Goal: Information Seeking & Learning: Learn about a topic

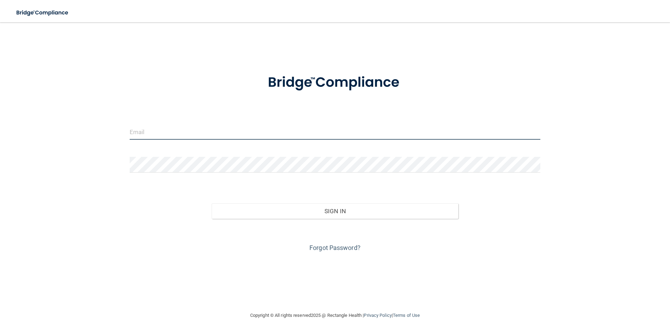
click at [485, 133] on input "email" at bounding box center [335, 132] width 411 height 16
type input "[PERSON_NAME][EMAIL_ADDRESS][DOMAIN_NAME]"
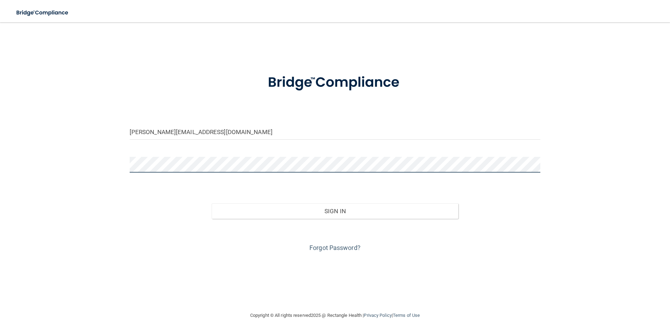
click at [212, 204] on button "Sign In" at bounding box center [335, 211] width 247 height 15
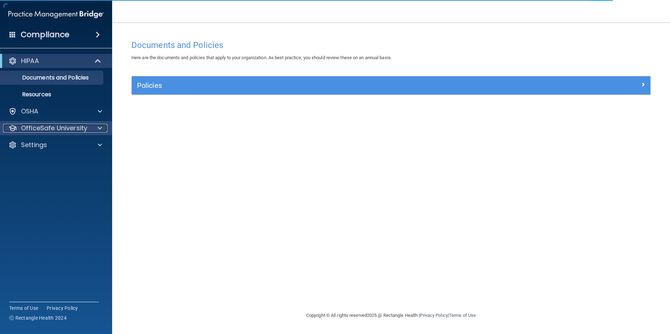
click at [100, 129] on span at bounding box center [100, 128] width 4 height 8
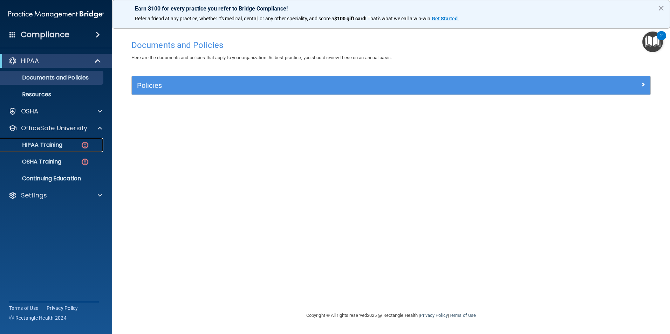
click at [76, 145] on div "HIPAA Training" at bounding box center [53, 145] width 96 height 7
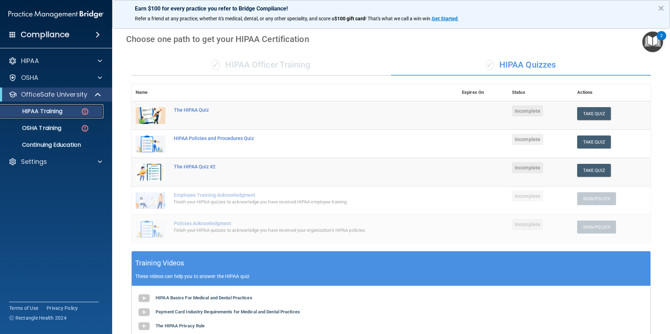
scroll to position [16, 0]
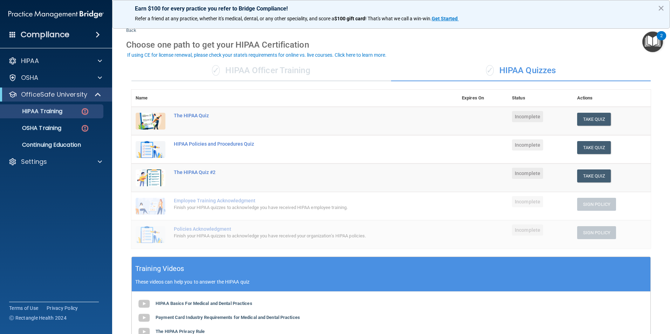
click at [454, 126] on td "The HIPAA Quiz" at bounding box center [314, 121] width 288 height 29
click at [588, 122] on button "Take Quiz" at bounding box center [594, 119] width 34 height 13
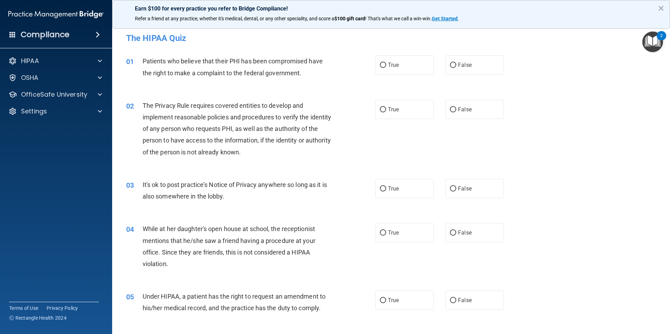
click at [74, 40] on div "Compliance" at bounding box center [56, 34] width 112 height 15
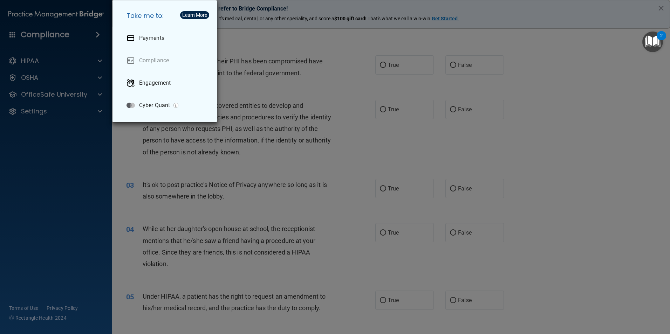
click at [76, 128] on div "Take me to: Payments Compliance Engagement Cyber Quant" at bounding box center [335, 167] width 670 height 334
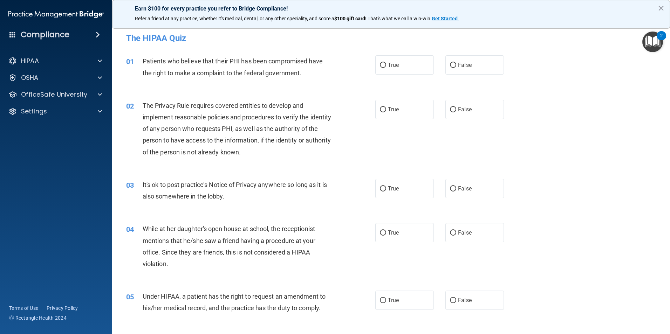
click at [73, 13] on img at bounding box center [55, 14] width 95 height 14
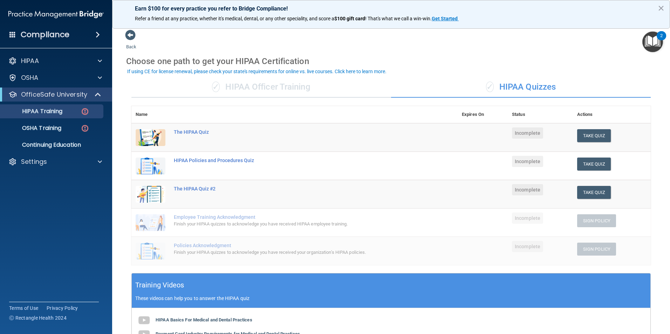
click at [229, 94] on div "✓ HIPAA Officer Training" at bounding box center [261, 87] width 260 height 21
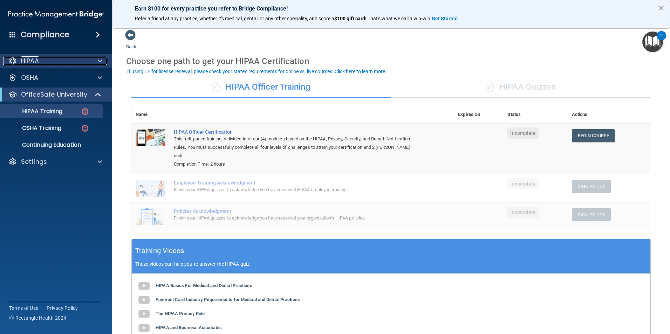
click at [81, 63] on div "HIPAA" at bounding box center [46, 61] width 87 height 8
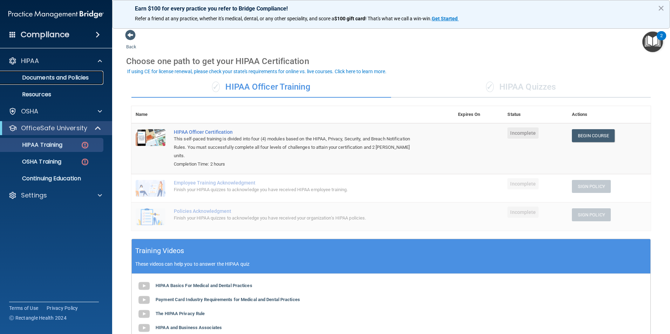
click at [79, 77] on p "Documents and Policies" at bounding box center [53, 77] width 96 height 7
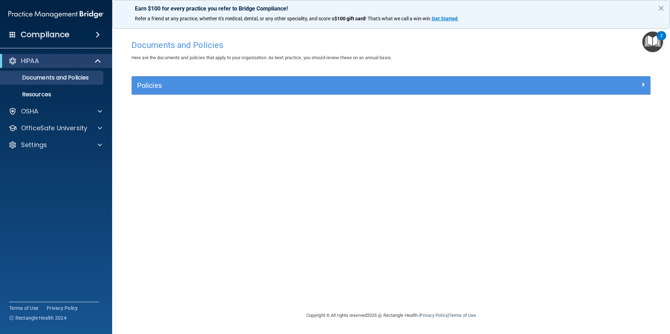
click at [156, 94] on div "Policies" at bounding box center [391, 85] width 519 height 18
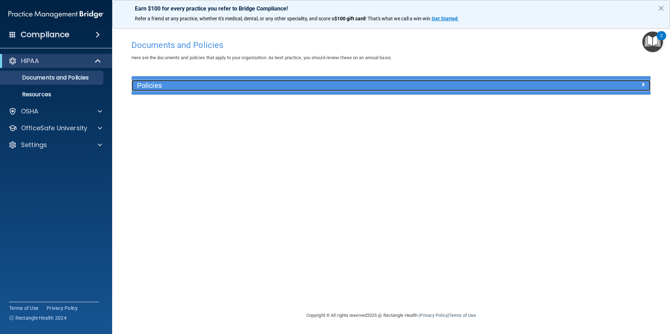
click at [162, 90] on div "Policies" at bounding box center [326, 85] width 389 height 11
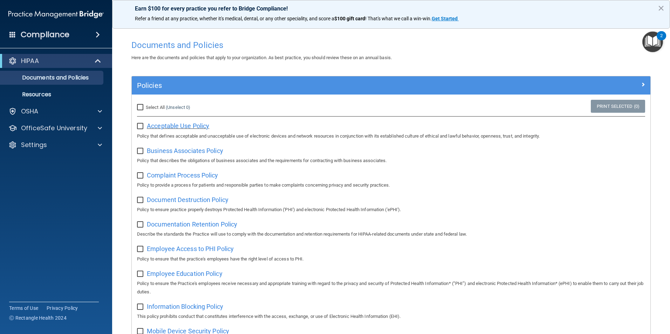
click at [200, 129] on span "Acceptable Use Policy" at bounding box center [178, 125] width 62 height 7
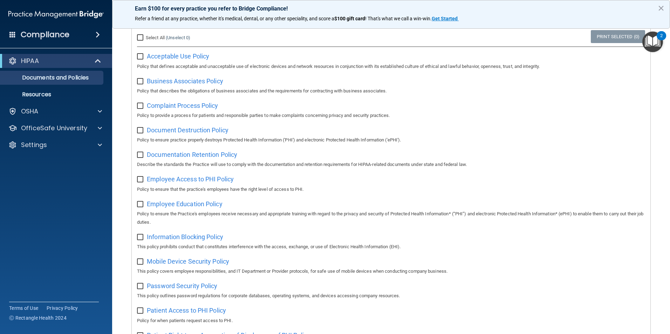
scroll to position [70, 0]
click at [176, 79] on span "Business Associates Policy" at bounding box center [185, 80] width 76 height 7
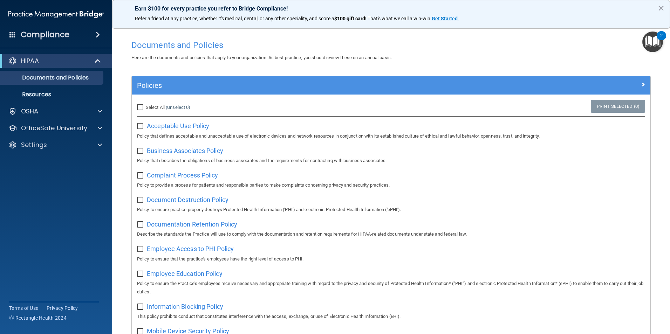
click at [206, 179] on span "Complaint Process Policy" at bounding box center [182, 175] width 71 height 7
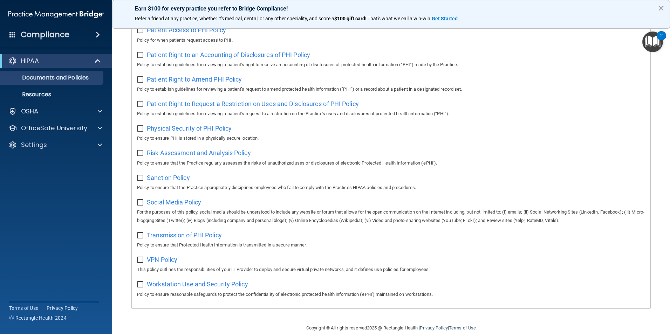
scroll to position [369, 0]
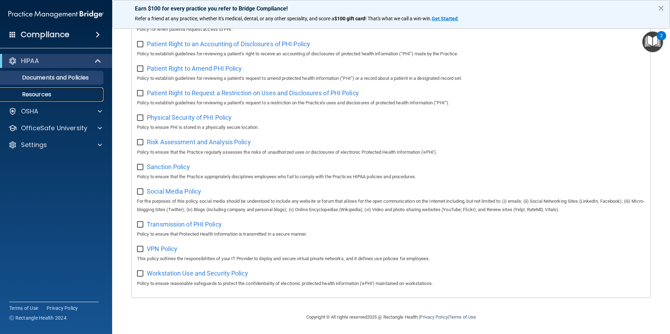
click at [54, 94] on p "Resources" at bounding box center [53, 94] width 96 height 7
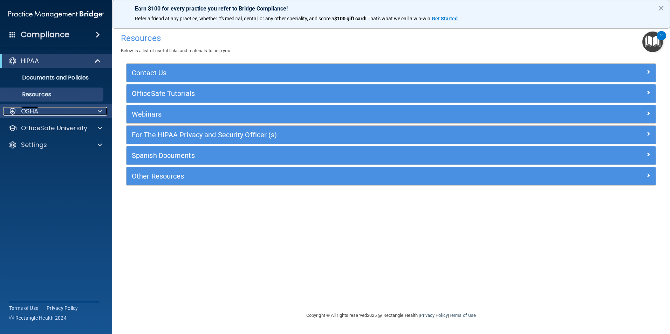
drag, startPoint x: 89, startPoint y: 115, endPoint x: 93, endPoint y: 113, distance: 4.1
click at [90, 115] on div "OSHA" at bounding box center [55, 111] width 104 height 8
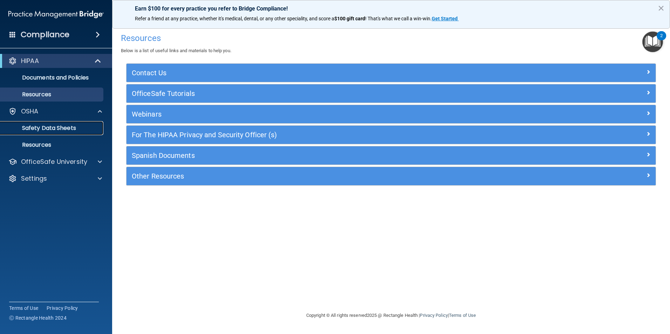
click at [76, 125] on p "Safety Data Sheets" at bounding box center [53, 128] width 96 height 7
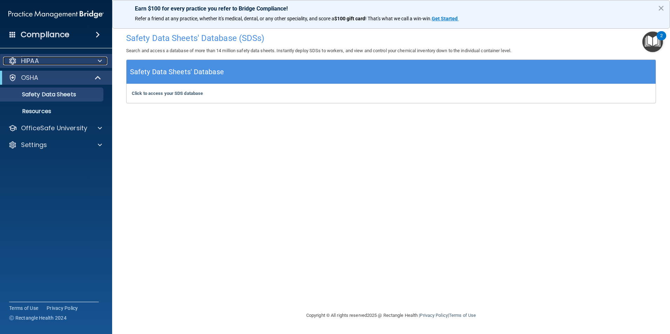
click at [80, 59] on div "HIPAA" at bounding box center [46, 61] width 87 height 8
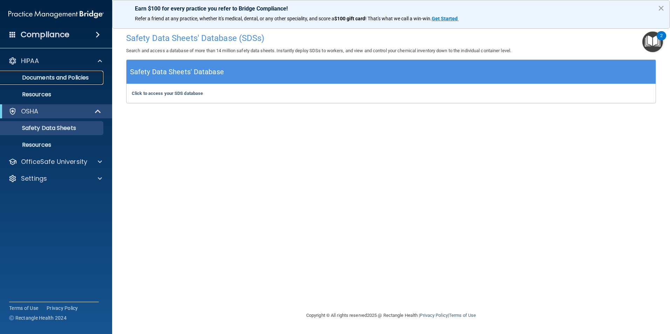
click at [68, 77] on p "Documents and Policies" at bounding box center [53, 77] width 96 height 7
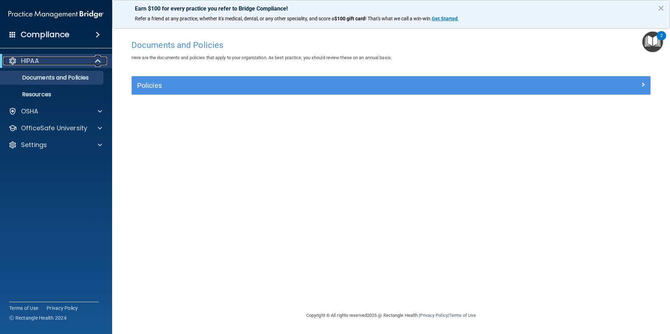
click at [70, 57] on div "HIPAA" at bounding box center [46, 61] width 87 height 8
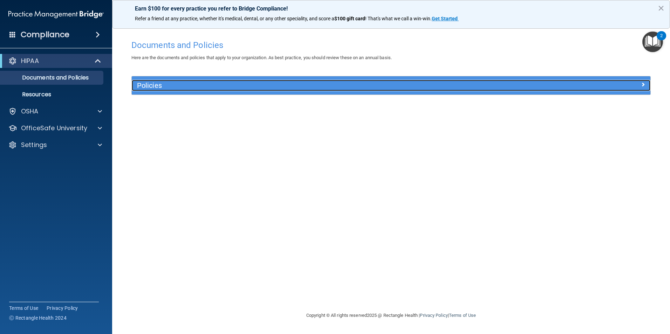
click at [139, 87] on h5 "Policies" at bounding box center [326, 86] width 378 height 8
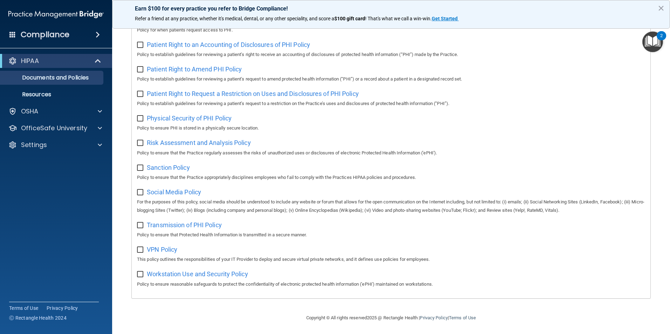
scroll to position [369, 0]
click at [75, 115] on div "OSHA" at bounding box center [46, 111] width 87 height 8
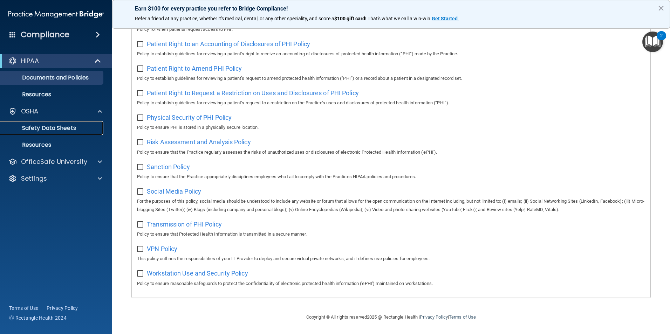
click at [77, 125] on link "Safety Data Sheets" at bounding box center [48, 128] width 110 height 14
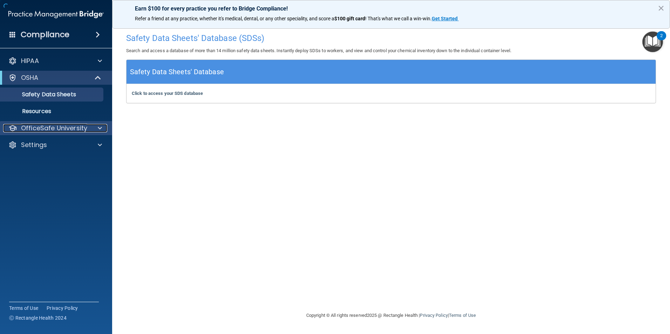
click at [76, 125] on p "OfficeSafe University" at bounding box center [54, 128] width 66 height 8
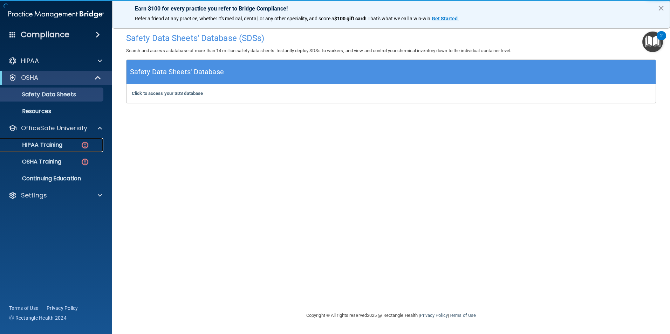
click at [75, 140] on link "HIPAA Training" at bounding box center [48, 145] width 110 height 14
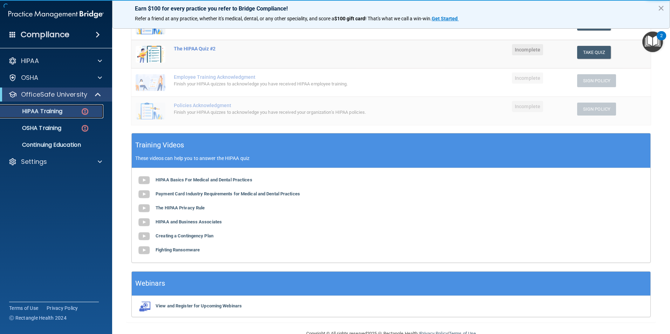
scroll to position [157, 0]
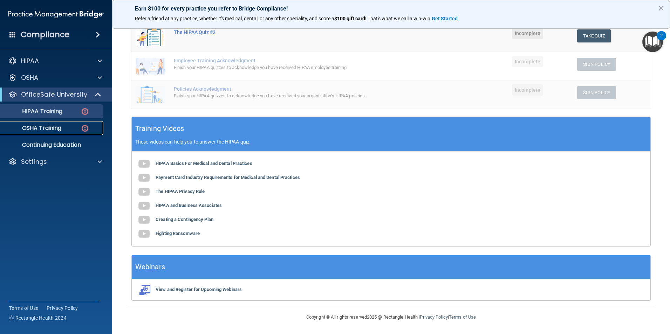
click at [84, 126] on img at bounding box center [85, 128] width 9 height 9
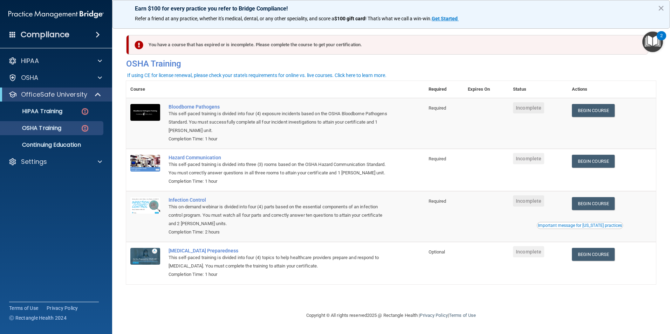
click at [186, 43] on div "You have a course that has expired or is incomplete. Please complete the course…" at bounding box center [388, 45] width 519 height 20
click at [254, 43] on div "You have a course that has expired or is incomplete. Please complete the course…" at bounding box center [388, 45] width 519 height 20
click at [54, 60] on div "HIPAA" at bounding box center [46, 61] width 87 height 8
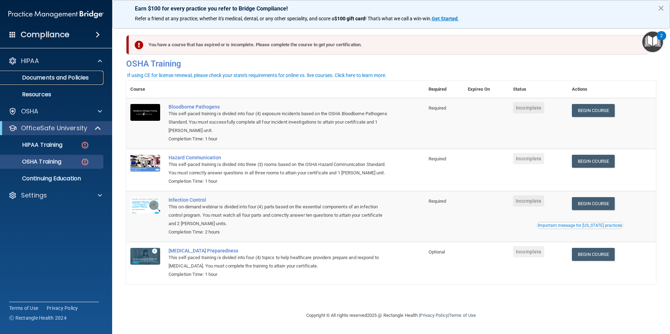
click at [52, 76] on p "Documents and Policies" at bounding box center [53, 77] width 96 height 7
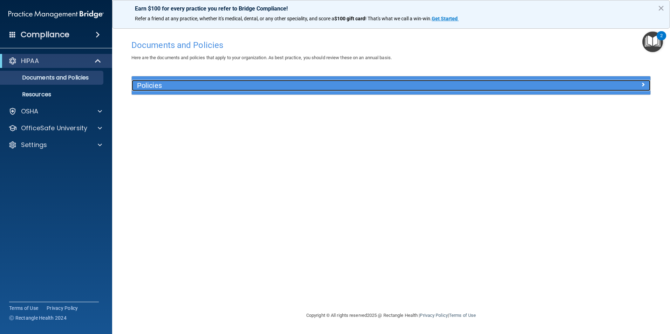
click at [150, 91] on div "Policies" at bounding box center [326, 85] width 389 height 11
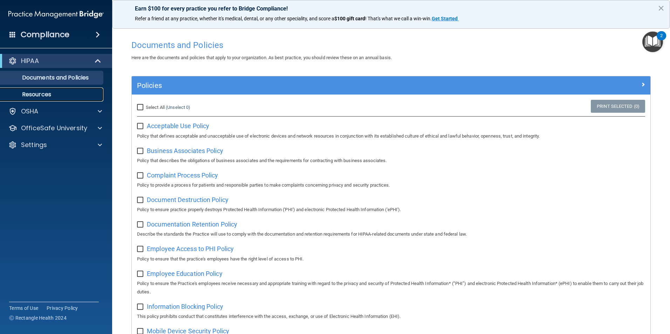
click at [83, 91] on link "Resources" at bounding box center [48, 95] width 110 height 14
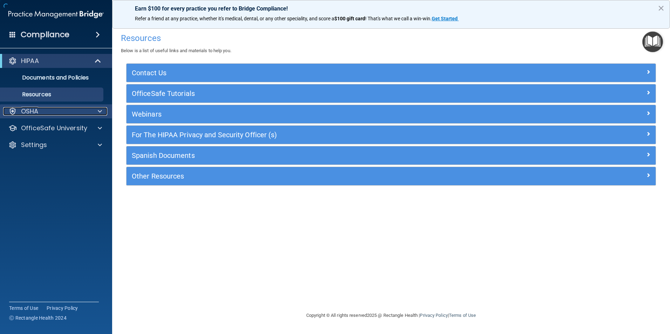
click at [69, 109] on div "OSHA" at bounding box center [46, 111] width 87 height 8
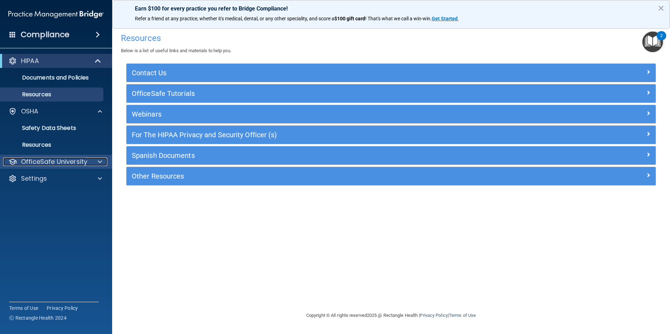
click at [57, 160] on p "OfficeSafe University" at bounding box center [54, 162] width 66 height 8
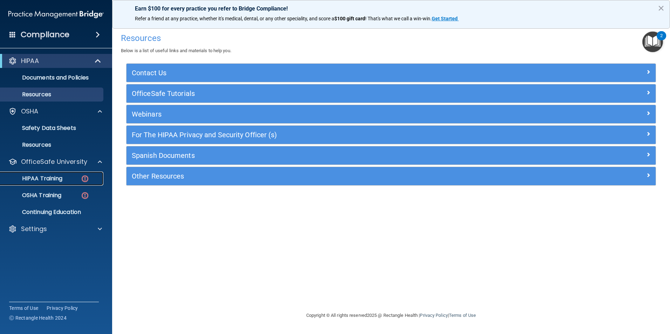
click at [54, 177] on p "HIPAA Training" at bounding box center [34, 178] width 58 height 7
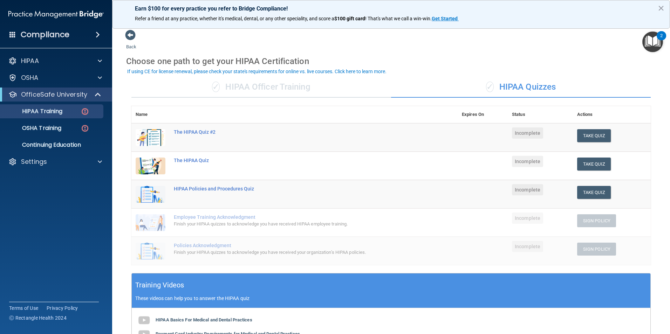
click at [467, 117] on th "Expires On" at bounding box center [483, 114] width 50 height 17
click at [312, 84] on div "✓ HIPAA Officer Training" at bounding box center [261, 87] width 260 height 21
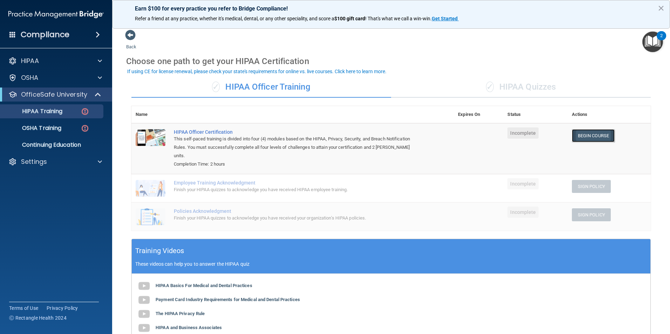
click at [574, 133] on link "Begin Course" at bounding box center [593, 135] width 43 height 13
click at [412, 186] on div "Finish your HIPAA quizzes to acknowledge you have received HIPAA employee train…" at bounding box center [296, 190] width 245 height 8
click at [265, 186] on div "Finish your HIPAA quizzes to acknowledge you have received HIPAA employee train…" at bounding box center [296, 190] width 245 height 8
click at [441, 162] on td "HIPAA Officer Certification This self-paced training is divided into four (4) m…" at bounding box center [312, 148] width 284 height 51
click at [572, 134] on link "Begin Course" at bounding box center [593, 135] width 43 height 13
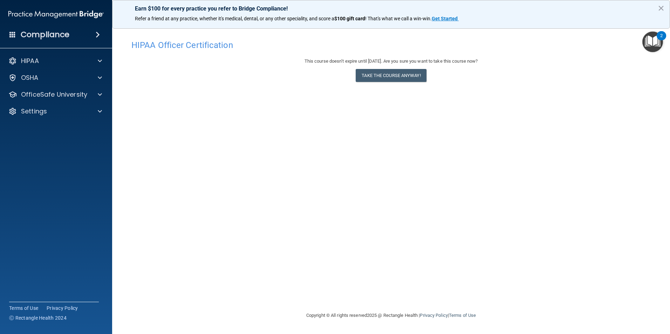
drag, startPoint x: 349, startPoint y: 93, endPoint x: 305, endPoint y: 13, distance: 91.3
click at [349, 90] on div "HIPAA Officer Certification This course doesn’t expire until 09/18/2026. Are yo…" at bounding box center [391, 173] width 530 height 275
click at [376, 73] on button "Take the course anyway!" at bounding box center [391, 75] width 70 height 13
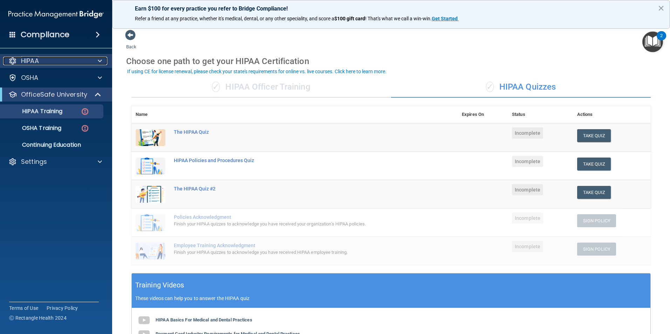
click at [71, 61] on div "HIPAA" at bounding box center [46, 61] width 87 height 8
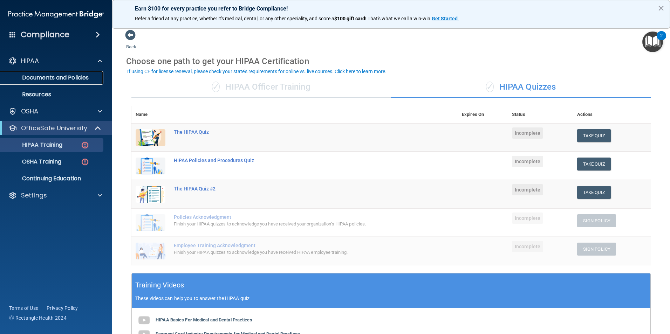
click at [85, 77] on p "Documents and Policies" at bounding box center [53, 77] width 96 height 7
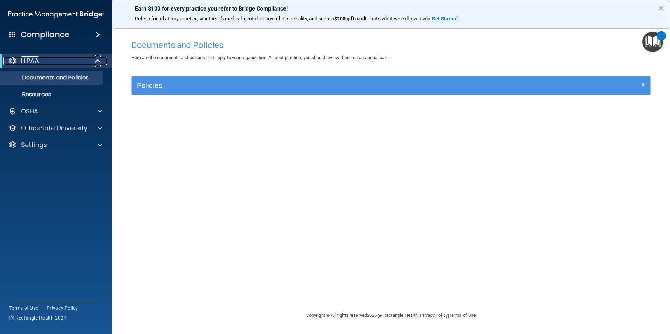
click at [50, 61] on div "HIPAA" at bounding box center [46, 61] width 87 height 8
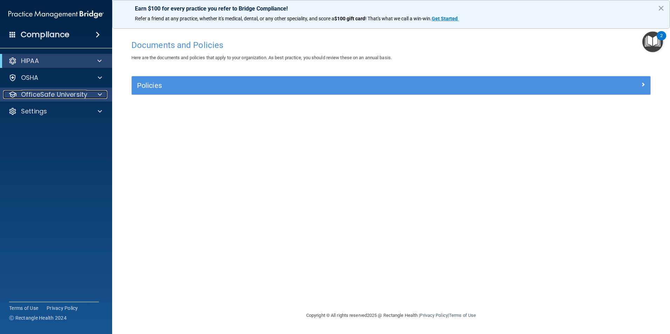
click at [60, 98] on p "OfficeSafe University" at bounding box center [54, 94] width 66 height 8
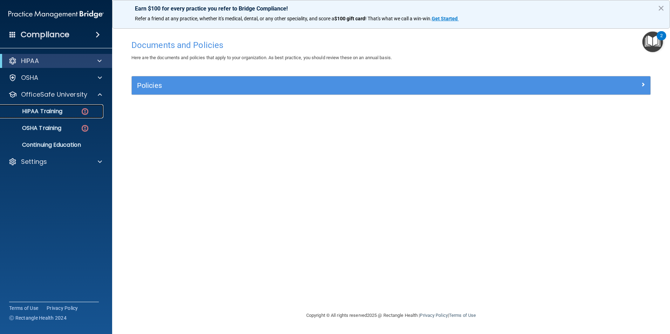
click at [53, 108] on p "HIPAA Training" at bounding box center [34, 111] width 58 height 7
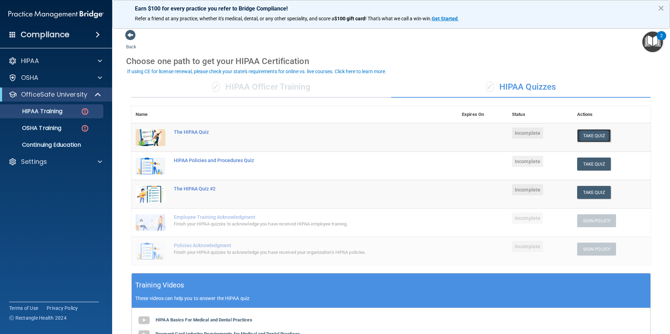
click at [591, 139] on button "Take Quiz" at bounding box center [594, 135] width 34 height 13
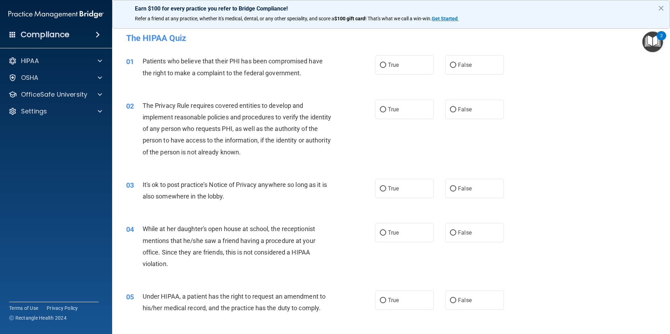
drag, startPoint x: 444, startPoint y: 65, endPoint x: 440, endPoint y: 59, distance: 7.6
click at [442, 60] on div "True False" at bounding box center [445, 64] width 141 height 19
click at [457, 68] on label "False" at bounding box center [474, 64] width 59 height 19
click at [456, 68] on input "False" at bounding box center [453, 65] width 6 height 5
radio input "true"
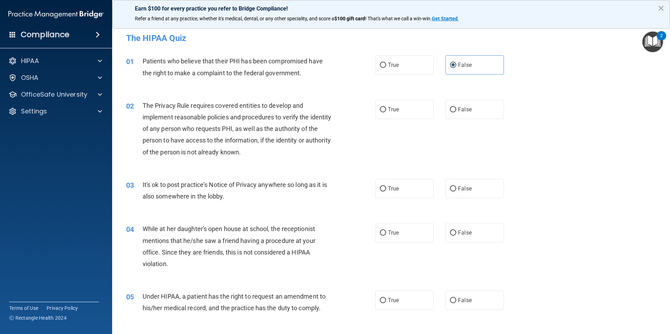
click at [325, 77] on div "Patients who believe that their PHI has been compromised have the right to make…" at bounding box center [240, 66] width 195 height 23
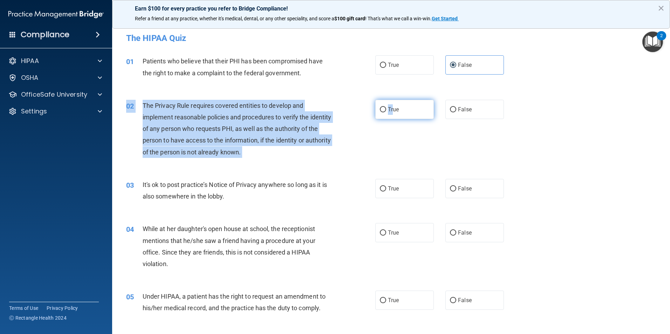
drag, startPoint x: 391, startPoint y: 116, endPoint x: 395, endPoint y: 117, distance: 4.0
click at [395, 117] on label "True" at bounding box center [404, 109] width 59 height 19
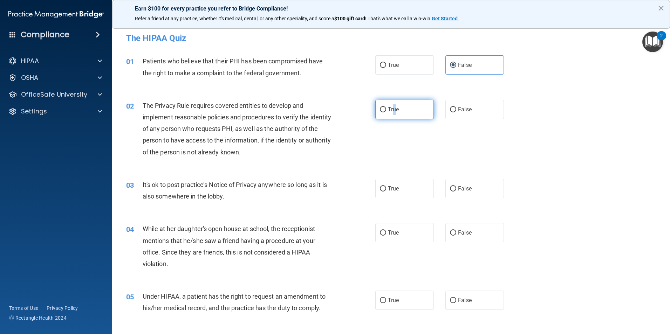
click at [395, 116] on label "True" at bounding box center [404, 109] width 59 height 19
click at [386, 112] on input "True" at bounding box center [383, 109] width 6 height 5
radio input "true"
click at [377, 125] on div "02 The Privacy Rule requires covered entities to develop and implement reasonab…" at bounding box center [251, 131] width 270 height 62
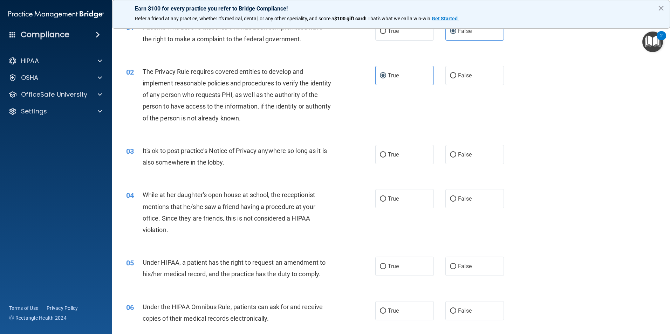
scroll to position [35, 0]
drag, startPoint x: 381, startPoint y: 156, endPoint x: 385, endPoint y: 153, distance: 4.4
click at [382, 156] on input "True" at bounding box center [383, 153] width 6 height 5
radio input "true"
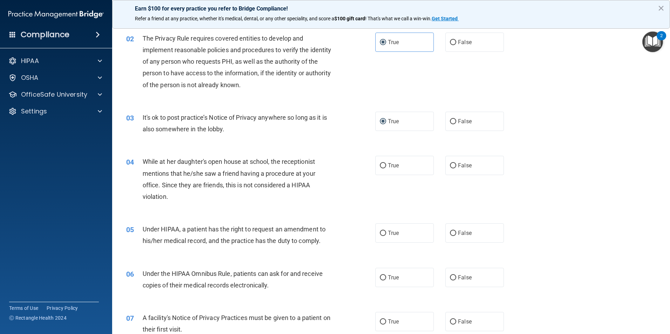
scroll to position [70, 0]
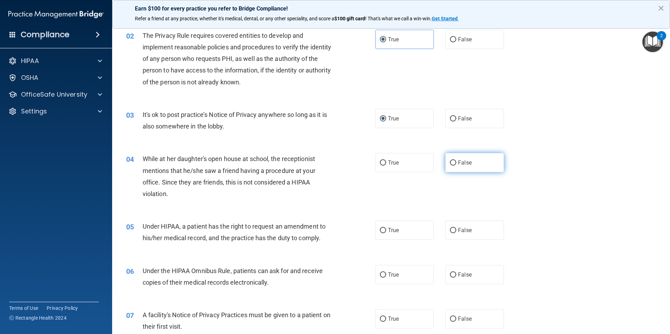
click at [458, 166] on span "False" at bounding box center [465, 162] width 14 height 7
click at [456, 166] on input "False" at bounding box center [453, 162] width 6 height 5
radio input "true"
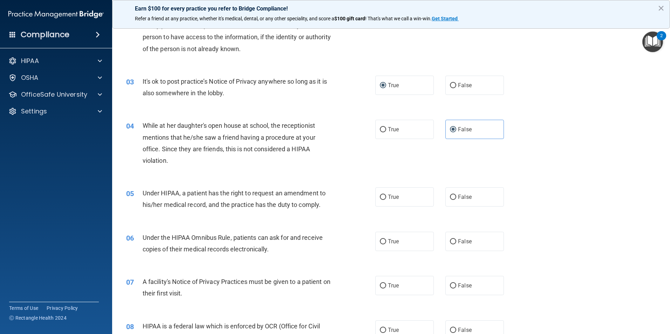
scroll to position [105, 0]
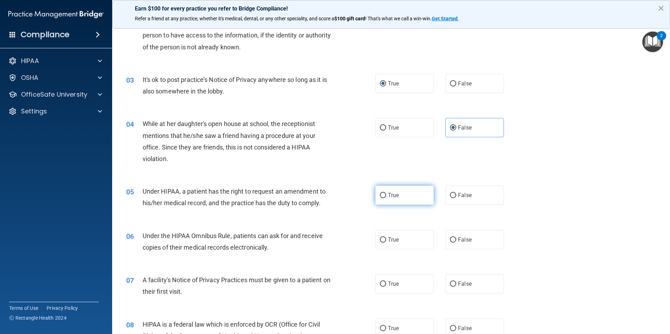
click at [399, 204] on label "True" at bounding box center [404, 195] width 59 height 19
click at [386, 198] on input "True" at bounding box center [383, 195] width 6 height 5
radio input "true"
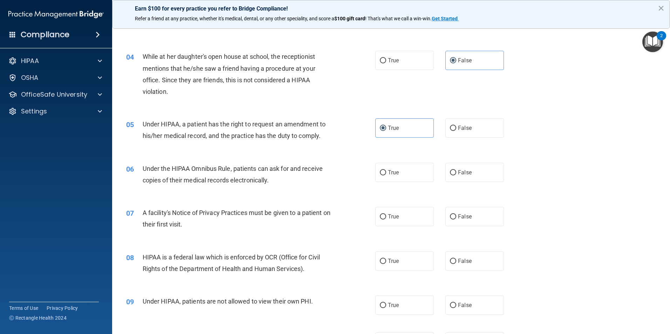
scroll to position [175, 0]
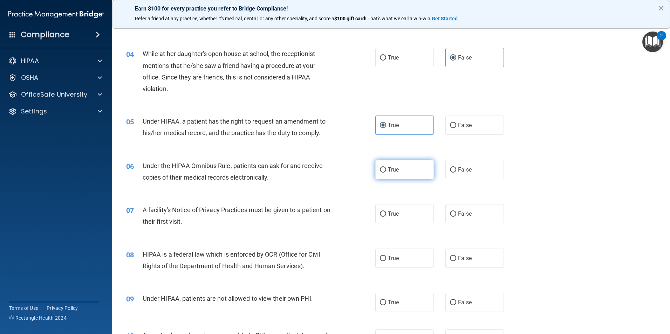
click at [389, 170] on span "True" at bounding box center [393, 169] width 11 height 7
click at [386, 170] on input "True" at bounding box center [383, 169] width 6 height 5
radio input "true"
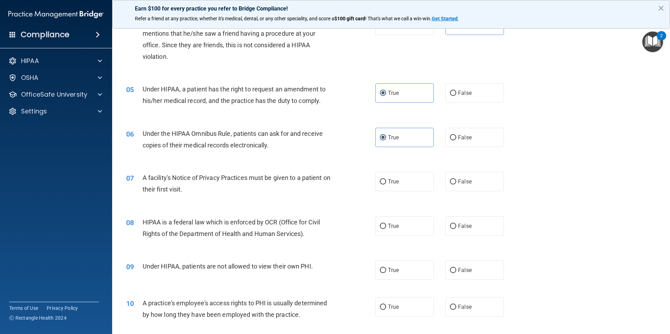
scroll to position [210, 0]
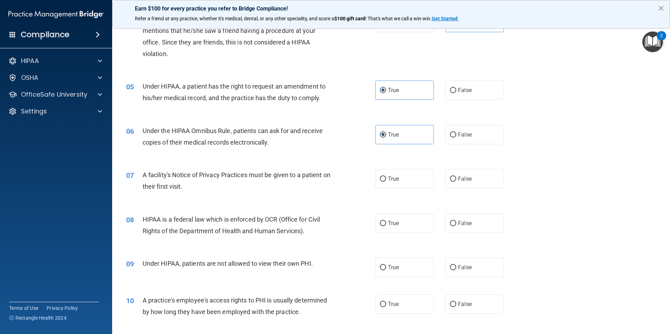
click at [435, 182] on div "True False" at bounding box center [445, 178] width 141 height 19
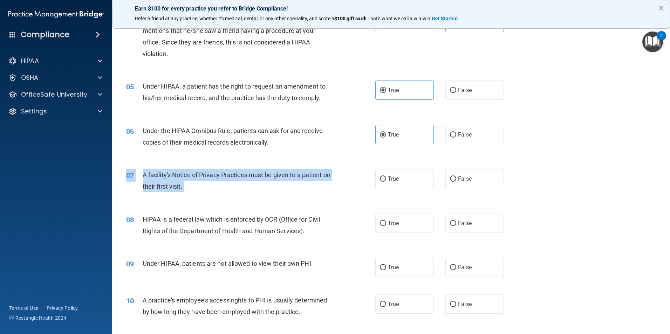
click at [389, 191] on div "07 A facility's Notice of Privacy Practices must be given to a patient on their…" at bounding box center [391, 182] width 540 height 44
drag, startPoint x: 389, startPoint y: 191, endPoint x: 342, endPoint y: 190, distance: 47.0
click at [342, 190] on div "07 A facility's Notice of Privacy Practices must be given to a patient on their…" at bounding box center [251, 182] width 270 height 27
click at [255, 187] on div "A facility's Notice of Privacy Practices must be given to a patient on their fi…" at bounding box center [240, 180] width 195 height 23
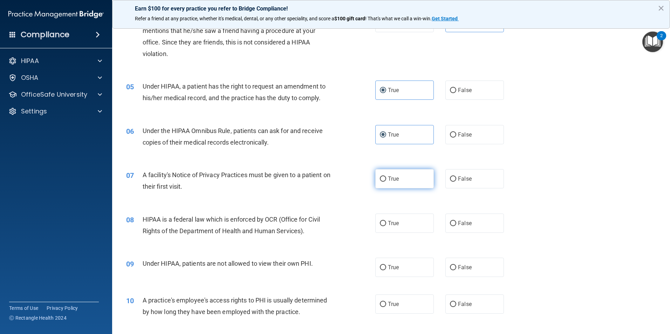
click at [380, 179] on input "True" at bounding box center [383, 179] width 6 height 5
radio input "true"
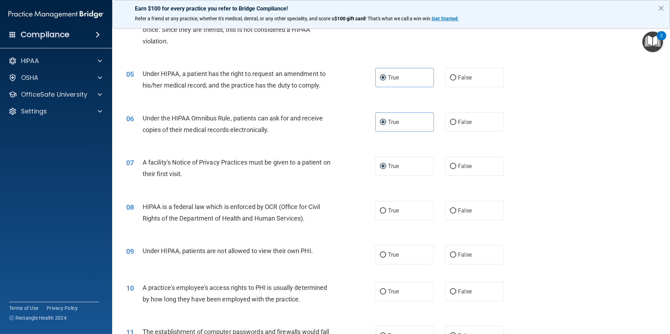
scroll to position [245, 0]
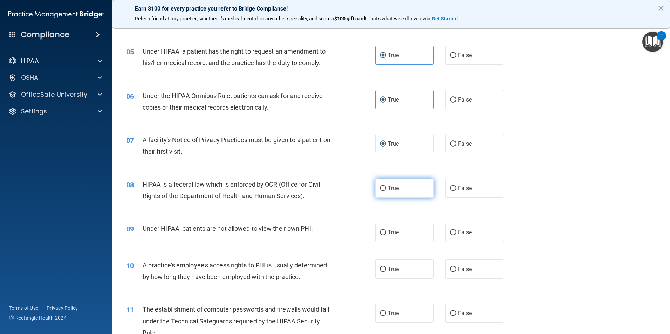
click at [380, 188] on input "True" at bounding box center [383, 188] width 6 height 5
radio input "true"
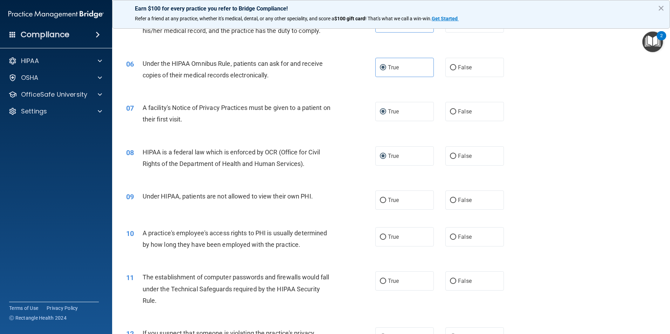
scroll to position [280, 0]
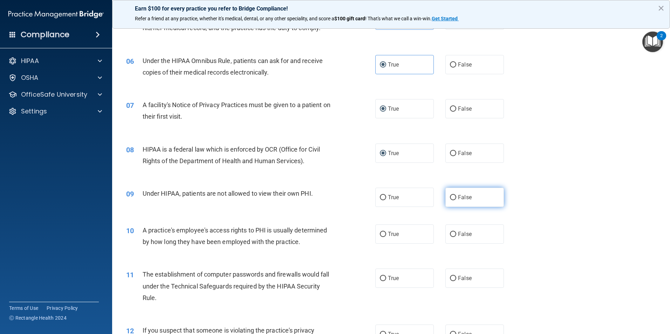
click at [464, 194] on label "False" at bounding box center [474, 197] width 59 height 19
click at [456, 195] on input "False" at bounding box center [453, 197] width 6 height 5
radio input "true"
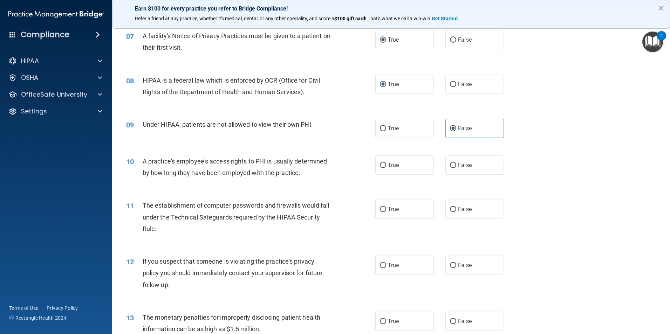
scroll to position [350, 0]
click at [453, 165] on label "False" at bounding box center [474, 164] width 59 height 19
click at [453, 165] on input "False" at bounding box center [453, 164] width 6 height 5
radio input "true"
click at [399, 208] on label "True" at bounding box center [404, 208] width 59 height 19
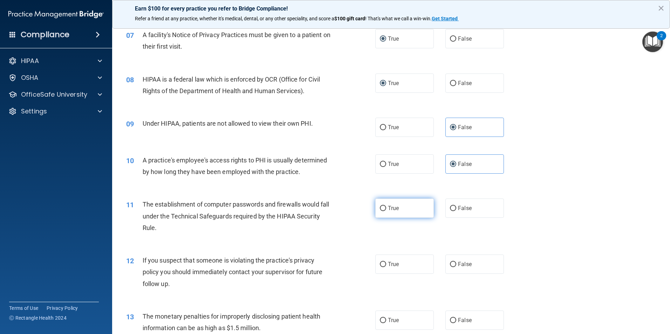
click at [386, 208] on input "True" at bounding box center [383, 208] width 6 height 5
radio input "true"
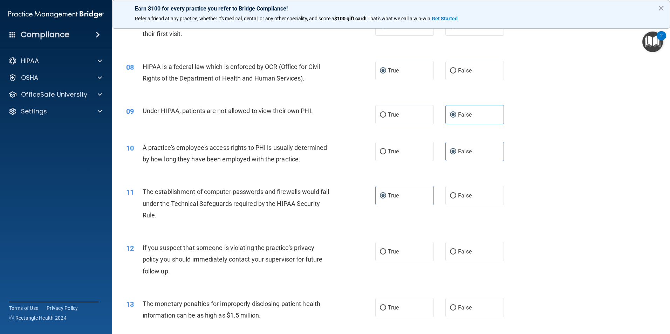
scroll to position [385, 0]
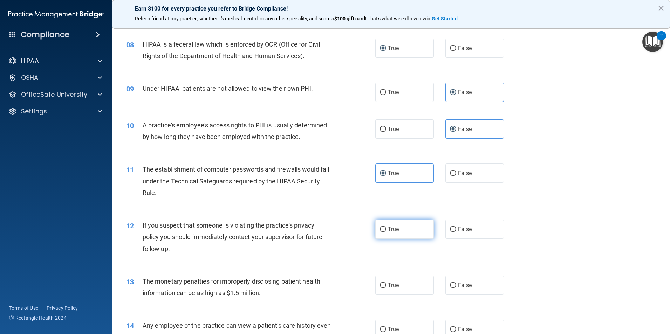
click at [383, 227] on input "True" at bounding box center [383, 229] width 6 height 5
radio input "true"
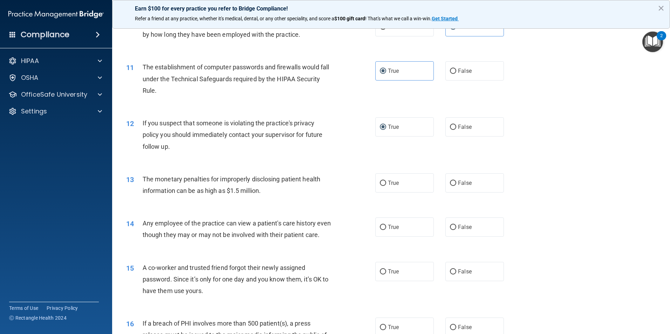
scroll to position [491, 0]
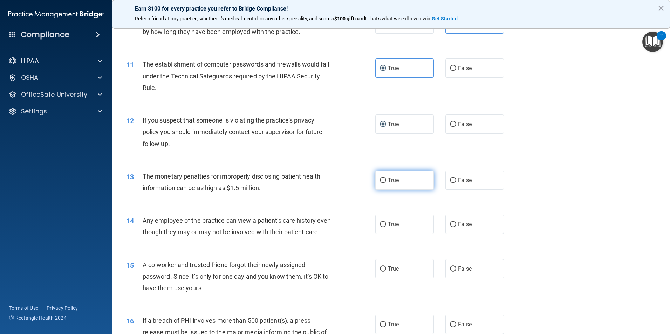
click at [389, 178] on span "True" at bounding box center [393, 180] width 11 height 7
click at [386, 178] on input "True" at bounding box center [383, 180] width 6 height 5
radio input "true"
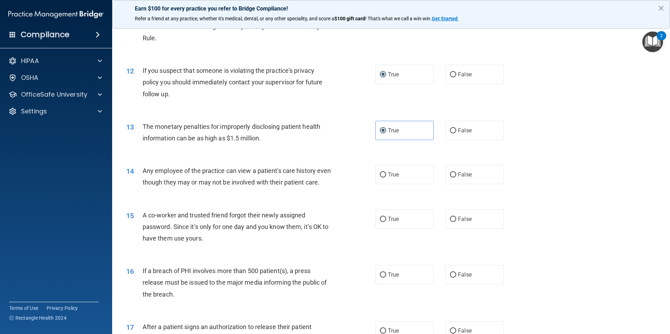
scroll to position [561, 0]
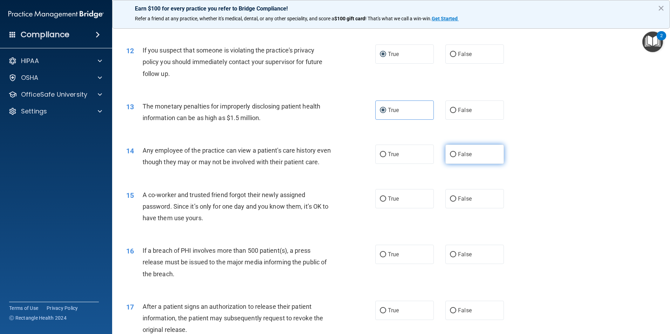
click at [450, 155] on input "False" at bounding box center [453, 154] width 6 height 5
radio input "true"
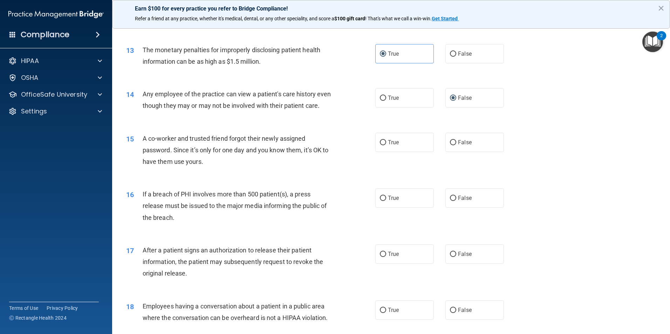
scroll to position [631, 0]
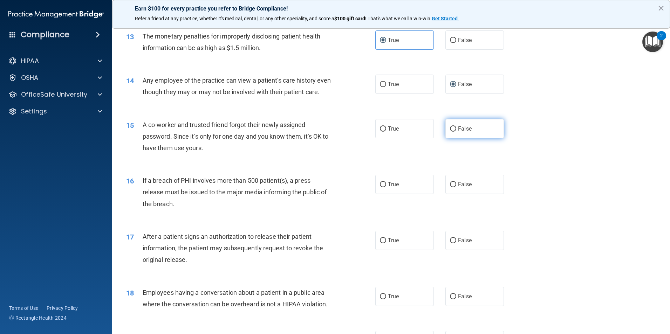
click at [449, 138] on label "False" at bounding box center [474, 128] width 59 height 19
click at [450, 132] on input "False" at bounding box center [453, 128] width 6 height 5
radio input "true"
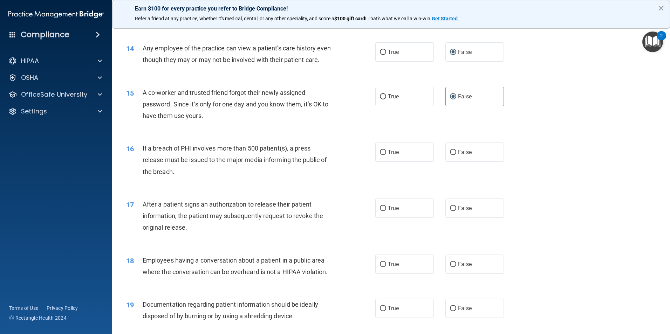
scroll to position [666, 0]
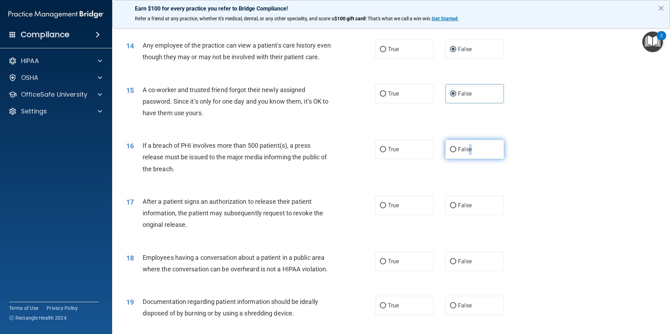
click at [464, 159] on label "False" at bounding box center [474, 149] width 59 height 19
click at [463, 159] on label "False" at bounding box center [474, 149] width 59 height 19
click at [456, 152] on input "False" at bounding box center [453, 149] width 6 height 5
radio input "true"
click at [391, 209] on span "True" at bounding box center [393, 205] width 11 height 7
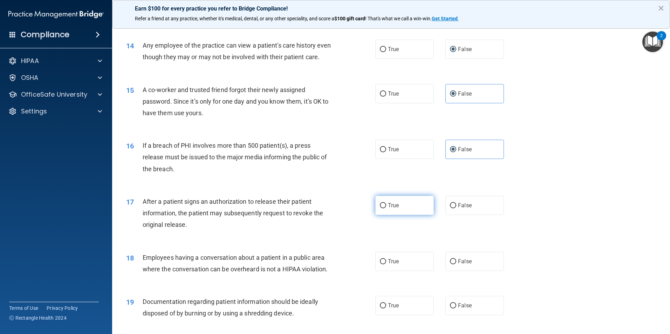
click at [386, 208] on input "True" at bounding box center [383, 205] width 6 height 5
radio input "true"
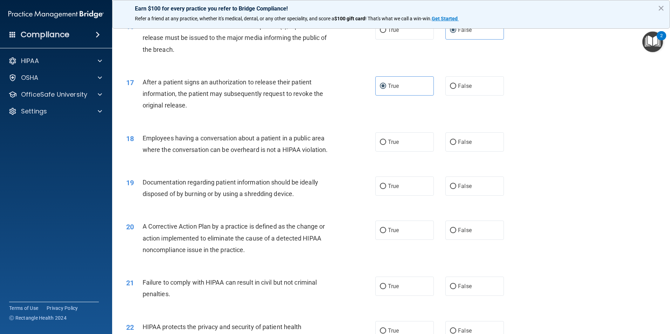
scroll to position [806, 0]
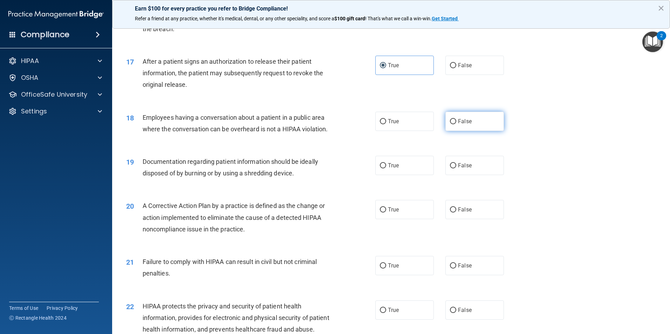
click at [464, 125] on span "False" at bounding box center [465, 121] width 14 height 7
click at [456, 124] on input "False" at bounding box center [453, 121] width 6 height 5
radio input "true"
click at [355, 180] on div "19 Documentation regarding patient information should be ideally disposed of by…" at bounding box center [251, 169] width 270 height 27
click at [381, 169] on input "True" at bounding box center [383, 165] width 6 height 5
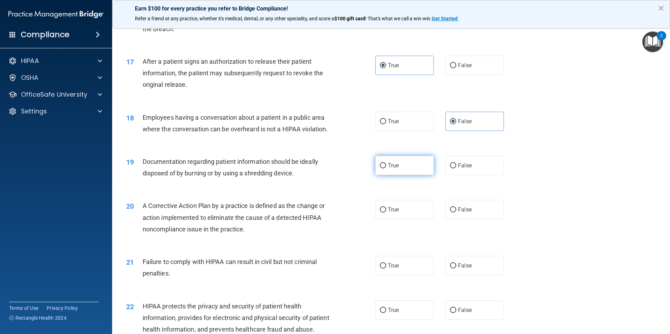
radio input "true"
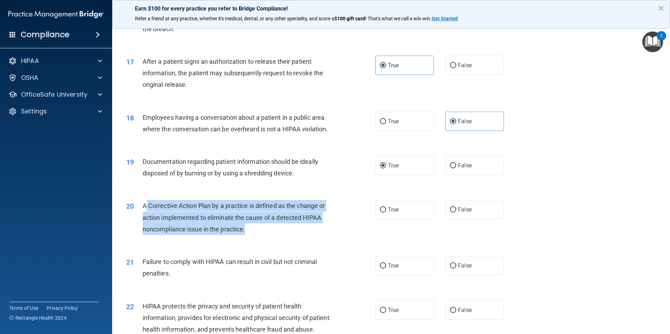
drag, startPoint x: 147, startPoint y: 215, endPoint x: 323, endPoint y: 237, distance: 177.0
click at [323, 235] on div "A Corrective Action Plan by a practice is defined as the change or action imple…" at bounding box center [240, 217] width 195 height 35
drag, startPoint x: 323, startPoint y: 237, endPoint x: 272, endPoint y: 246, distance: 51.2
click at [272, 235] on div "A Corrective Action Plan by a practice is defined as the change or action imple…" at bounding box center [240, 217] width 195 height 35
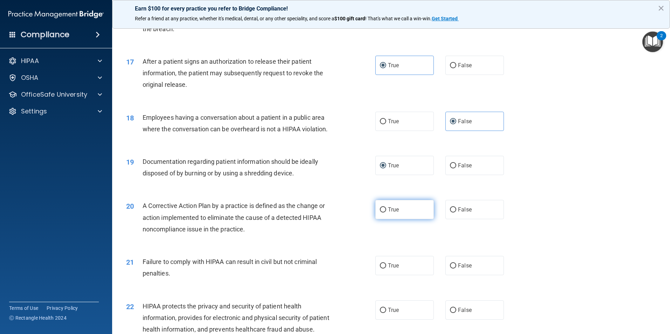
click at [417, 219] on label "True" at bounding box center [404, 209] width 59 height 19
click at [386, 213] on input "True" at bounding box center [383, 209] width 6 height 5
radio input "true"
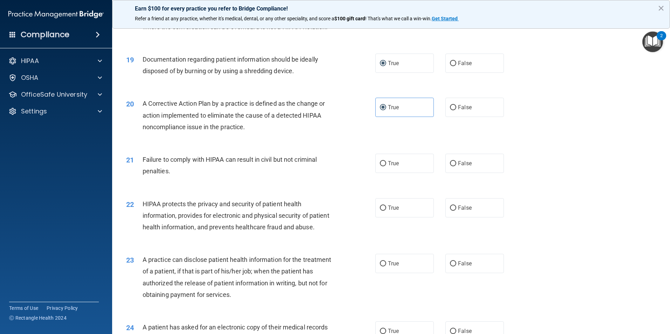
scroll to position [911, 0]
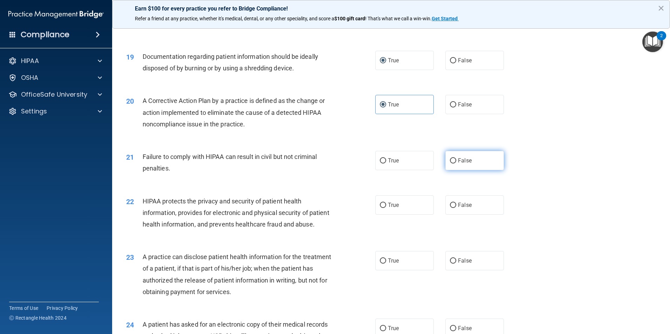
click at [472, 170] on label "False" at bounding box center [474, 160] width 59 height 19
click at [456, 164] on input "False" at bounding box center [453, 160] width 6 height 5
radio input "true"
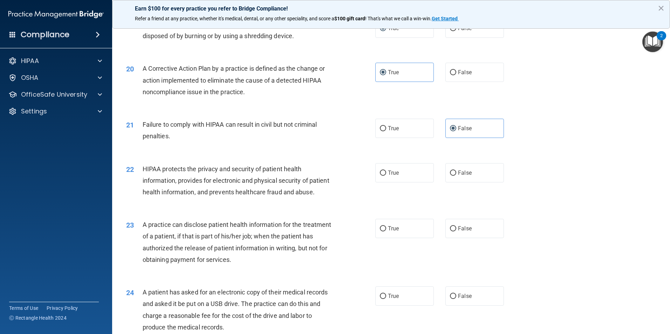
scroll to position [946, 0]
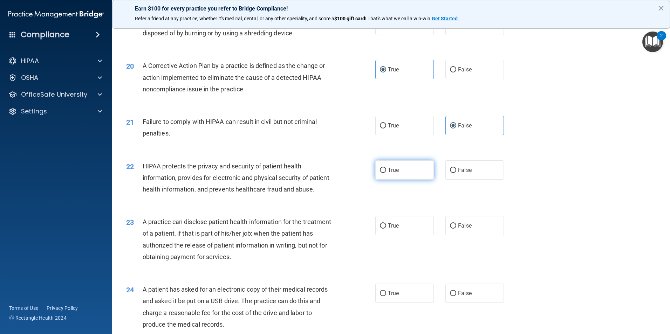
click at [403, 180] on label "True" at bounding box center [404, 169] width 59 height 19
click at [386, 173] on input "True" at bounding box center [383, 170] width 6 height 5
radio input "true"
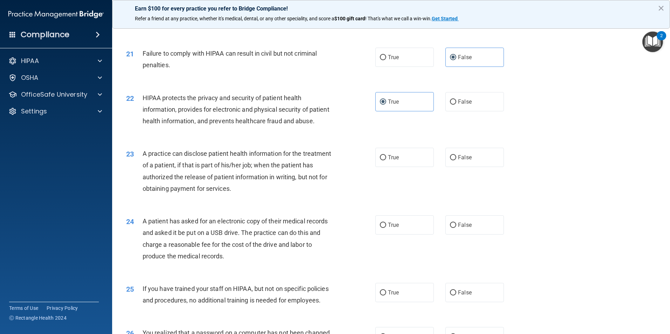
scroll to position [1016, 0]
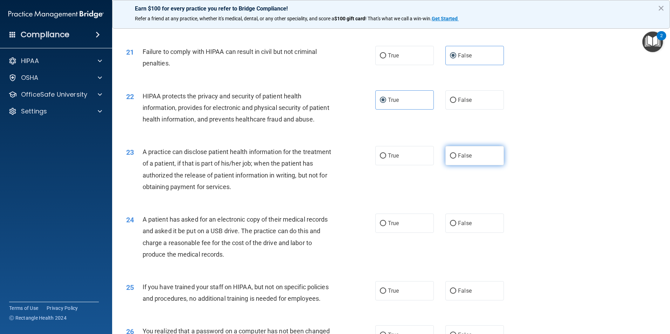
click at [454, 165] on label "False" at bounding box center [474, 155] width 59 height 19
click at [454, 159] on input "False" at bounding box center [453, 155] width 6 height 5
radio input "true"
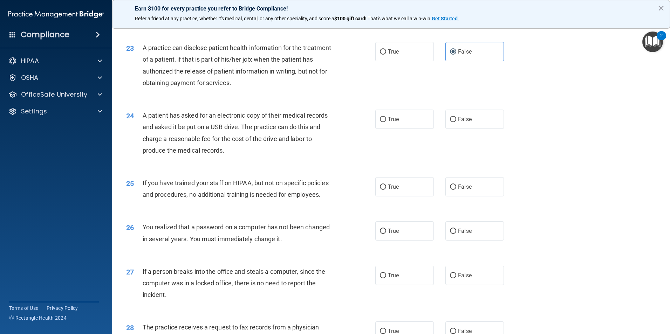
scroll to position [1121, 0]
click at [446, 128] on label "False" at bounding box center [474, 118] width 59 height 19
click at [450, 121] on input "False" at bounding box center [453, 118] width 6 height 5
radio input "true"
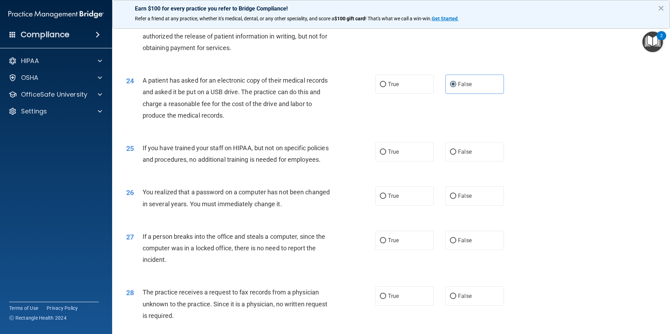
scroll to position [1156, 0]
click at [451, 154] on input "False" at bounding box center [453, 151] width 6 height 5
radio input "true"
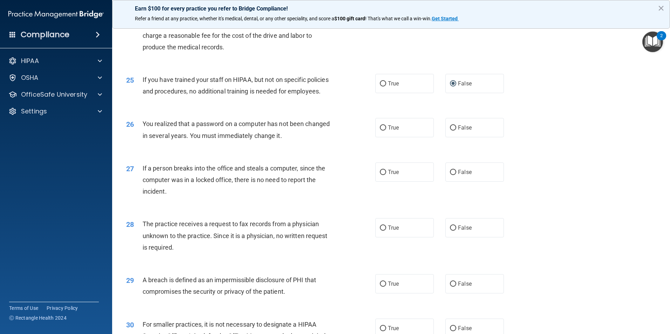
scroll to position [1226, 0]
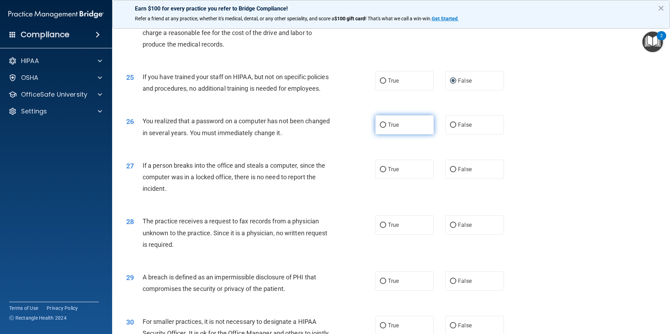
click at [409, 135] on label "True" at bounding box center [404, 124] width 59 height 19
click at [386, 128] on input "True" at bounding box center [383, 125] width 6 height 5
radio input "true"
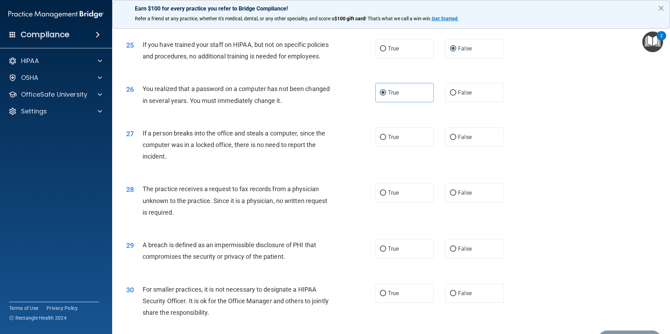
scroll to position [1261, 0]
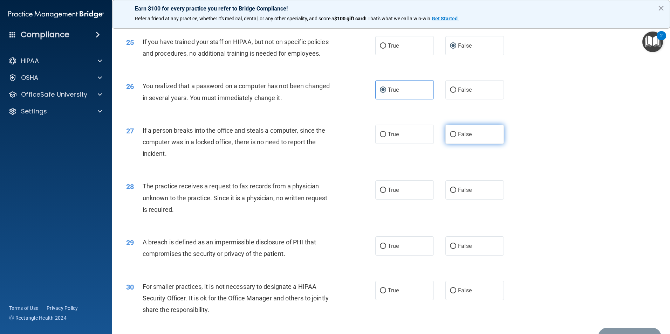
click at [450, 137] on input "False" at bounding box center [453, 134] width 6 height 5
radio input "true"
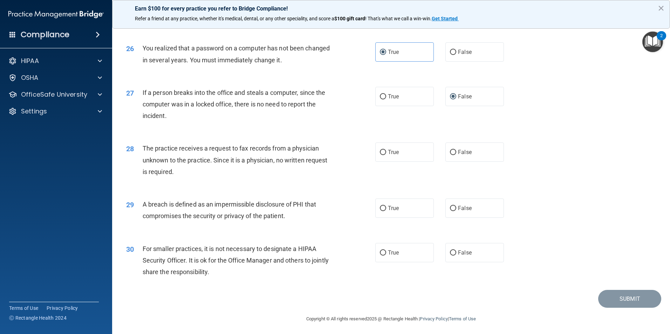
scroll to position [1296, 0]
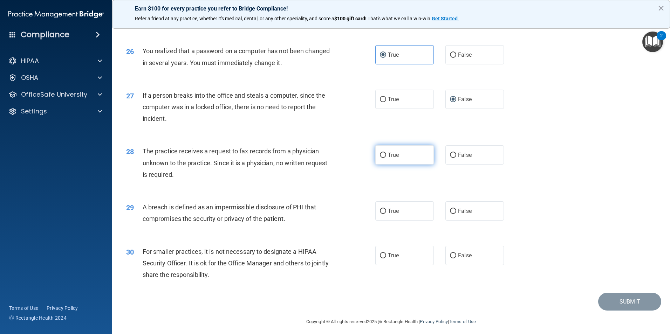
click at [376, 165] on label "True" at bounding box center [404, 154] width 59 height 19
click at [380, 158] on input "True" at bounding box center [383, 155] width 6 height 5
radio input "true"
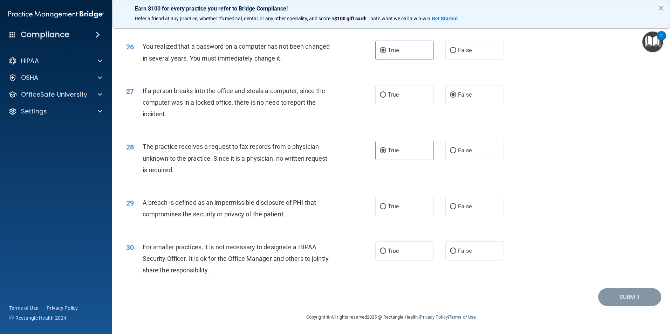
scroll to position [1336, 0]
click at [197, 218] on span "A breach is defined as an impermissible disclosure of PHI that compromises the …" at bounding box center [229, 208] width 173 height 19
click at [382, 212] on label "True" at bounding box center [404, 206] width 59 height 19
click at [382, 210] on input "True" at bounding box center [383, 206] width 6 height 5
radio input "true"
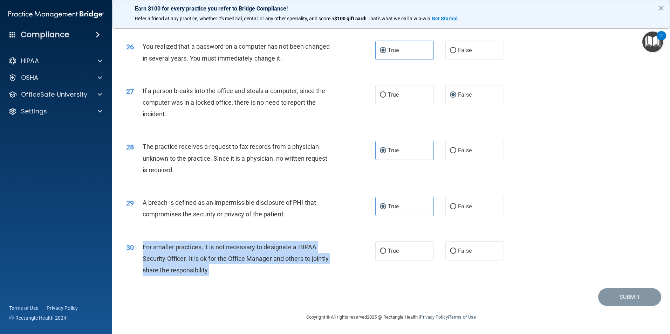
drag, startPoint x: 142, startPoint y: 243, endPoint x: 233, endPoint y: 273, distance: 96.3
click at [233, 273] on div "30 For smaller practices, it is not necessary to designate a HIPAA Security Off…" at bounding box center [251, 260] width 270 height 39
click at [232, 273] on div "For smaller practices, it is not necessary to designate a HIPAA Security Office…" at bounding box center [240, 258] width 195 height 35
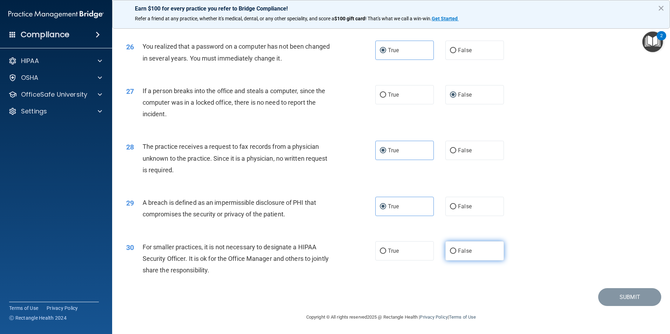
click at [461, 257] on label "False" at bounding box center [474, 250] width 59 height 19
click at [456, 254] on input "False" at bounding box center [453, 251] width 6 height 5
radio input "true"
click at [635, 301] on button "Submit" at bounding box center [629, 297] width 63 height 18
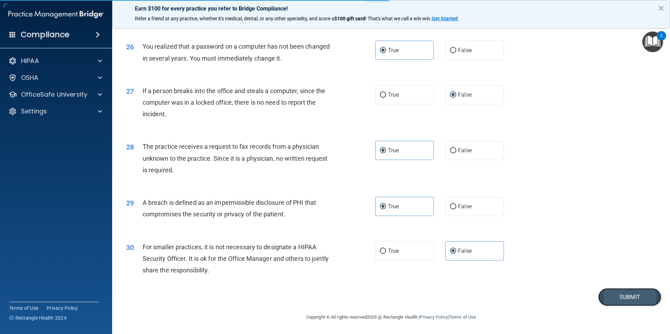
click at [617, 296] on button "Submit" at bounding box center [629, 297] width 63 height 18
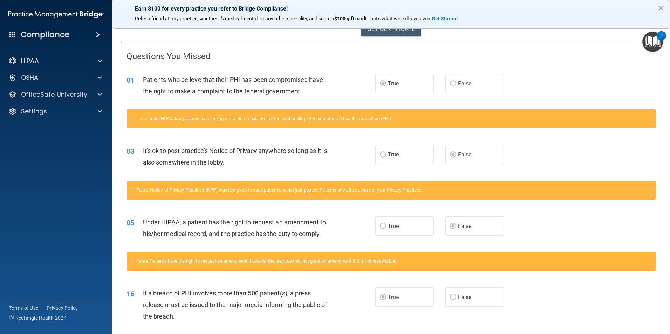
scroll to position [125, 0]
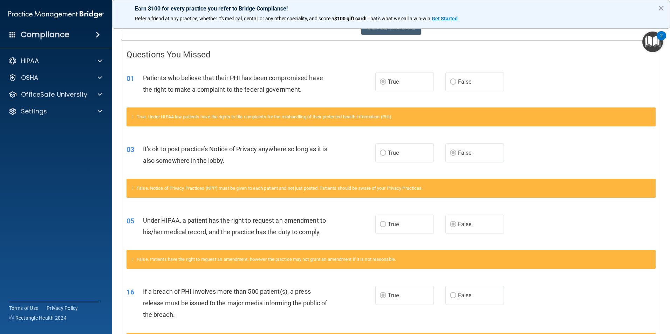
click at [134, 116] on icon at bounding box center [133, 117] width 2 height 5
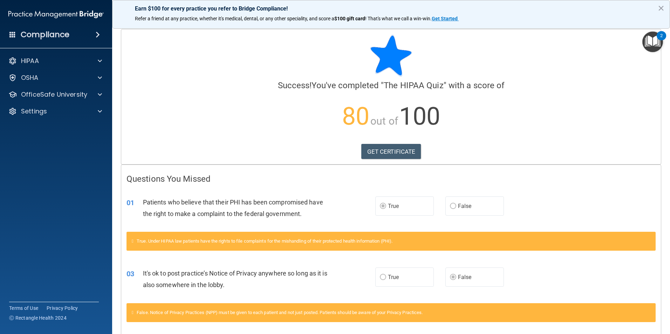
scroll to position [0, 0]
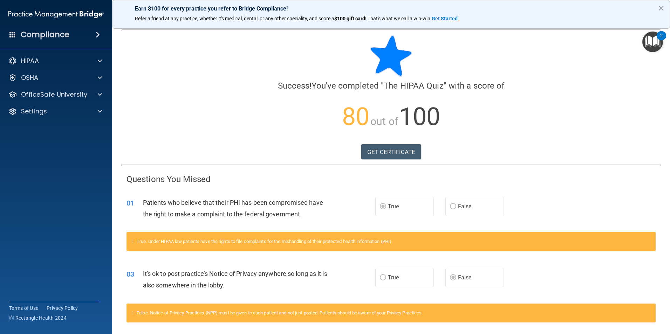
drag, startPoint x: 239, startPoint y: 124, endPoint x: 243, endPoint y: 116, distance: 8.5
click at [238, 125] on p "80 out of 100" at bounding box center [390, 116] width 529 height 45
click at [377, 150] on link "GET CERTIFICATE" at bounding box center [391, 151] width 60 height 15
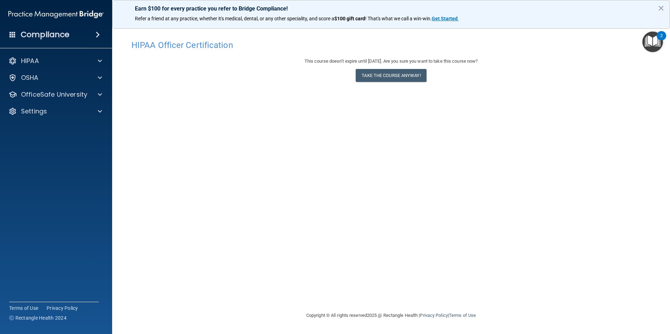
click at [40, 87] on div "HIPAA Documents and Policies Report an Incident Business Associates Emergency P…" at bounding box center [56, 87] width 112 height 73
click at [40, 91] on p "OfficeSafe University" at bounding box center [54, 94] width 66 height 8
click at [49, 109] on p "HIPAA Training" at bounding box center [34, 111] width 58 height 7
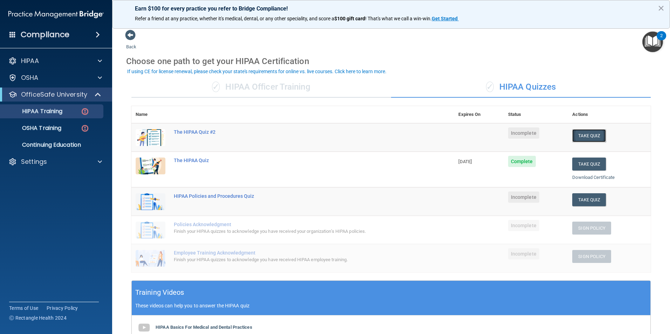
click at [575, 136] on button "Take Quiz" at bounding box center [589, 135] width 34 height 13
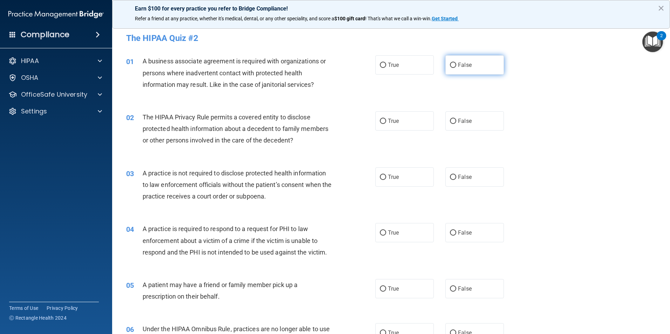
click at [482, 66] on label "False" at bounding box center [474, 64] width 59 height 19
click at [456, 66] on input "False" at bounding box center [453, 65] width 6 height 5
radio input "true"
click at [531, 110] on div "02 The HIPAA Privacy Rule permits a covered entity to disclose protected health…" at bounding box center [391, 131] width 540 height 56
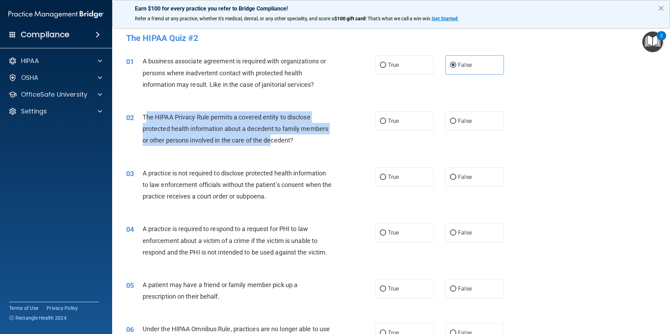
drag, startPoint x: 144, startPoint y: 118, endPoint x: 271, endPoint y: 146, distance: 129.5
click at [271, 146] on div "The HIPAA Privacy Rule permits a covered entity to disclose protected health in…" at bounding box center [240, 128] width 195 height 35
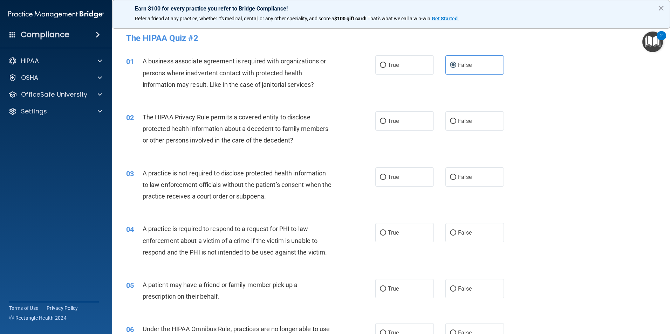
drag, startPoint x: 271, startPoint y: 146, endPoint x: 307, endPoint y: 138, distance: 36.6
click at [307, 138] on div "The HIPAA Privacy Rule permits a covered entity to disclose protected health in…" at bounding box center [240, 128] width 195 height 35
click at [561, 124] on div "02 The HIPAA Privacy Rule permits a covered entity to disclose protected health…" at bounding box center [391, 131] width 540 height 56
click at [476, 125] on label "False" at bounding box center [474, 120] width 59 height 19
click at [456, 124] on input "False" at bounding box center [453, 121] width 6 height 5
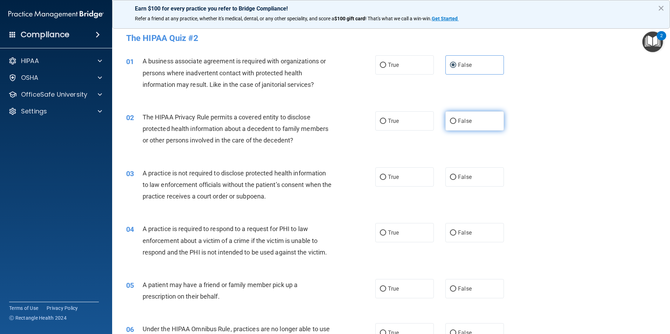
radio input "true"
click at [453, 181] on label "False" at bounding box center [474, 176] width 59 height 19
click at [453, 180] on input "False" at bounding box center [453, 177] width 6 height 5
radio input "true"
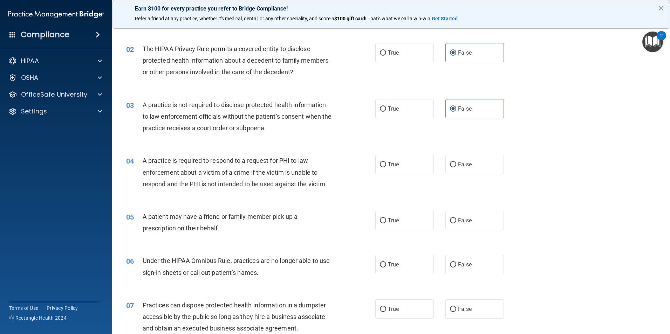
scroll to position [70, 0]
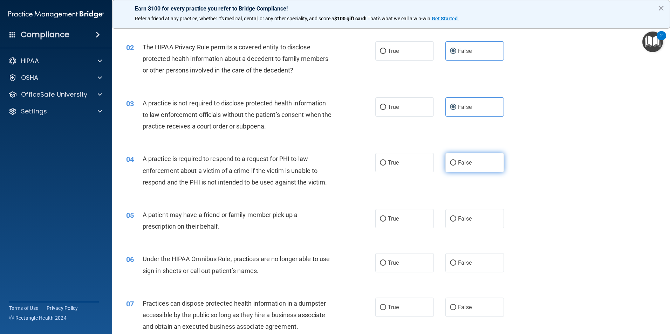
click at [487, 163] on label "False" at bounding box center [474, 162] width 59 height 19
click at [456, 163] on input "False" at bounding box center [453, 162] width 6 height 5
radio input "true"
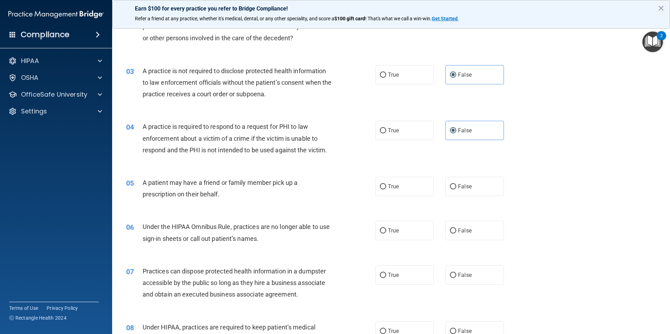
scroll to position [105, 0]
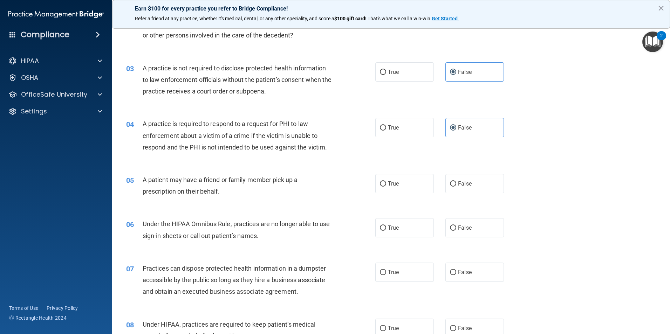
click at [523, 165] on div "04 A practice is required to respond to a request for PHI to law enforcement ab…" at bounding box center [391, 137] width 540 height 56
click at [307, 169] on div "05 A patient may have a friend or family member pick up a prescription on their…" at bounding box center [391, 187] width 540 height 44
click at [282, 177] on span "A patient may have a friend or family member pick up a prescription on their be…" at bounding box center [220, 185] width 155 height 19
drag, startPoint x: 263, startPoint y: 178, endPoint x: 308, endPoint y: 183, distance: 45.2
click at [308, 183] on div "A patient may have a friend or family member pick up a prescription on their be…" at bounding box center [240, 185] width 195 height 23
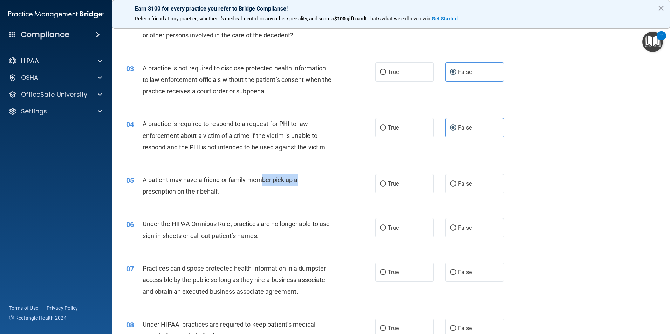
drag, startPoint x: 308, startPoint y: 183, endPoint x: 304, endPoint y: 186, distance: 4.3
click at [304, 186] on div "A patient may have a friend or family member pick up a prescription on their be…" at bounding box center [240, 185] width 195 height 23
click at [261, 187] on div "A patient may have a friend or family member pick up a prescription on their be…" at bounding box center [240, 185] width 195 height 23
drag, startPoint x: 158, startPoint y: 162, endPoint x: 159, endPoint y: 170, distance: 8.9
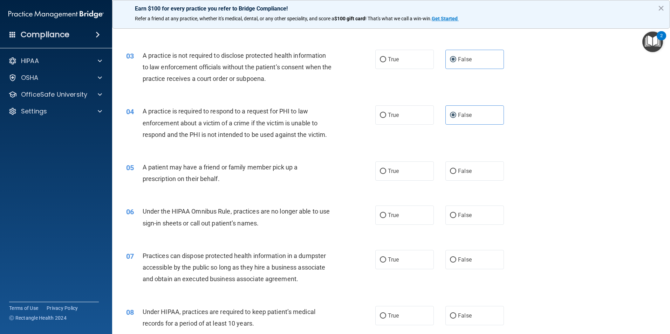
scroll to position [140, 0]
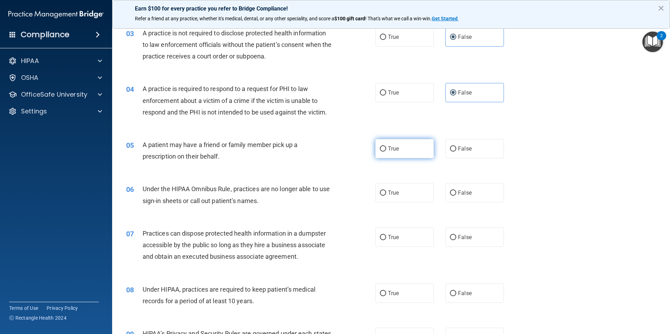
click at [384, 153] on label "True" at bounding box center [404, 148] width 59 height 19
click at [384, 152] on input "True" at bounding box center [383, 148] width 6 height 5
radio input "true"
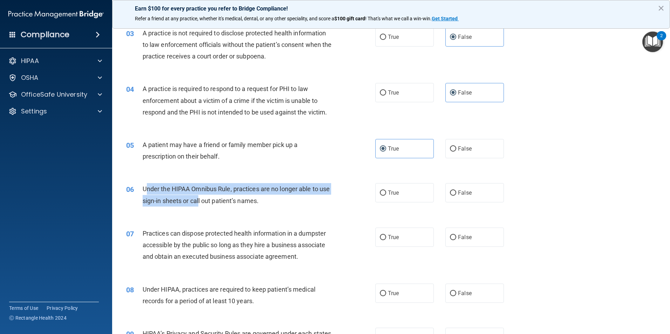
drag, startPoint x: 147, startPoint y: 188, endPoint x: 211, endPoint y: 196, distance: 64.6
click at [211, 196] on div "Under the HIPAA Omnibus Rule, practices are no longer able to use sign-in sheet…" at bounding box center [240, 194] width 195 height 23
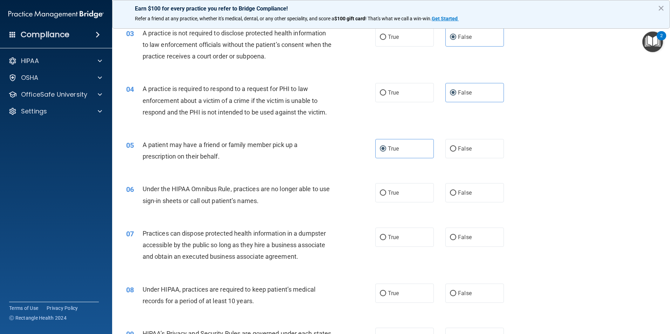
drag, startPoint x: 211, startPoint y: 196, endPoint x: 215, endPoint y: 206, distance: 11.3
click at [215, 206] on div "Under the HIPAA Omnibus Rule, practices are no longer able to use sign-in sheet…" at bounding box center [240, 194] width 195 height 23
click at [460, 197] on label "False" at bounding box center [474, 192] width 59 height 19
click at [456, 196] on input "False" at bounding box center [453, 193] width 6 height 5
radio input "true"
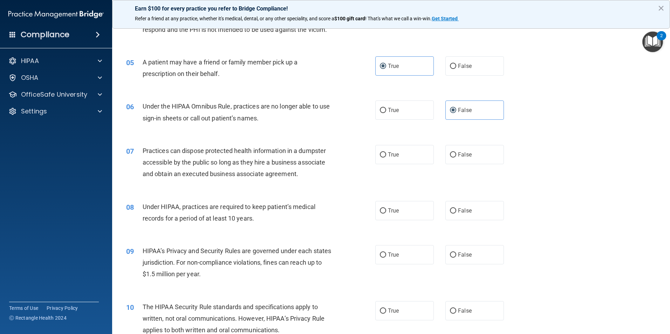
scroll to position [245, 0]
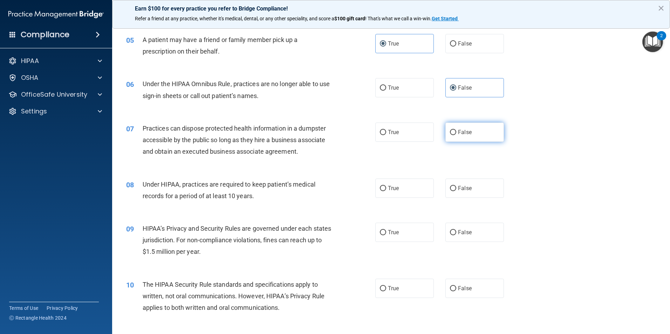
click at [468, 135] on label "False" at bounding box center [474, 132] width 59 height 19
click at [456, 135] on input "False" at bounding box center [453, 132] width 6 height 5
radio input "true"
drag, startPoint x: 145, startPoint y: 128, endPoint x: 172, endPoint y: 125, distance: 27.1
click at [172, 125] on span "Practices can dispose protected health information in a dumpster accessible by …" at bounding box center [234, 140] width 183 height 30
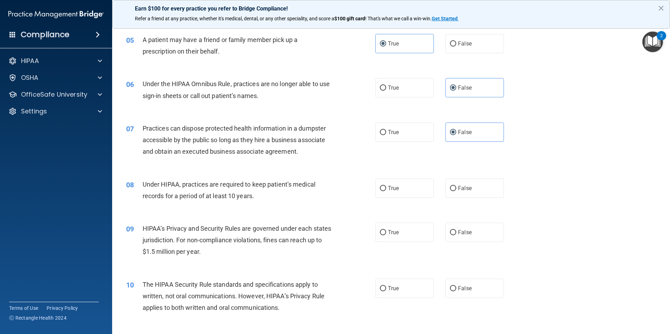
drag, startPoint x: 172, startPoint y: 125, endPoint x: 167, endPoint y: 138, distance: 14.0
click at [167, 138] on span "Practices can dispose protected health information in a dumpster accessible by …" at bounding box center [234, 140] width 183 height 30
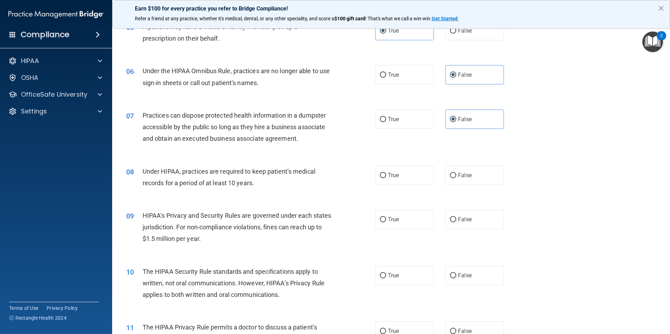
scroll to position [280, 0]
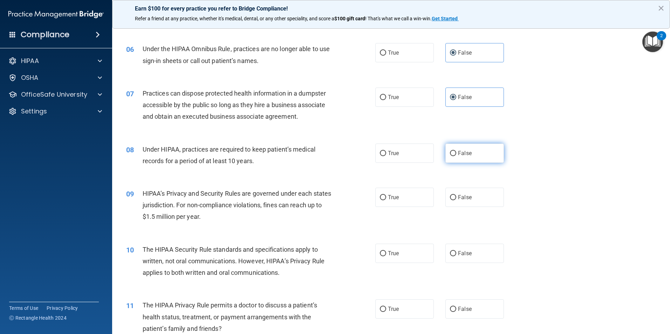
click at [477, 154] on label "False" at bounding box center [474, 153] width 59 height 19
click at [456, 154] on input "False" at bounding box center [453, 153] width 6 height 5
radio input "true"
click at [380, 197] on input "True" at bounding box center [383, 197] width 6 height 5
radio input "true"
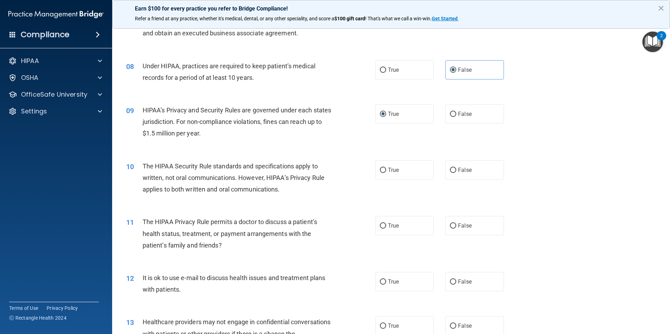
scroll to position [385, 0]
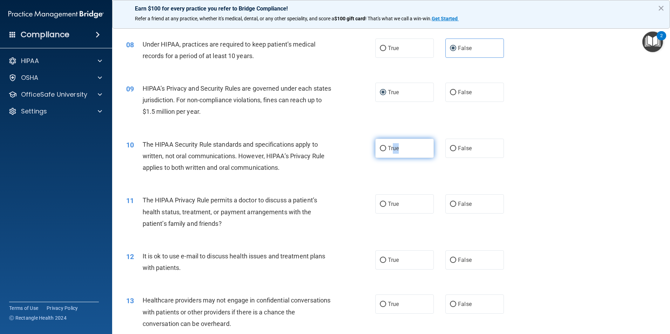
drag, startPoint x: 399, startPoint y: 145, endPoint x: 390, endPoint y: 141, distance: 9.9
click at [391, 145] on label "True" at bounding box center [404, 148] width 59 height 19
drag, startPoint x: 390, startPoint y: 141, endPoint x: 385, endPoint y: 157, distance: 16.7
click at [386, 157] on label "True" at bounding box center [404, 148] width 59 height 19
click at [386, 151] on input "True" at bounding box center [383, 148] width 6 height 5
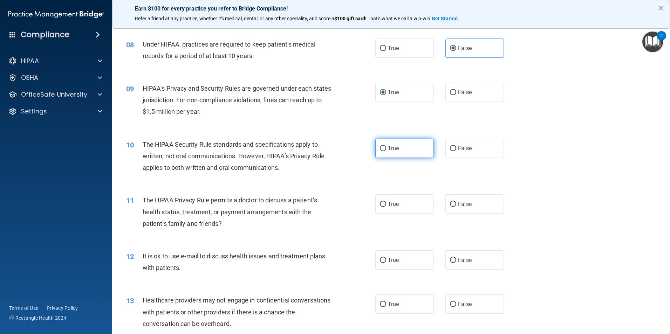
radio input "true"
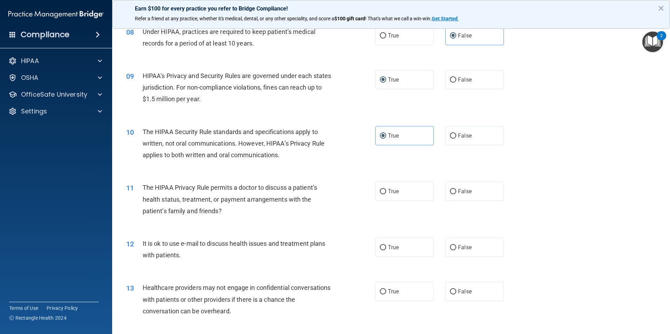
scroll to position [420, 0]
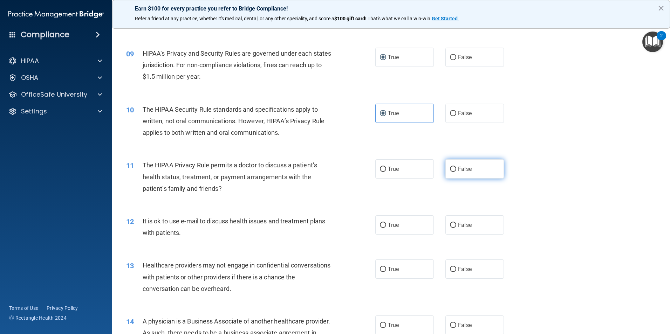
click at [468, 176] on label "False" at bounding box center [474, 168] width 59 height 19
click at [456, 172] on input "False" at bounding box center [453, 169] width 6 height 5
radio input "true"
click at [452, 229] on label "False" at bounding box center [474, 224] width 59 height 19
click at [452, 228] on input "False" at bounding box center [453, 225] width 6 height 5
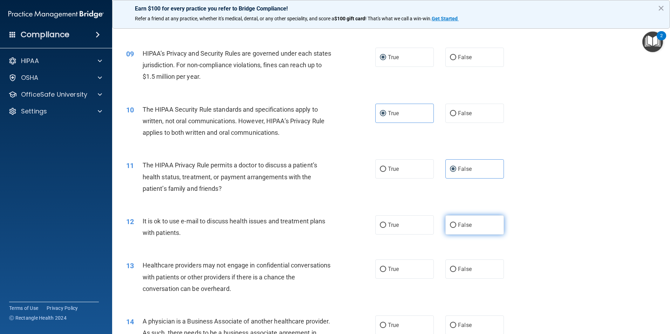
radio input "true"
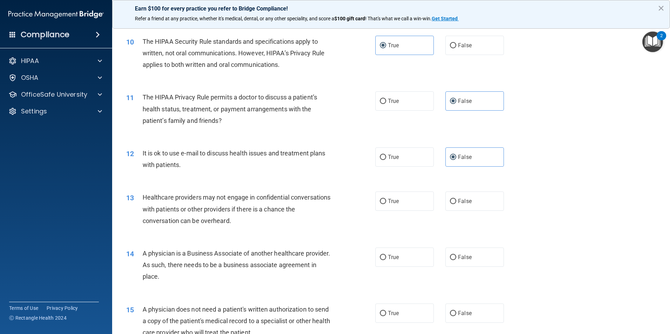
scroll to position [491, 0]
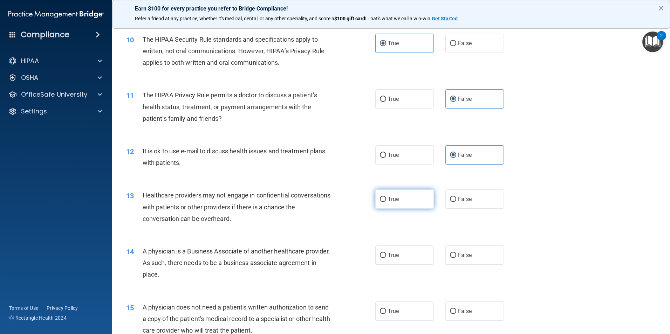
click at [416, 197] on label "True" at bounding box center [404, 199] width 59 height 19
click at [386, 197] on input "True" at bounding box center [383, 199] width 6 height 5
radio input "true"
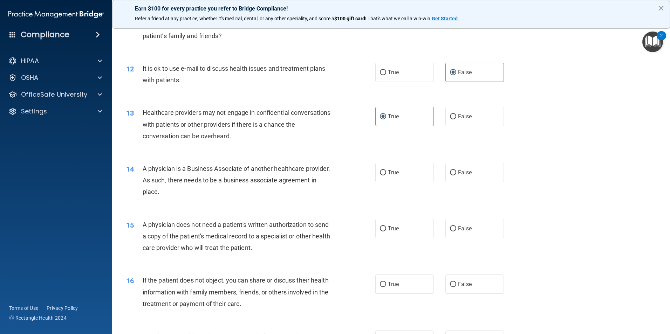
scroll to position [596, 0]
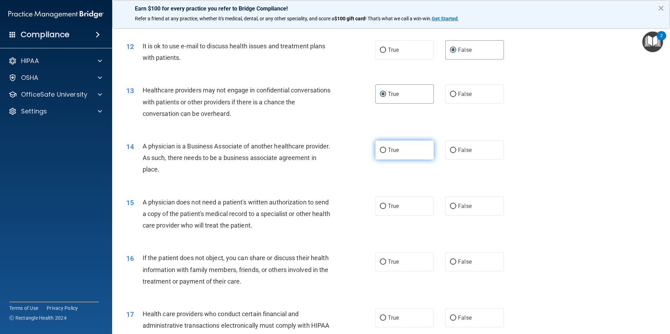
click at [406, 158] on label "True" at bounding box center [404, 150] width 59 height 19
click at [386, 153] on input "True" at bounding box center [383, 150] width 6 height 5
radio input "true"
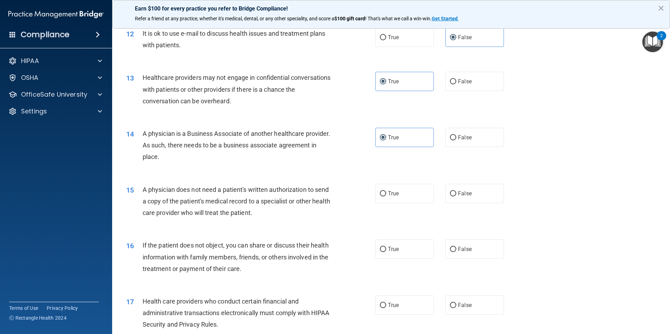
scroll to position [631, 0]
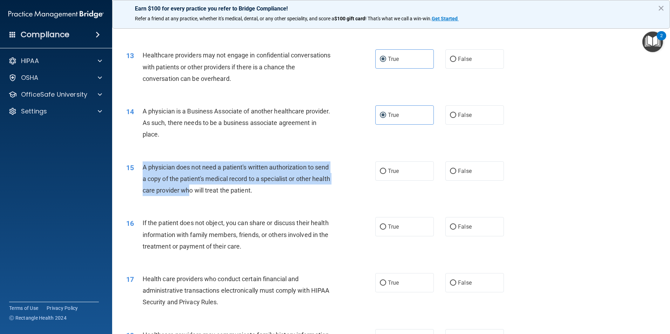
drag, startPoint x: 140, startPoint y: 166, endPoint x: 207, endPoint y: 189, distance: 70.1
click at [207, 189] on div "15 A physician does not need a patient's written authorization to send a copy o…" at bounding box center [251, 181] width 270 height 39
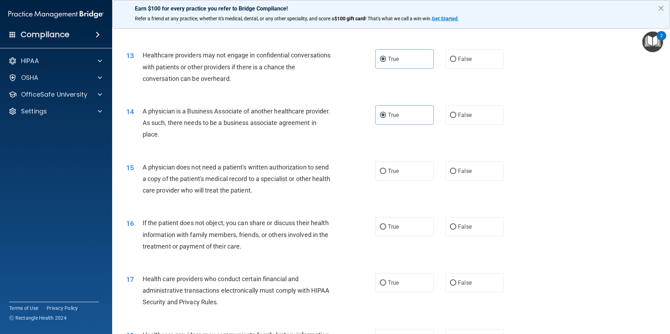
drag, startPoint x: 207, startPoint y: 189, endPoint x: 211, endPoint y: 204, distance: 16.1
click at [211, 204] on div "15 A physician does not need a patient's written authorization to send a copy o…" at bounding box center [391, 181] width 540 height 56
drag, startPoint x: 404, startPoint y: 180, endPoint x: 396, endPoint y: 178, distance: 8.1
click at [403, 180] on label "True" at bounding box center [404, 171] width 59 height 19
click at [386, 174] on input "True" at bounding box center [383, 171] width 6 height 5
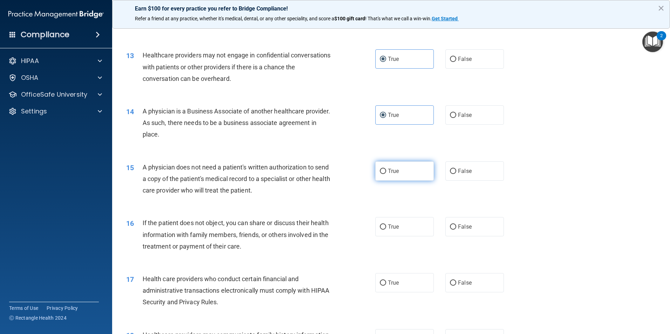
radio input "true"
click at [487, 233] on label "False" at bounding box center [474, 226] width 59 height 19
click at [456, 230] on input "False" at bounding box center [453, 227] width 6 height 5
radio input "true"
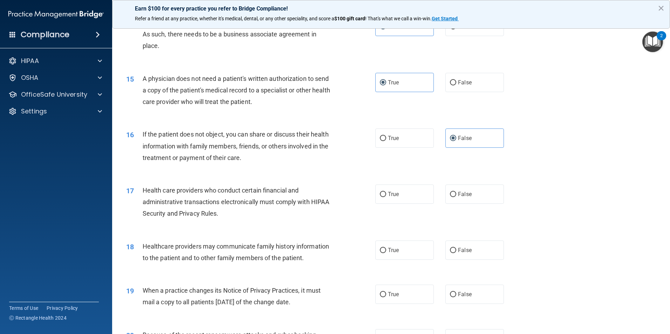
scroll to position [736, 0]
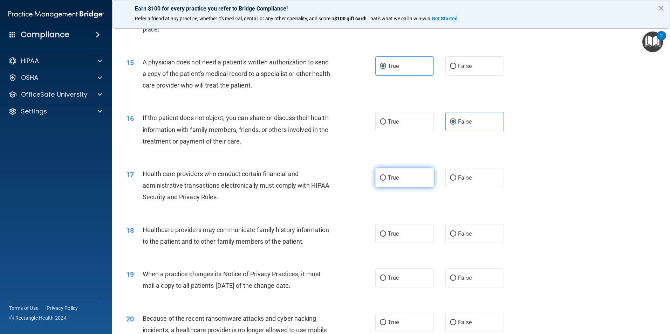
click at [396, 183] on label "True" at bounding box center [404, 177] width 59 height 19
click at [386, 181] on input "True" at bounding box center [383, 178] width 6 height 5
radio input "true"
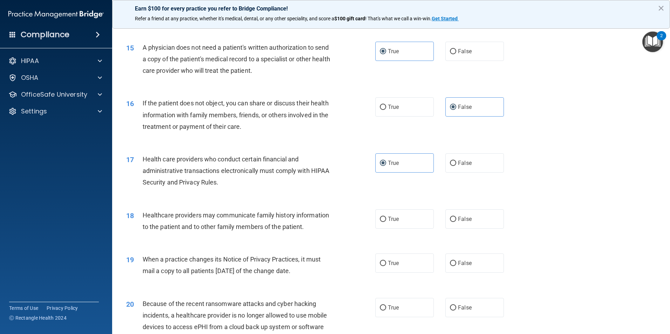
scroll to position [771, 0]
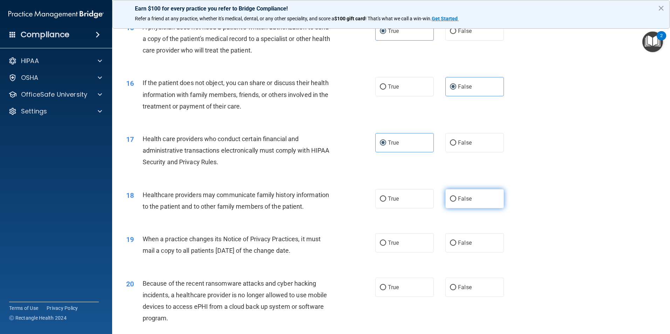
click at [452, 200] on label "False" at bounding box center [474, 198] width 59 height 19
drag, startPoint x: 450, startPoint y: 199, endPoint x: 447, endPoint y: 201, distance: 4.3
click at [450, 199] on input "False" at bounding box center [453, 199] width 6 height 5
radio input "true"
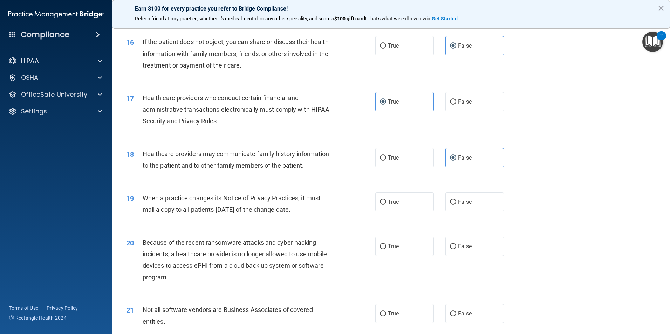
scroll to position [841, 0]
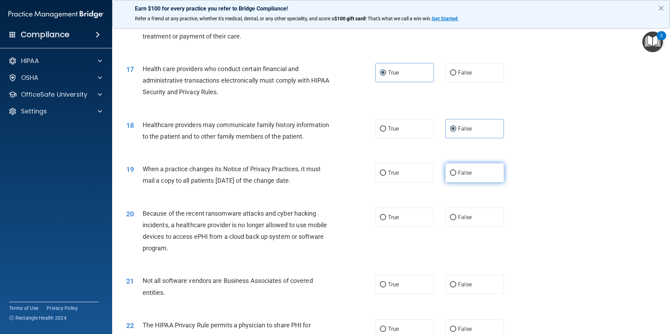
click at [452, 171] on input "False" at bounding box center [453, 173] width 6 height 5
radio input "true"
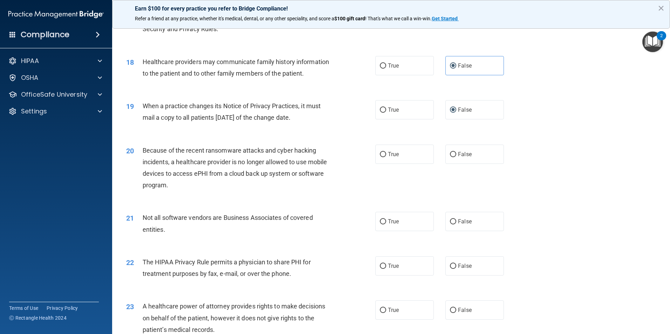
scroll to position [911, 0]
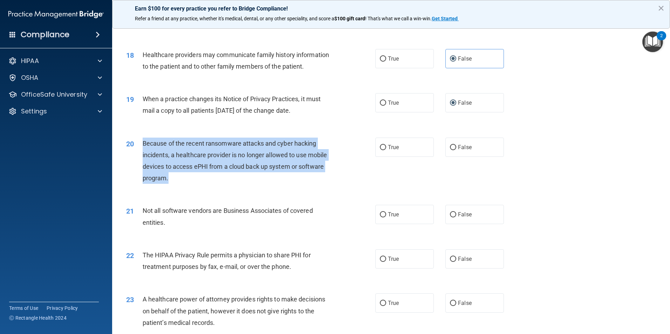
drag, startPoint x: 143, startPoint y: 143, endPoint x: 233, endPoint y: 173, distance: 95.4
click at [233, 173] on div "Because of the recent ransomware attacks and cyber hacking incidents, a healthc…" at bounding box center [240, 161] width 195 height 47
drag, startPoint x: 233, startPoint y: 173, endPoint x: 215, endPoint y: 175, distance: 18.7
click at [215, 175] on div "Because of the recent ransomware attacks and cyber hacking incidents, a healthc…" at bounding box center [240, 161] width 195 height 47
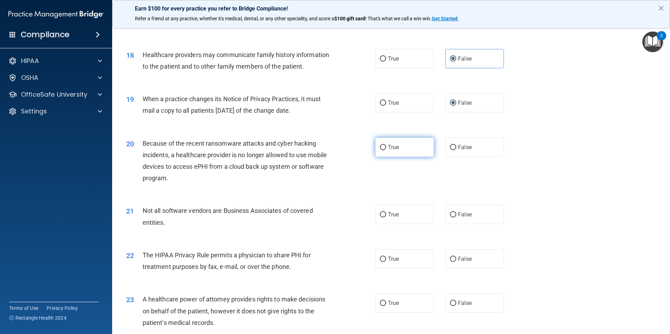
click at [377, 154] on label "True" at bounding box center [404, 147] width 59 height 19
click at [380, 150] on input "True" at bounding box center [383, 147] width 6 height 5
radio input "true"
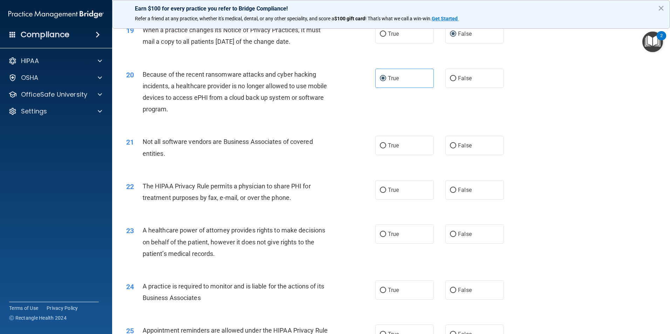
scroll to position [981, 0]
click at [410, 146] on label "True" at bounding box center [404, 144] width 59 height 19
click at [386, 146] on input "True" at bounding box center [383, 144] width 6 height 5
radio input "true"
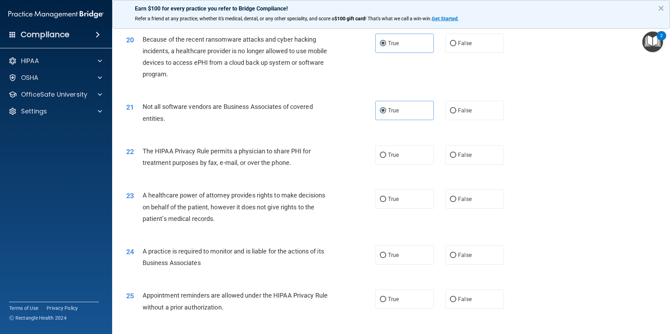
scroll to position [1016, 0]
click at [382, 155] on input "True" at bounding box center [383, 154] width 6 height 5
radio input "true"
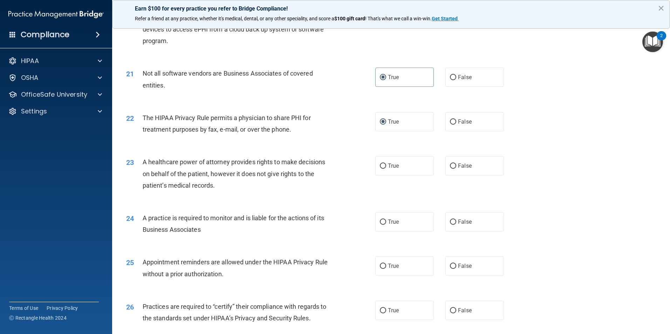
scroll to position [1051, 0]
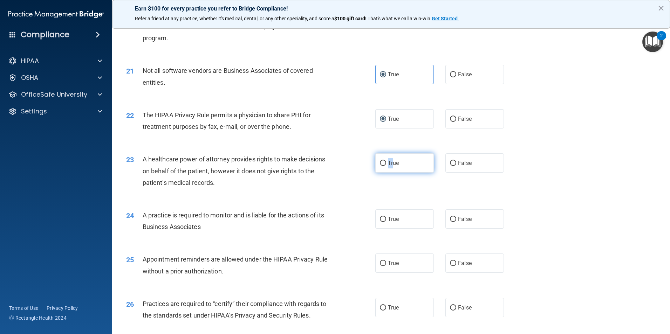
click at [388, 165] on span "True" at bounding box center [393, 163] width 11 height 7
click at [377, 166] on label "True" at bounding box center [404, 162] width 59 height 19
click at [380, 166] on input "True" at bounding box center [383, 163] width 6 height 5
radio input "true"
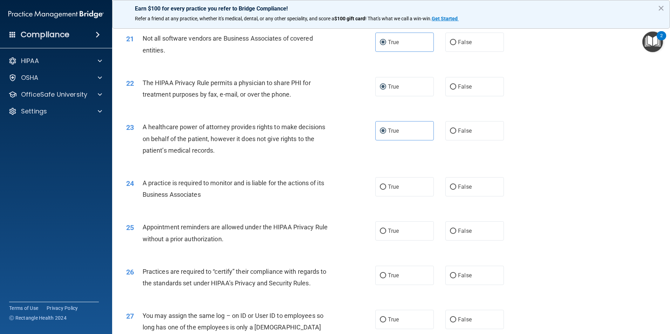
scroll to position [1086, 0]
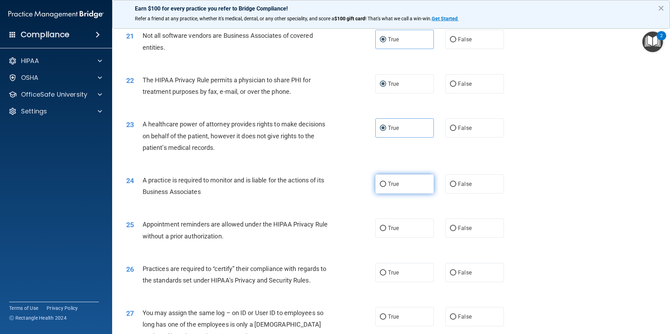
click at [398, 185] on label "True" at bounding box center [404, 183] width 59 height 19
click at [386, 185] on input "True" at bounding box center [383, 184] width 6 height 5
radio input "true"
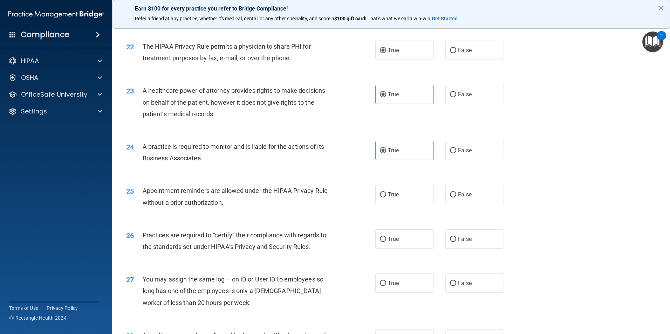
scroll to position [1156, 0]
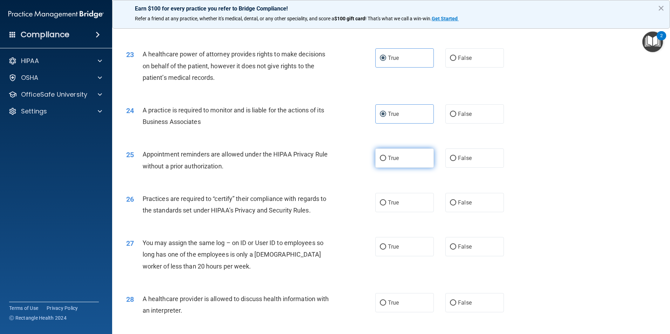
click at [395, 165] on label "True" at bounding box center [404, 158] width 59 height 19
click at [386, 161] on input "True" at bounding box center [383, 158] width 6 height 5
radio input "true"
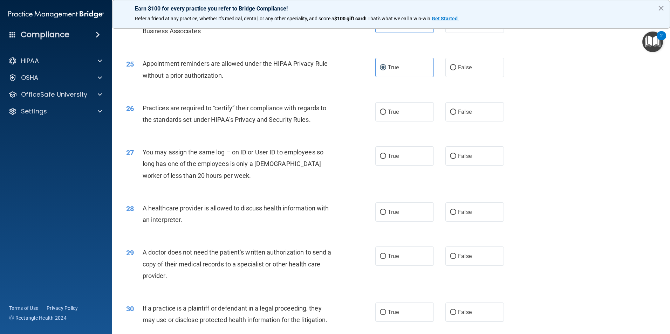
scroll to position [1226, 0]
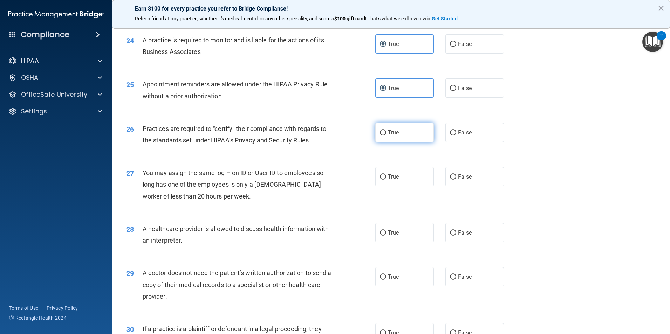
click at [386, 136] on label "True" at bounding box center [404, 132] width 59 height 19
click at [386, 136] on input "True" at bounding box center [383, 132] width 6 height 5
radio input "true"
drag, startPoint x: 466, startPoint y: 174, endPoint x: 460, endPoint y: 165, distance: 11.0
click at [460, 165] on div "27 You may assign the same log – on ID or User ID to employees so long has one …" at bounding box center [391, 186] width 540 height 56
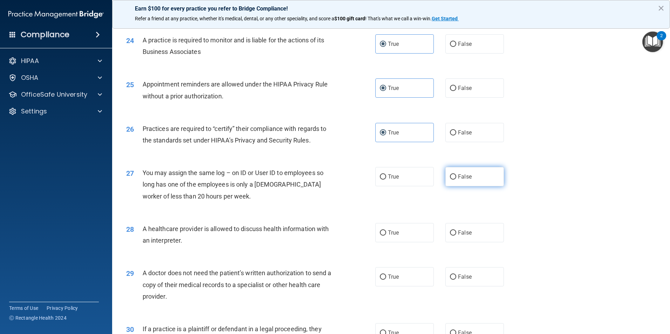
click at [468, 180] on label "False" at bounding box center [474, 176] width 59 height 19
click at [456, 180] on input "False" at bounding box center [453, 176] width 6 height 5
radio input "true"
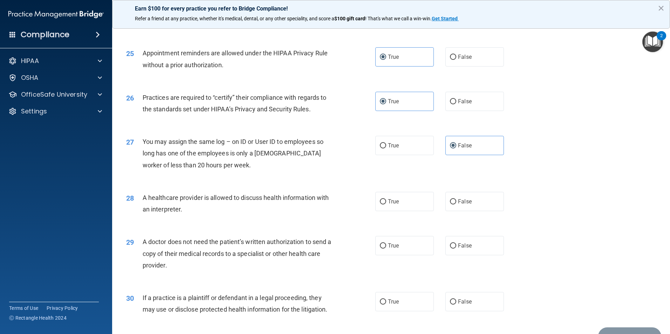
scroll to position [1261, 0]
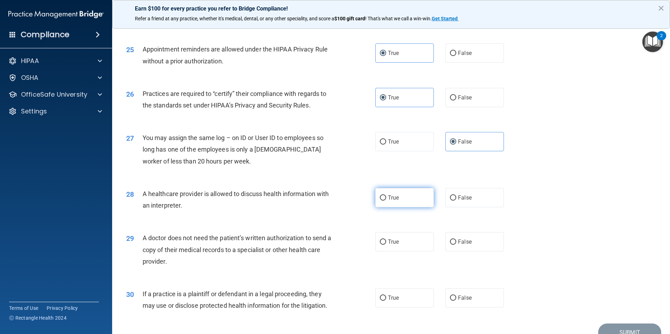
click at [375, 197] on label "True" at bounding box center [404, 197] width 59 height 19
click at [380, 197] on input "True" at bounding box center [383, 198] width 6 height 5
radio input "true"
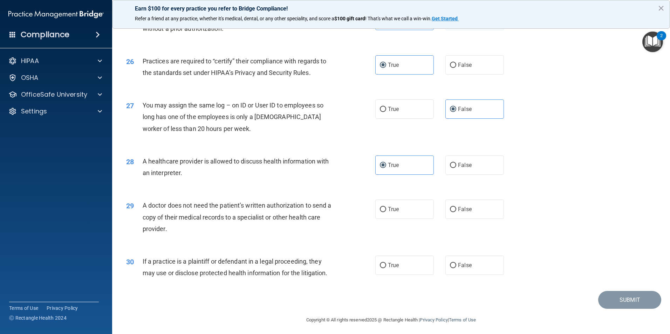
scroll to position [1297, 0]
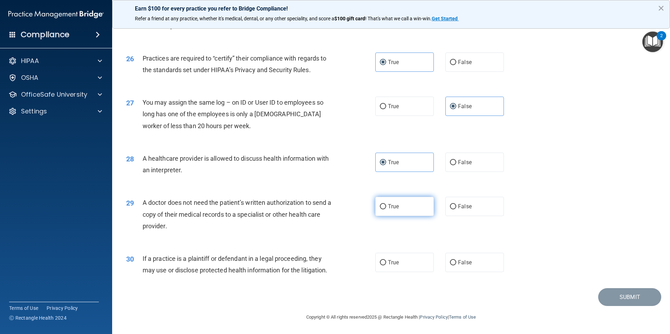
click at [383, 210] on label "True" at bounding box center [404, 206] width 59 height 19
click at [383, 210] on input "True" at bounding box center [383, 206] width 6 height 5
radio input "true"
drag, startPoint x: 494, startPoint y: 263, endPoint x: 489, endPoint y: 265, distance: 4.9
click at [491, 264] on label "False" at bounding box center [474, 262] width 59 height 19
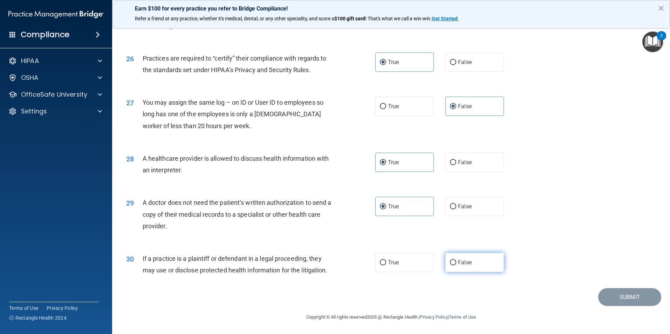
click at [456, 264] on input "False" at bounding box center [453, 262] width 6 height 5
radio input "true"
click at [565, 232] on div "29 A doctor does not need the patient’s written authorization to send a copy of…" at bounding box center [391, 216] width 540 height 56
drag, startPoint x: 628, startPoint y: 296, endPoint x: 615, endPoint y: 290, distance: 14.4
click at [622, 295] on button "Submit" at bounding box center [629, 297] width 63 height 18
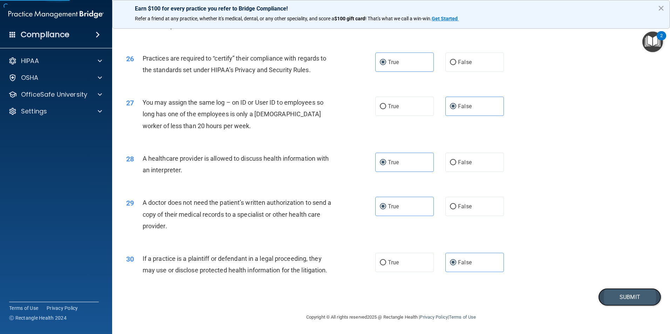
click at [626, 295] on button "Submit" at bounding box center [629, 297] width 63 height 18
click at [630, 297] on button "Submit" at bounding box center [629, 297] width 63 height 18
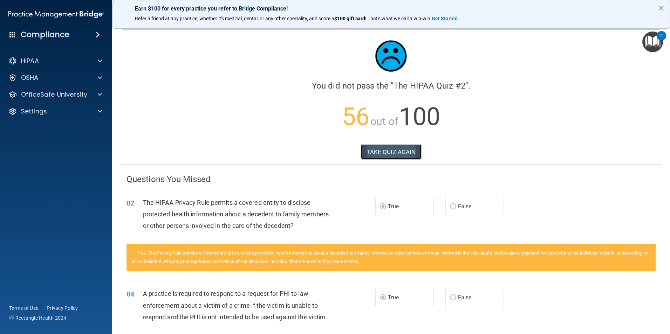
click at [403, 152] on button "TAKE QUIZ AGAIN" at bounding box center [391, 151] width 61 height 15
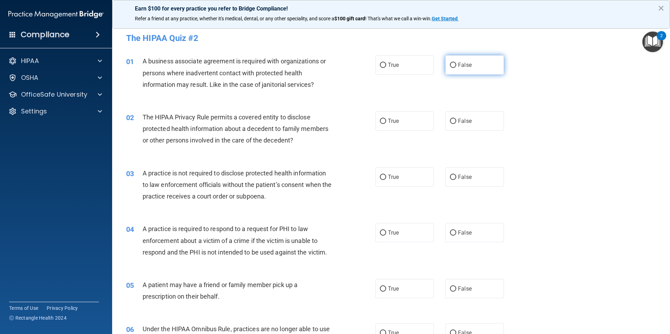
click at [452, 71] on label "False" at bounding box center [474, 64] width 59 height 19
click at [452, 68] on input "False" at bounding box center [453, 65] width 6 height 5
radio input "true"
click at [407, 126] on label "True" at bounding box center [404, 120] width 59 height 19
click at [386, 124] on input "True" at bounding box center [383, 121] width 6 height 5
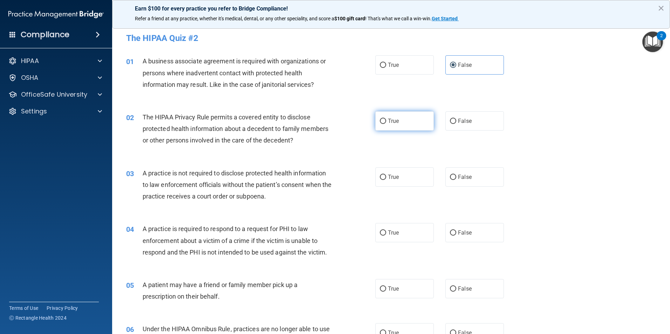
radio input "true"
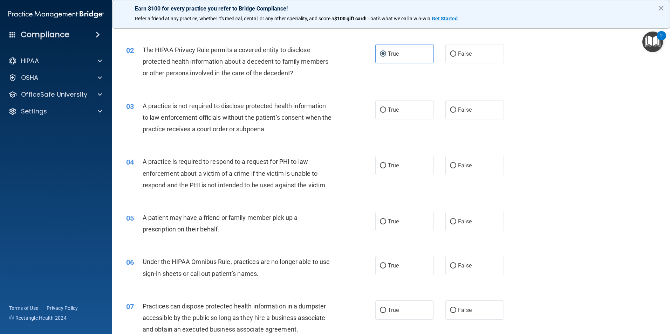
scroll to position [70, 0]
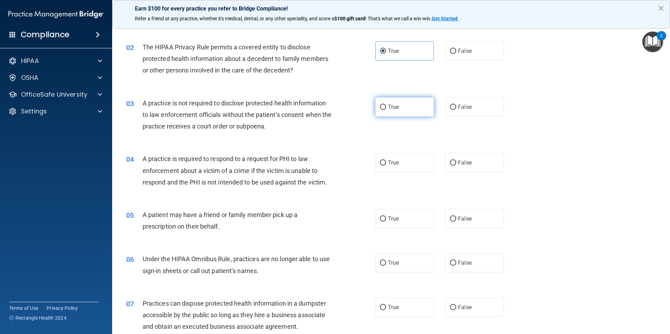
click at [418, 104] on label "True" at bounding box center [404, 106] width 59 height 19
click at [386, 105] on input "True" at bounding box center [383, 107] width 6 height 5
radio input "true"
click at [320, 174] on div "A practice is required to respond to a request for PHI to law enforcement about…" at bounding box center [240, 170] width 195 height 35
click at [396, 164] on span "True" at bounding box center [393, 162] width 11 height 7
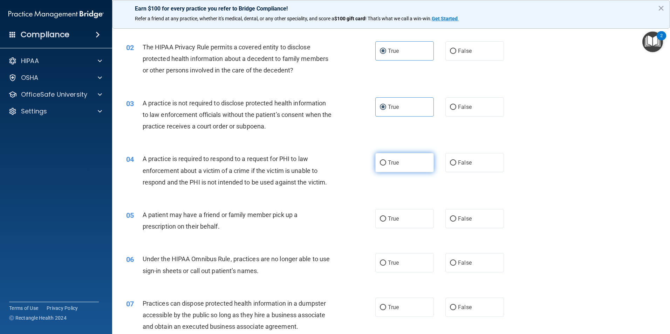
click at [386, 164] on input "True" at bounding box center [383, 162] width 6 height 5
radio input "true"
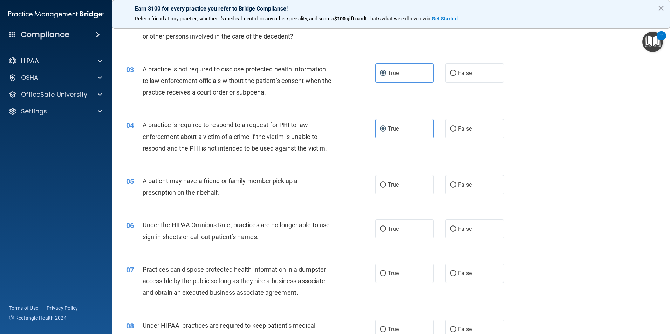
scroll to position [105, 0]
click at [381, 190] on label "True" at bounding box center [404, 183] width 59 height 19
click at [381, 187] on input "True" at bounding box center [383, 184] width 6 height 5
radio input "true"
click at [458, 223] on label "False" at bounding box center [474, 227] width 59 height 19
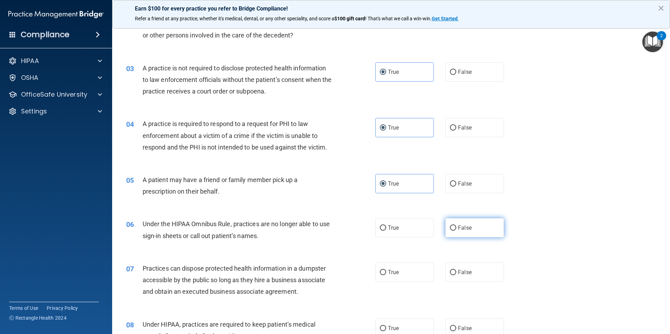
click at [456, 226] on input "False" at bounding box center [453, 228] width 6 height 5
radio input "true"
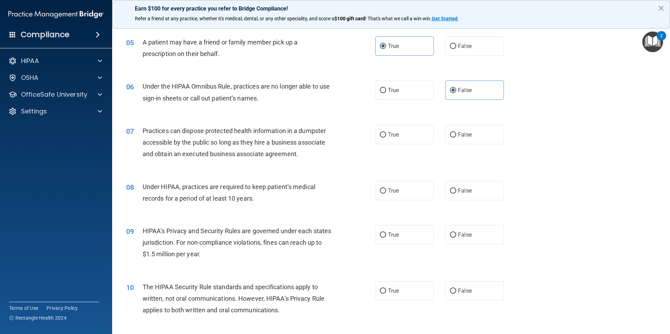
scroll to position [245, 0]
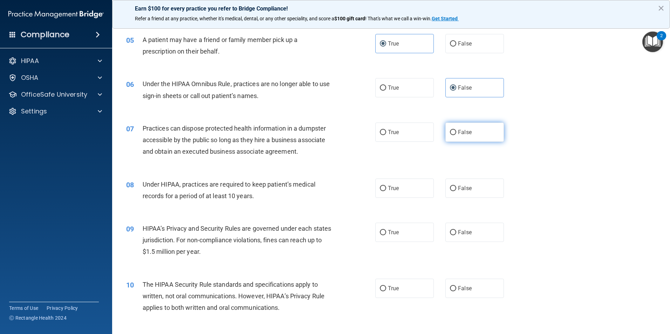
click at [450, 135] on label "False" at bounding box center [474, 132] width 59 height 19
click at [450, 135] on input "False" at bounding box center [453, 132] width 6 height 5
radio input "true"
click at [458, 186] on span "False" at bounding box center [465, 188] width 14 height 7
click at [456, 186] on input "False" at bounding box center [453, 188] width 6 height 5
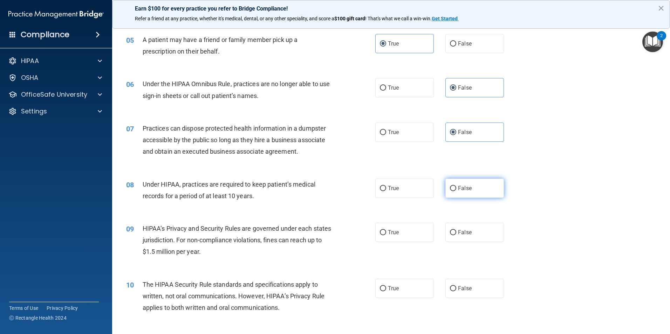
radio input "true"
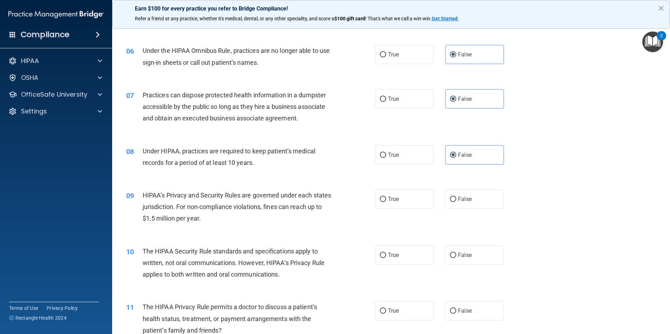
scroll to position [280, 0]
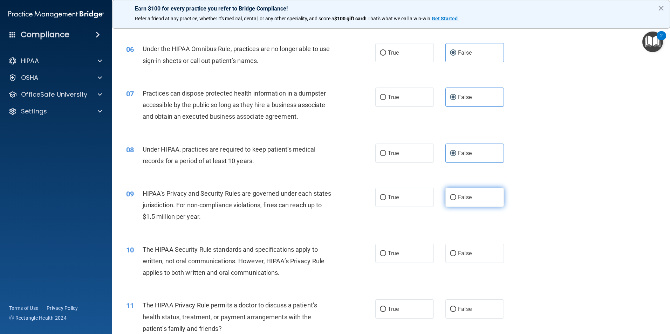
click at [472, 193] on label "False" at bounding box center [474, 197] width 59 height 19
click at [456, 195] on input "False" at bounding box center [453, 197] width 6 height 5
radio input "true"
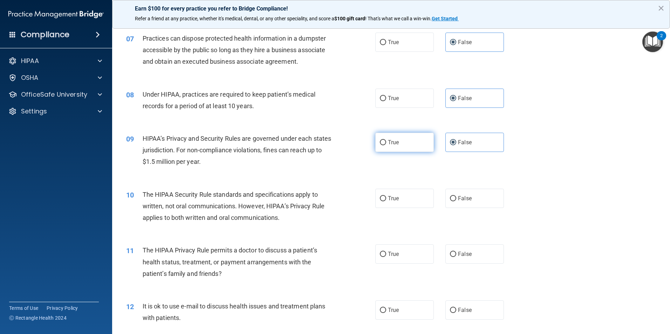
scroll to position [350, 0]
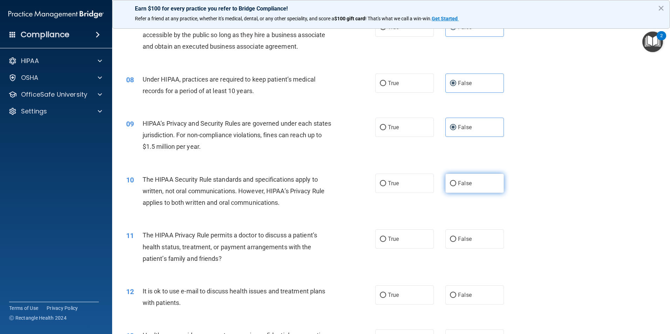
click at [450, 186] on input "False" at bounding box center [453, 183] width 6 height 5
radio input "true"
click at [388, 238] on span "True" at bounding box center [393, 239] width 11 height 7
click at [385, 238] on input "True" at bounding box center [383, 239] width 6 height 5
radio input "true"
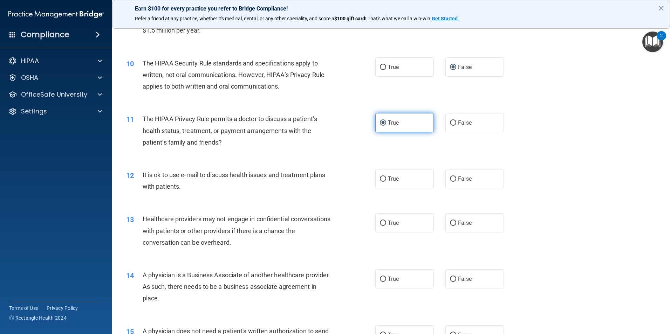
scroll to position [491, 0]
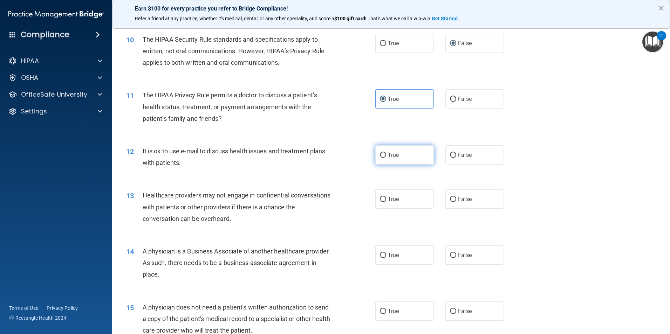
click at [398, 162] on label "True" at bounding box center [404, 154] width 59 height 19
click at [386, 158] on input "True" at bounding box center [383, 155] width 6 height 5
radio input "true"
click at [452, 203] on label "False" at bounding box center [474, 199] width 59 height 19
click at [452, 202] on input "False" at bounding box center [453, 199] width 6 height 5
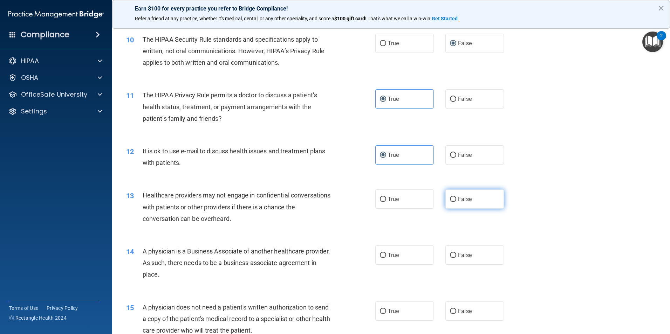
radio input "true"
click at [451, 259] on label "False" at bounding box center [474, 255] width 59 height 19
click at [451, 258] on input "False" at bounding box center [453, 255] width 6 height 5
radio input "true"
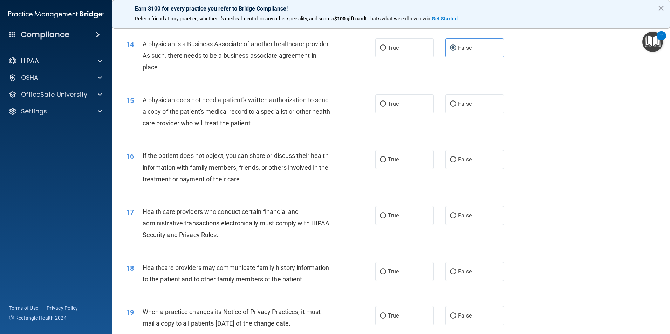
scroll to position [701, 0]
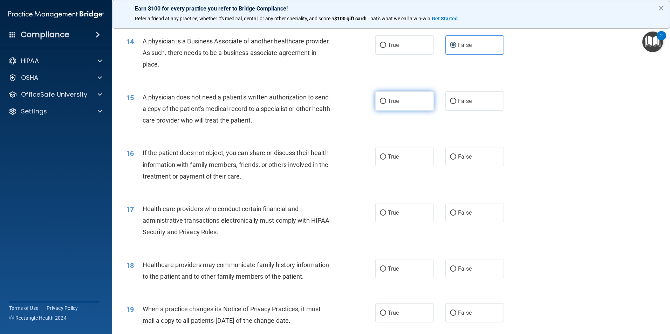
click at [380, 106] on label "True" at bounding box center [404, 100] width 59 height 19
click at [380, 104] on input "True" at bounding box center [383, 101] width 6 height 5
radio input "true"
click at [425, 159] on label "True" at bounding box center [404, 156] width 59 height 19
click at [386, 159] on input "True" at bounding box center [383, 157] width 6 height 5
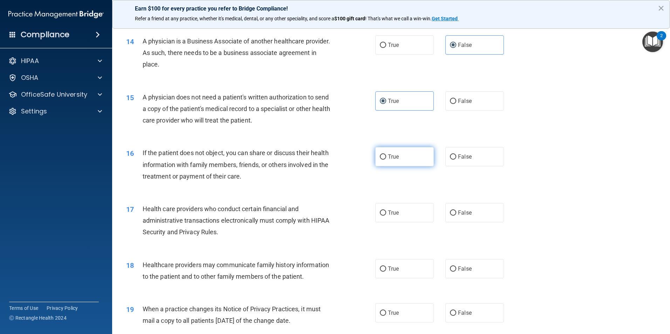
radio input "true"
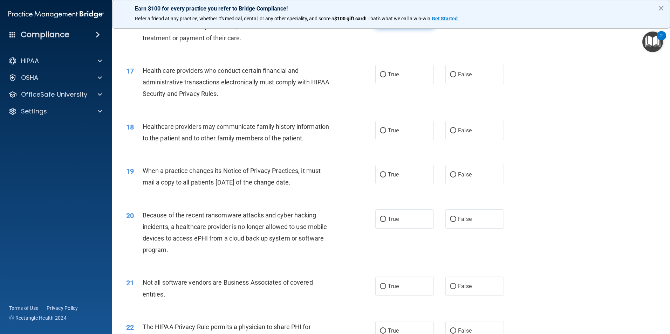
scroll to position [841, 0]
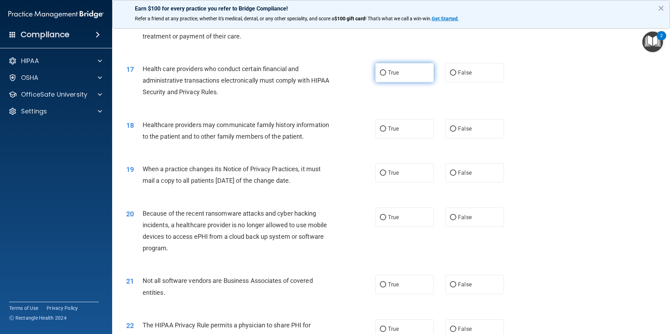
click at [399, 75] on label "True" at bounding box center [404, 72] width 59 height 19
click at [386, 75] on input "True" at bounding box center [383, 72] width 6 height 5
radio input "true"
click at [458, 131] on span "False" at bounding box center [465, 128] width 14 height 7
click at [456, 131] on input "False" at bounding box center [453, 128] width 6 height 5
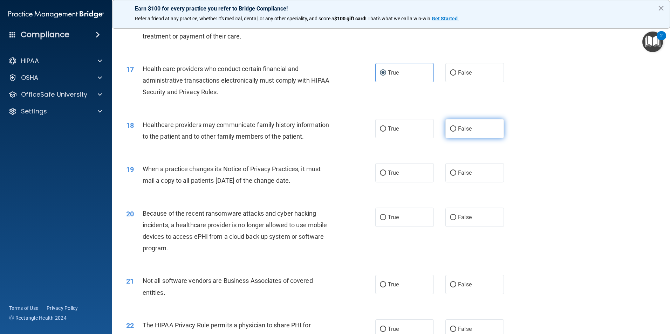
radio input "true"
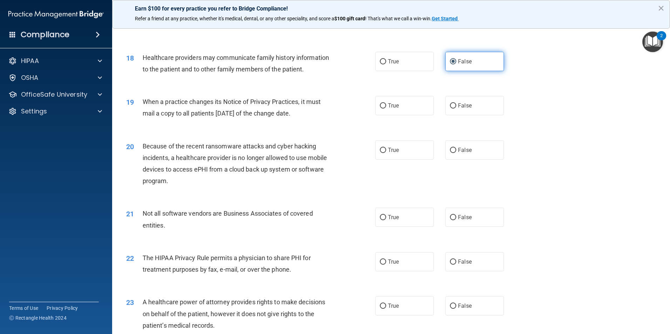
scroll to position [911, 0]
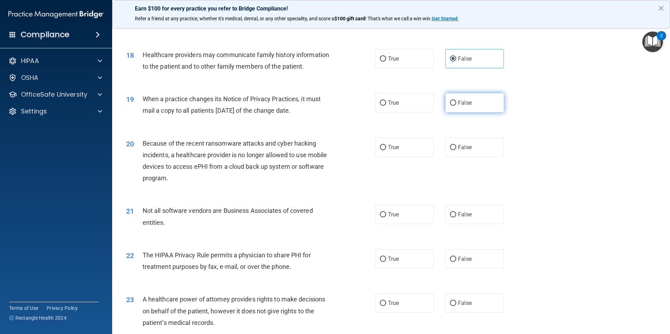
click at [460, 101] on span "False" at bounding box center [465, 103] width 14 height 7
click at [456, 101] on input "False" at bounding box center [453, 103] width 6 height 5
radio input "true"
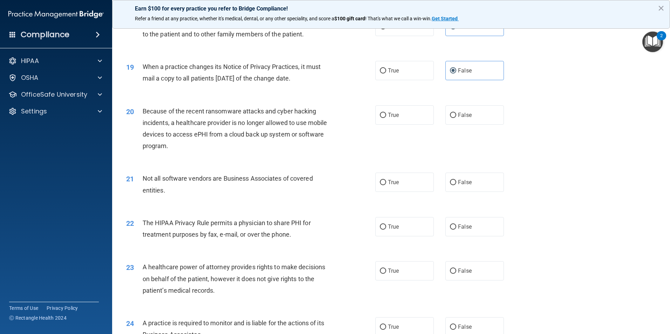
scroll to position [946, 0]
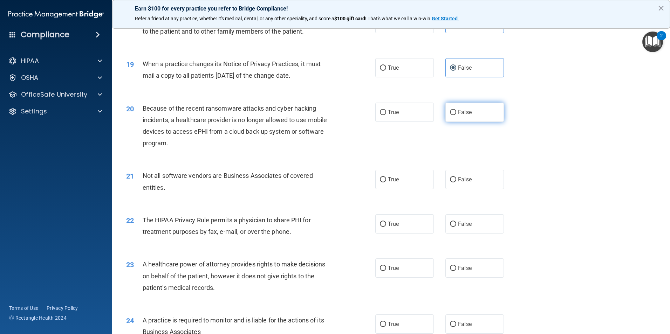
click at [450, 117] on label "False" at bounding box center [474, 112] width 59 height 19
click at [450, 115] on input "False" at bounding box center [453, 112] width 6 height 5
radio input "true"
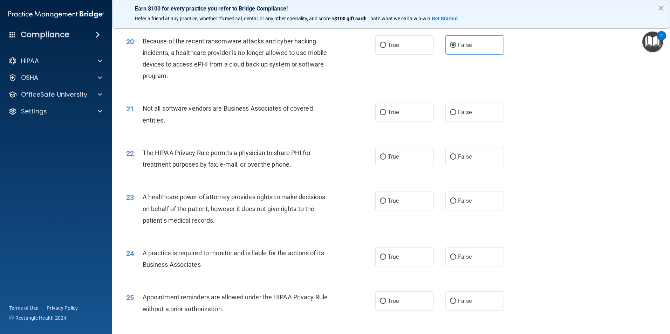
scroll to position [1016, 0]
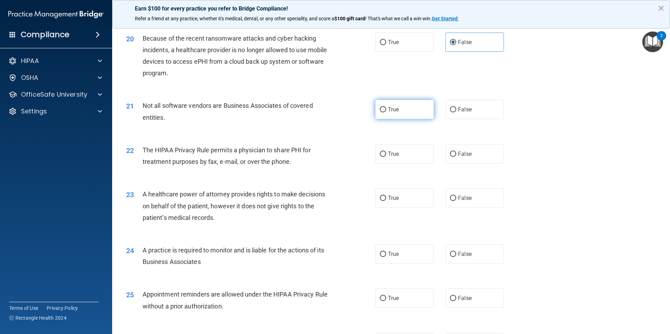
click at [407, 112] on label "True" at bounding box center [404, 109] width 59 height 19
click at [386, 112] on input "True" at bounding box center [383, 109] width 6 height 5
radio input "true"
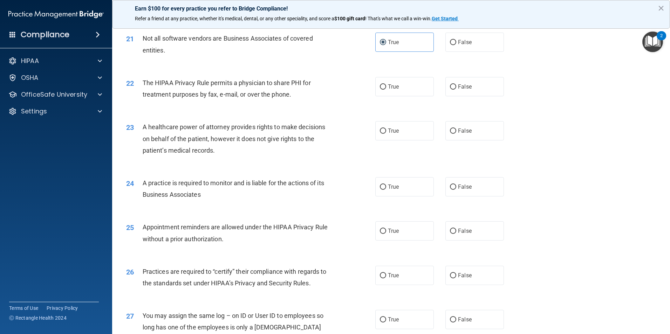
scroll to position [1086, 0]
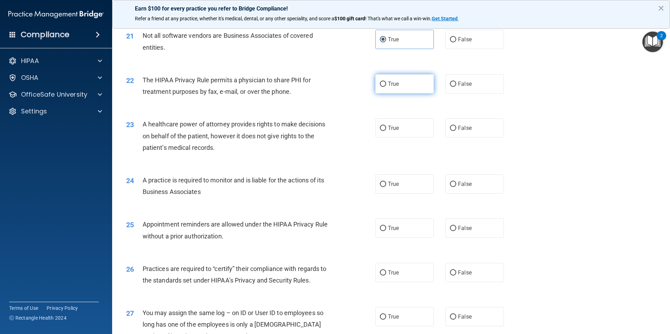
click at [408, 88] on label "True" at bounding box center [404, 83] width 59 height 19
click at [386, 87] on input "True" at bounding box center [383, 84] width 6 height 5
radio input "true"
click at [398, 128] on label "True" at bounding box center [404, 127] width 59 height 19
click at [386, 128] on input "True" at bounding box center [383, 128] width 6 height 5
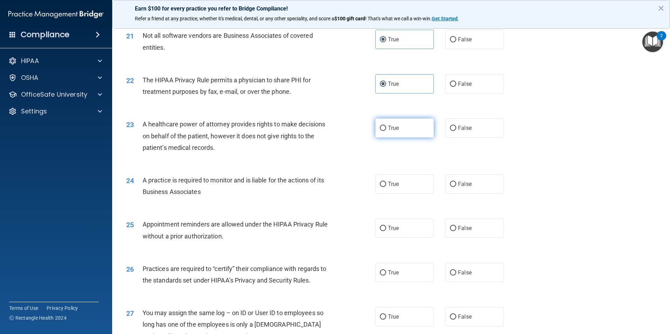
radio input "true"
click at [453, 131] on label "False" at bounding box center [474, 127] width 59 height 19
click at [453, 131] on input "False" at bounding box center [453, 128] width 6 height 5
radio input "true"
radio input "false"
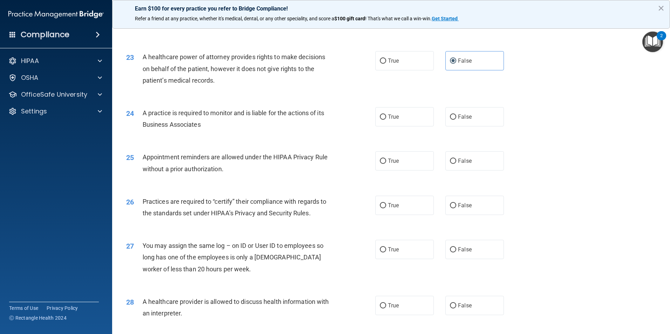
scroll to position [1156, 0]
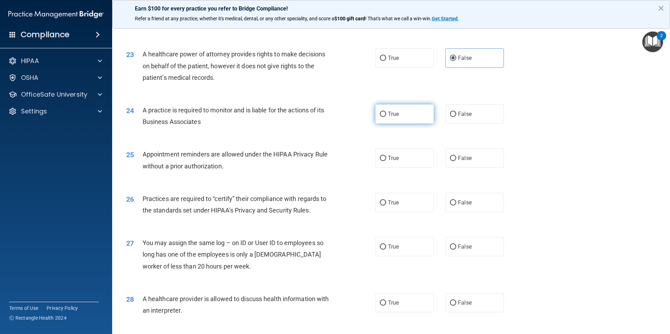
click at [417, 117] on label "True" at bounding box center [404, 113] width 59 height 19
click at [386, 117] on input "True" at bounding box center [383, 114] width 6 height 5
radio input "true"
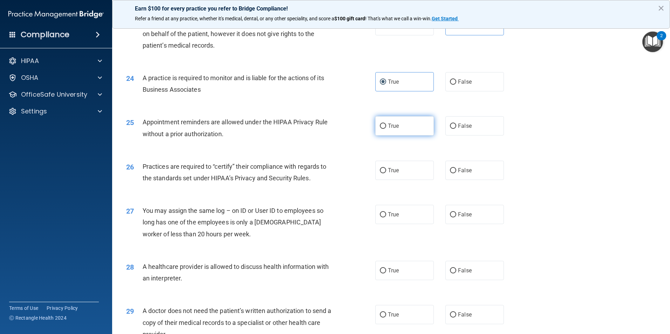
scroll to position [1191, 0]
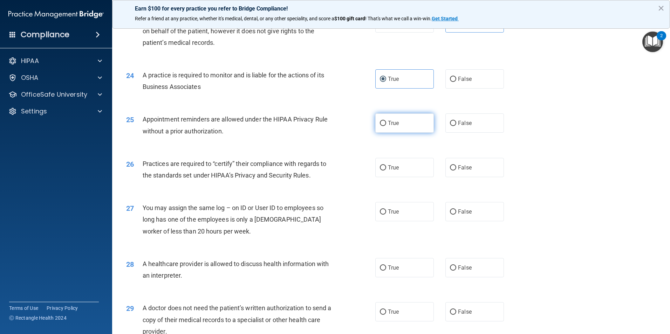
click at [393, 132] on label "True" at bounding box center [404, 123] width 59 height 19
click at [386, 126] on input "True" at bounding box center [383, 123] width 6 height 5
radio input "true"
click at [399, 171] on label "True" at bounding box center [404, 167] width 59 height 19
click at [386, 171] on input "True" at bounding box center [383, 167] width 6 height 5
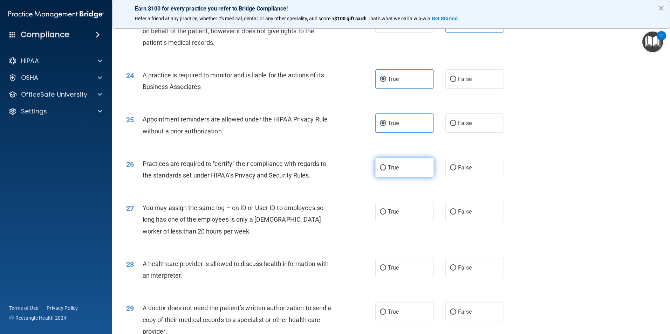
radio input "true"
click at [482, 90] on div "24 A practice is required to monitor and is liable for the actions of its Busin…" at bounding box center [391, 83] width 540 height 44
click at [482, 86] on label "False" at bounding box center [474, 78] width 59 height 19
click at [456, 82] on input "False" at bounding box center [453, 79] width 6 height 5
radio input "true"
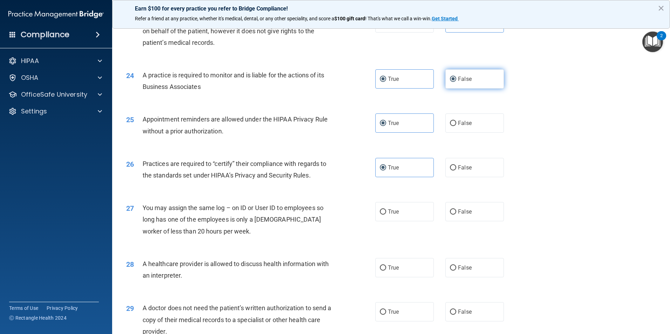
radio input "false"
click at [454, 169] on label "False" at bounding box center [474, 167] width 59 height 19
click at [454, 169] on input "False" at bounding box center [453, 167] width 6 height 5
radio input "true"
radio input "false"
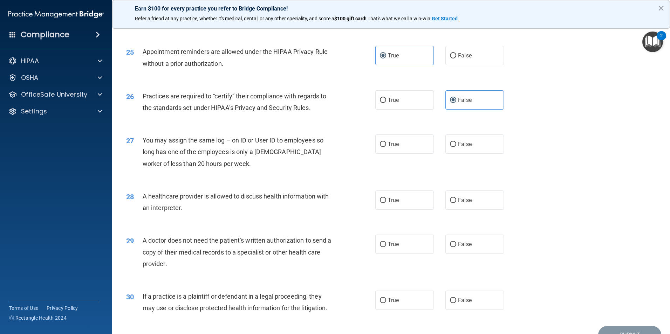
scroll to position [1261, 0]
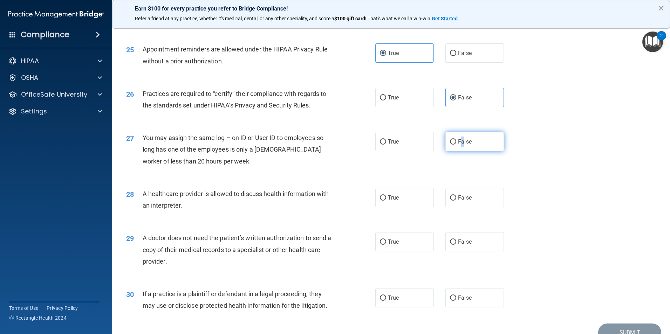
click at [460, 148] on label "False" at bounding box center [474, 141] width 59 height 19
click at [462, 146] on label "False" at bounding box center [474, 141] width 59 height 19
click at [456, 145] on input "False" at bounding box center [453, 141] width 6 height 5
radio input "true"
click at [412, 206] on label "True" at bounding box center [404, 197] width 59 height 19
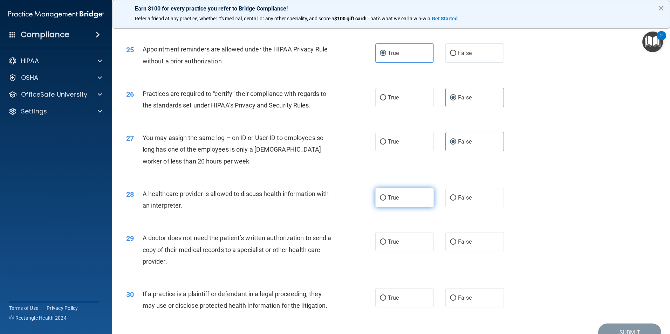
click at [386, 201] on input "True" at bounding box center [383, 198] width 6 height 5
radio input "true"
click at [410, 234] on label "True" at bounding box center [404, 241] width 59 height 19
click at [386, 240] on input "True" at bounding box center [383, 242] width 6 height 5
radio input "true"
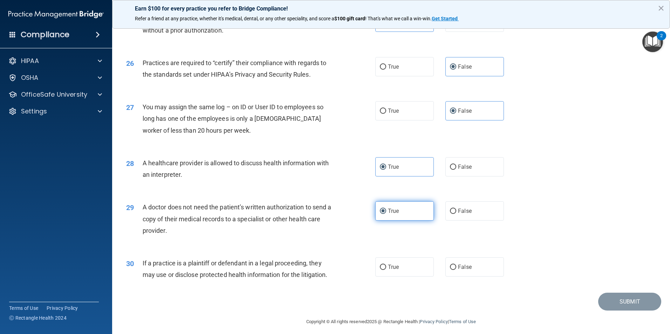
scroll to position [1297, 0]
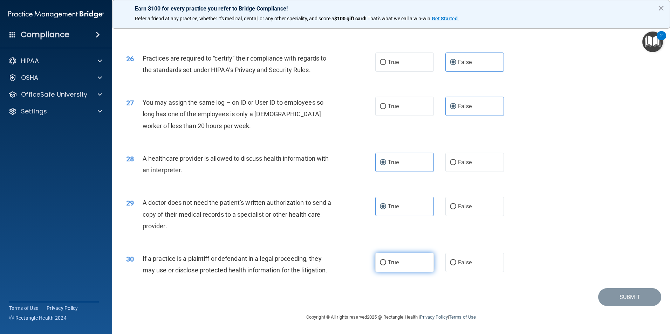
click at [405, 256] on label "True" at bounding box center [404, 262] width 59 height 19
click at [386, 260] on input "True" at bounding box center [383, 262] width 6 height 5
radio input "true"
click at [617, 294] on button "Submit" at bounding box center [629, 297] width 63 height 18
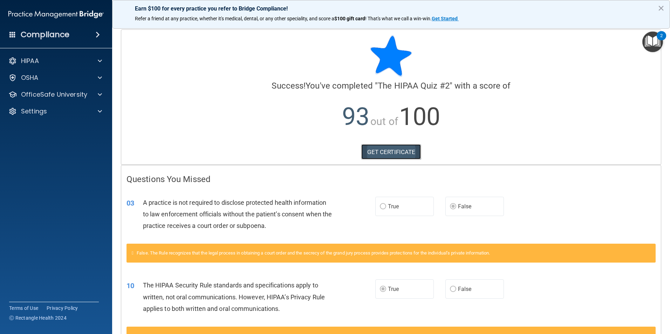
click at [395, 151] on link "GET CERTIFICATE" at bounding box center [391, 151] width 60 height 15
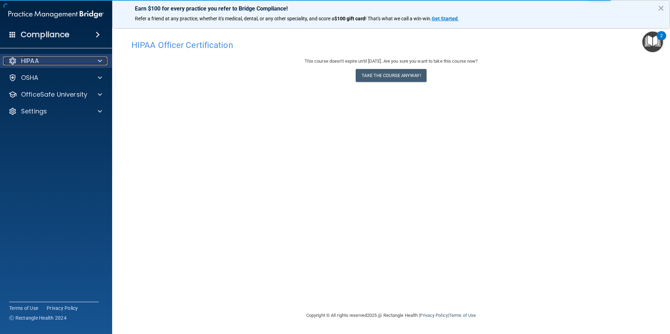
click at [43, 58] on div "HIPAA" at bounding box center [46, 61] width 87 height 8
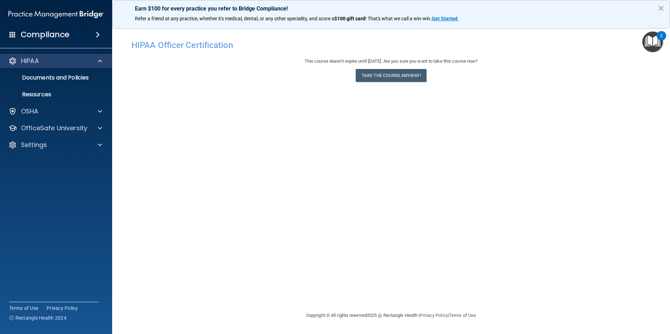
click at [41, 56] on div "HIPAA" at bounding box center [56, 61] width 112 height 14
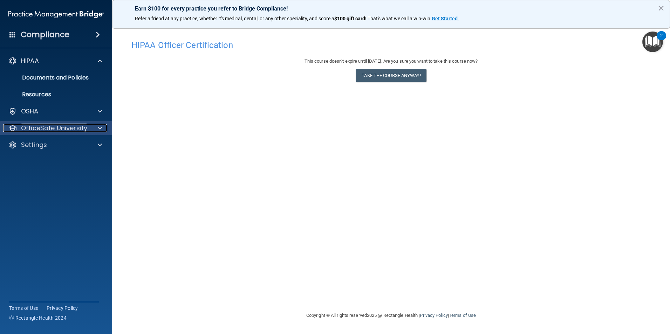
click at [57, 125] on p "OfficeSafe University" at bounding box center [54, 128] width 66 height 8
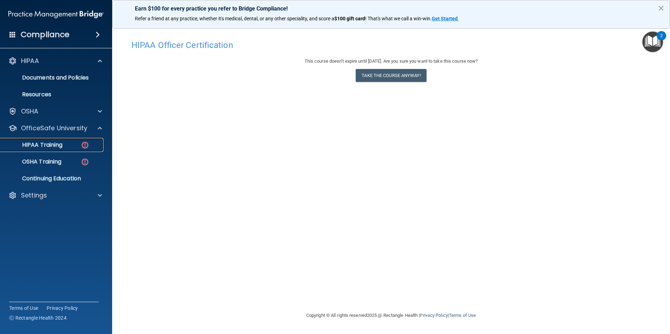
click at [60, 148] on p "HIPAA Training" at bounding box center [34, 145] width 58 height 7
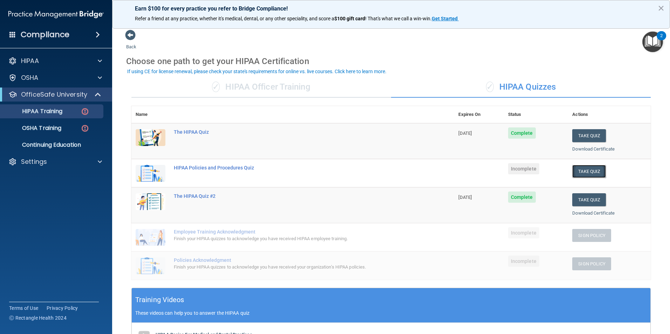
click at [582, 172] on button "Take Quiz" at bounding box center [589, 171] width 34 height 13
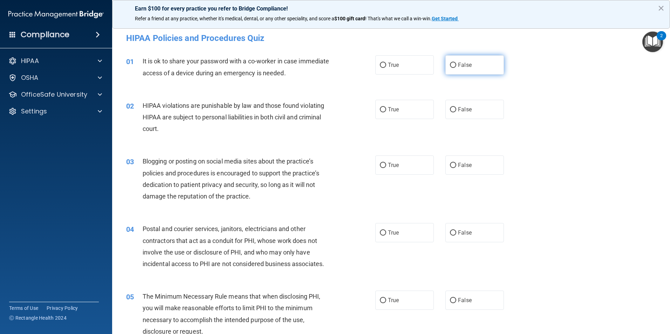
click at [459, 69] on label "False" at bounding box center [474, 64] width 59 height 19
click at [456, 68] on input "False" at bounding box center [453, 65] width 6 height 5
radio input "true"
click at [371, 111] on div "02 HIPAA violations are punishable by law and those found violating HIPAA are s…" at bounding box center [251, 119] width 270 height 39
click at [384, 109] on label "True" at bounding box center [404, 109] width 59 height 19
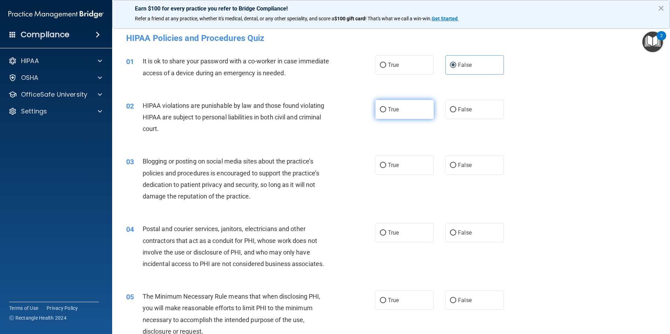
click at [384, 109] on input "True" at bounding box center [383, 109] width 6 height 5
radio input "true"
click at [445, 171] on label "False" at bounding box center [474, 165] width 59 height 19
click at [450, 168] on input "False" at bounding box center [453, 165] width 6 height 5
radio input "true"
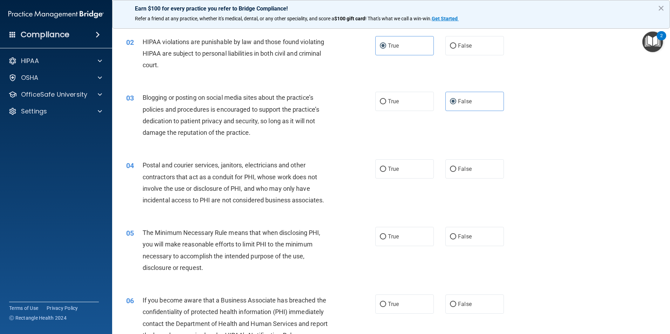
scroll to position [70, 0]
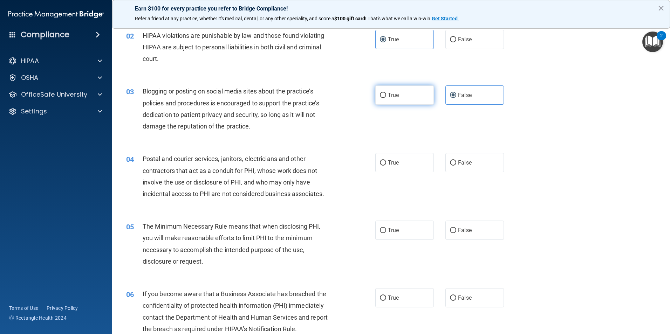
click at [377, 101] on label "True" at bounding box center [404, 94] width 59 height 19
click at [380, 98] on input "True" at bounding box center [383, 95] width 6 height 5
radio input "true"
radio input "false"
click at [466, 170] on label "False" at bounding box center [474, 162] width 59 height 19
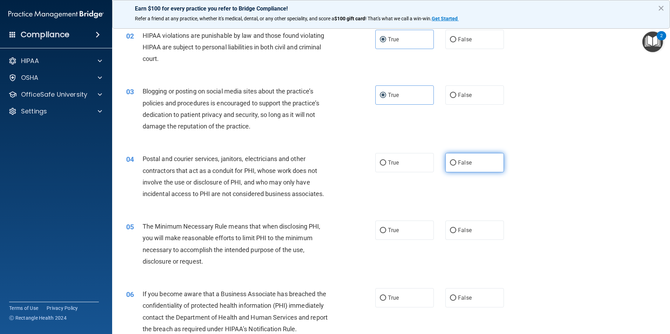
drag, startPoint x: 466, startPoint y: 170, endPoint x: 460, endPoint y: 169, distance: 6.2
click at [460, 169] on label "False" at bounding box center [474, 162] width 59 height 19
click at [456, 166] on input "False" at bounding box center [453, 162] width 6 height 5
radio input "true"
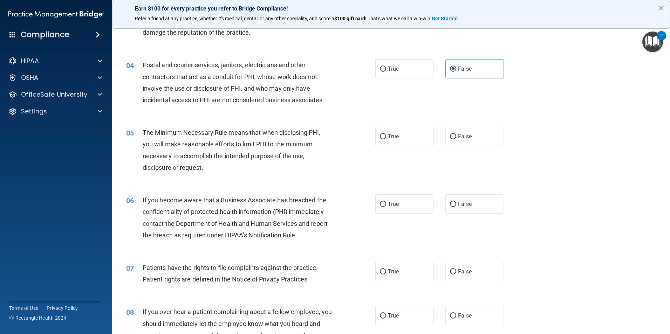
scroll to position [175, 0]
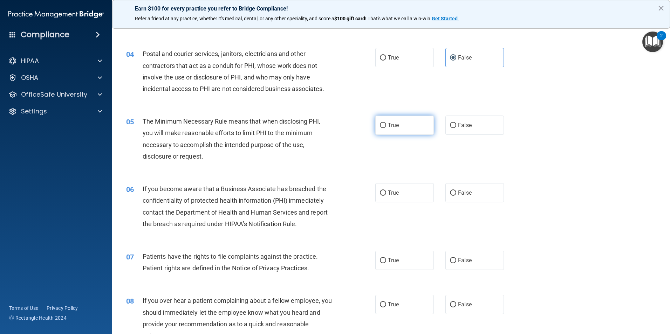
click at [380, 127] on input "True" at bounding box center [383, 125] width 6 height 5
radio input "true"
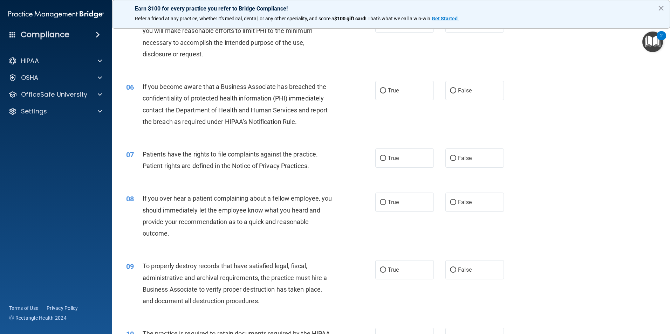
scroll to position [280, 0]
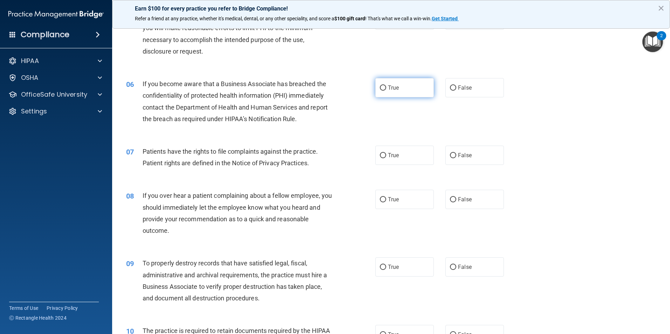
click at [401, 80] on label "True" at bounding box center [404, 87] width 59 height 19
click at [386, 85] on input "True" at bounding box center [383, 87] width 6 height 5
radio input "true"
click at [382, 158] on input "True" at bounding box center [383, 155] width 6 height 5
radio input "true"
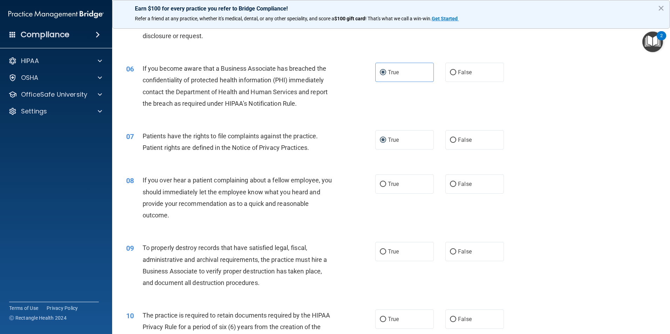
scroll to position [350, 0]
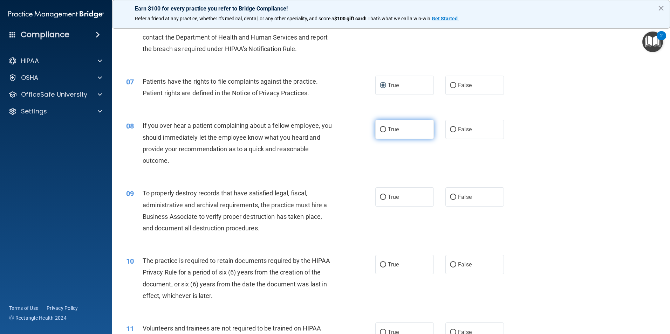
click at [391, 130] on span "True" at bounding box center [393, 129] width 11 height 7
click at [386, 130] on input "True" at bounding box center [383, 129] width 6 height 5
radio input "true"
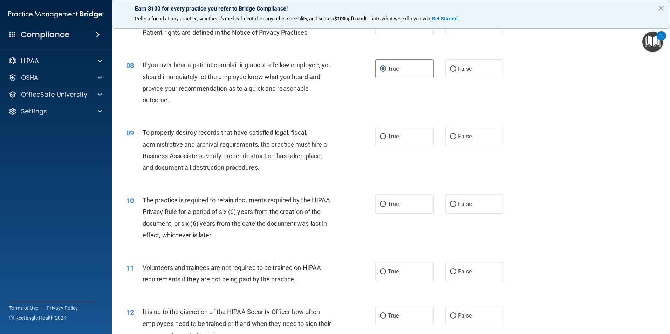
scroll to position [420, 0]
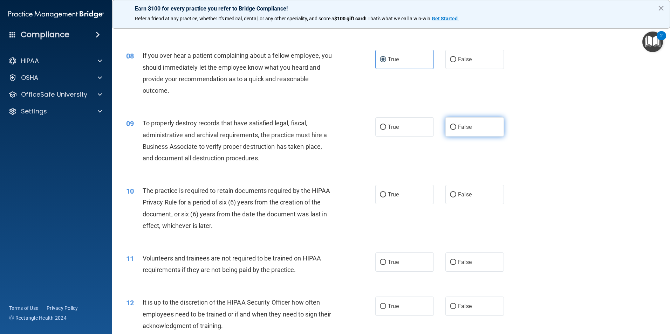
click at [458, 128] on span "False" at bounding box center [465, 127] width 14 height 7
click at [456, 128] on input "False" at bounding box center [453, 127] width 6 height 5
radio input "true"
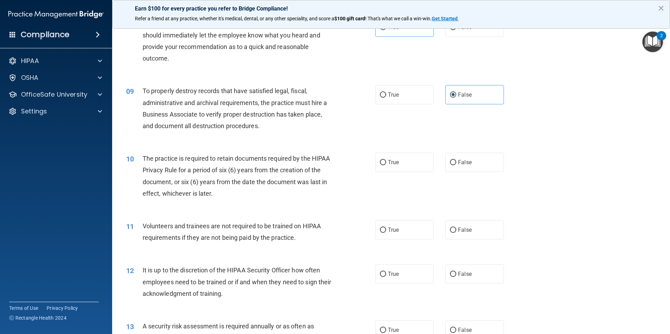
scroll to position [456, 0]
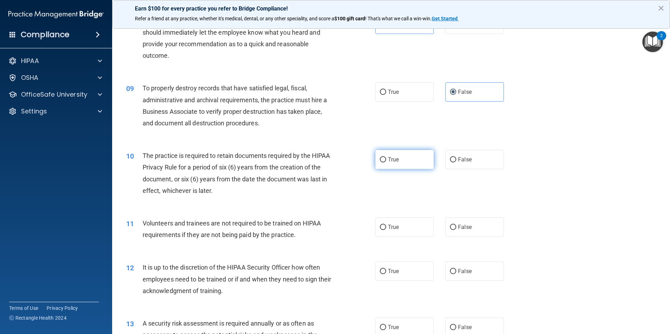
click at [380, 157] on input "True" at bounding box center [383, 159] width 6 height 5
radio input "true"
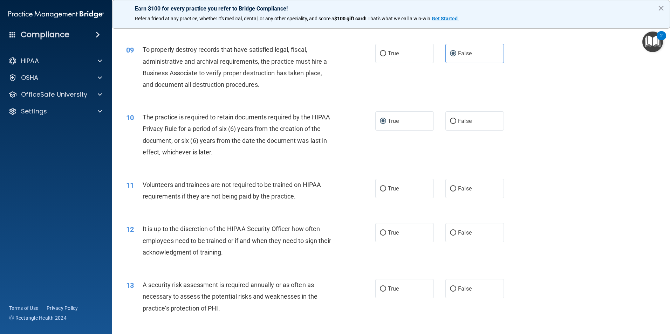
scroll to position [526, 0]
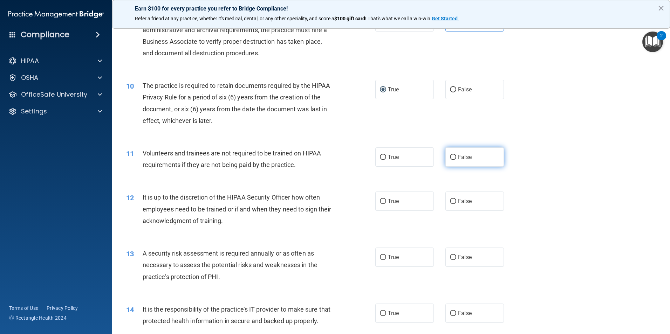
click at [459, 157] on span "False" at bounding box center [465, 157] width 14 height 7
click at [456, 157] on input "False" at bounding box center [453, 157] width 6 height 5
radio input "true"
click at [424, 208] on label "True" at bounding box center [404, 201] width 59 height 19
click at [386, 204] on input "True" at bounding box center [383, 201] width 6 height 5
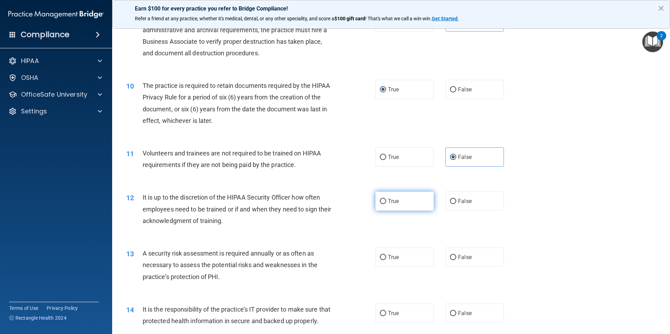
radio input "true"
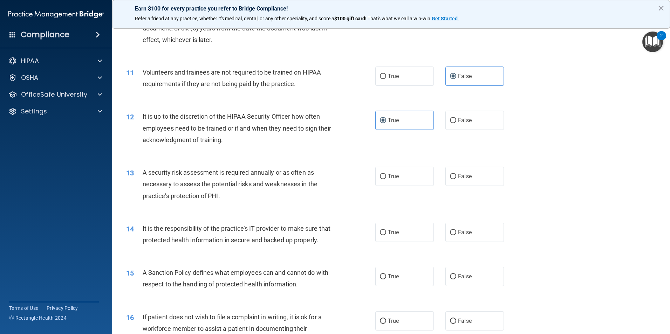
scroll to position [631, 0]
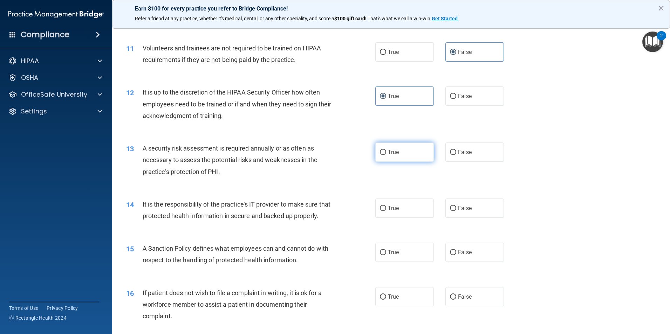
click at [400, 151] on label "True" at bounding box center [404, 152] width 59 height 19
click at [386, 151] on input "True" at bounding box center [383, 152] width 6 height 5
radio input "true"
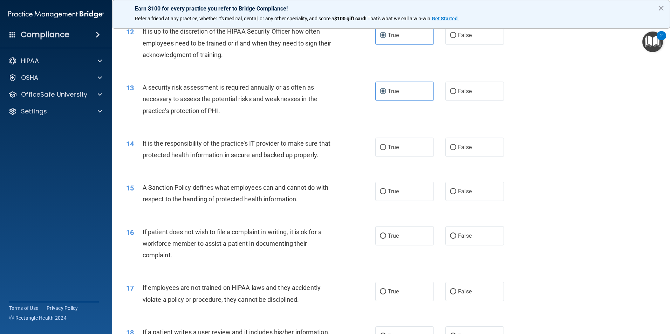
scroll to position [701, 0]
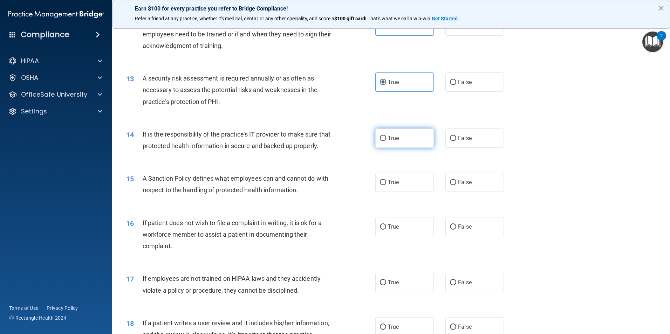
click at [391, 134] on label "True" at bounding box center [404, 138] width 59 height 19
click at [386, 136] on input "True" at bounding box center [383, 138] width 6 height 5
radio input "true"
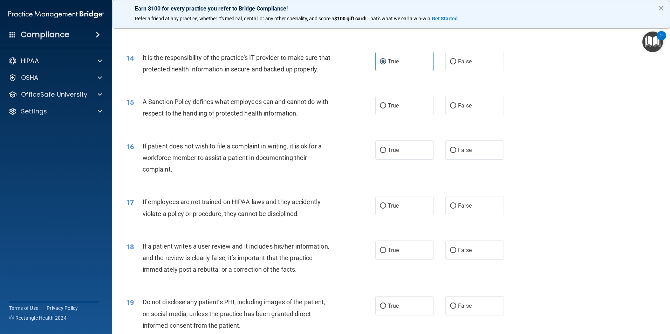
scroll to position [806, 0]
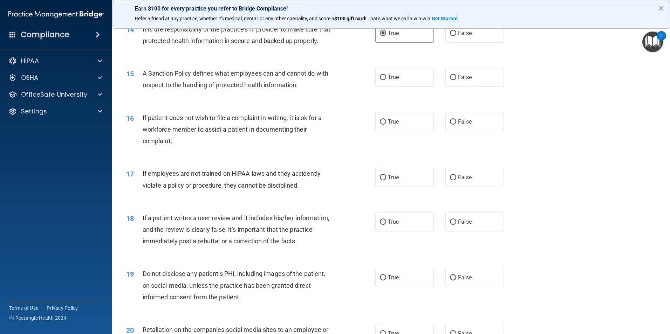
drag, startPoint x: 275, startPoint y: 151, endPoint x: 258, endPoint y: 132, distance: 26.3
click at [258, 132] on span "If patient does not wish to file a complaint in writing, it is ok for a workfor…" at bounding box center [232, 129] width 179 height 30
click at [484, 87] on label "False" at bounding box center [474, 77] width 59 height 19
click at [456, 80] on input "False" at bounding box center [453, 77] width 6 height 5
radio input "true"
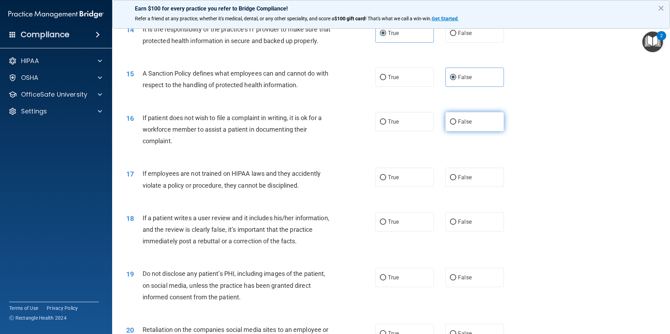
click at [463, 131] on label "False" at bounding box center [474, 121] width 59 height 19
click at [456, 125] on input "False" at bounding box center [453, 121] width 6 height 5
radio input "true"
click at [456, 187] on label "False" at bounding box center [474, 177] width 59 height 19
click at [456, 180] on input "False" at bounding box center [453, 177] width 6 height 5
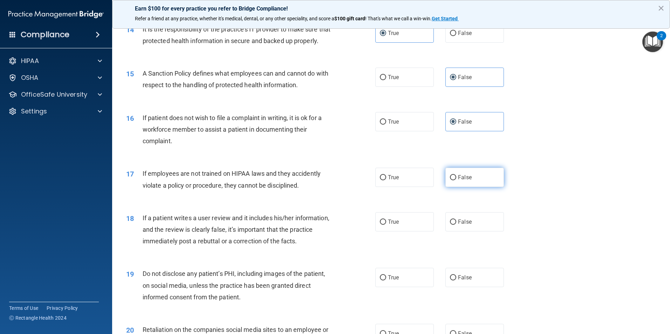
radio input "true"
click at [469, 232] on label "False" at bounding box center [474, 221] width 59 height 19
click at [456, 225] on input "False" at bounding box center [453, 222] width 6 height 5
radio input "true"
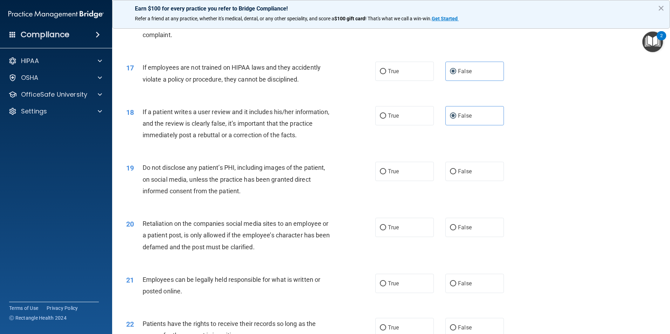
scroll to position [946, 0]
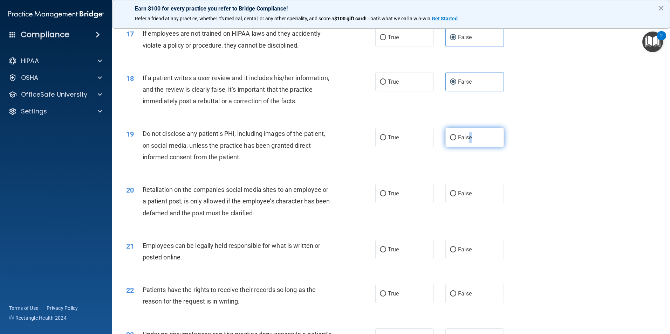
click at [465, 147] on label "False" at bounding box center [474, 137] width 59 height 19
drag, startPoint x: 465, startPoint y: 152, endPoint x: 462, endPoint y: 153, distance: 3.8
click at [463, 147] on label "False" at bounding box center [474, 137] width 59 height 19
click at [456, 141] on input "False" at bounding box center [453, 137] width 6 height 5
radio input "true"
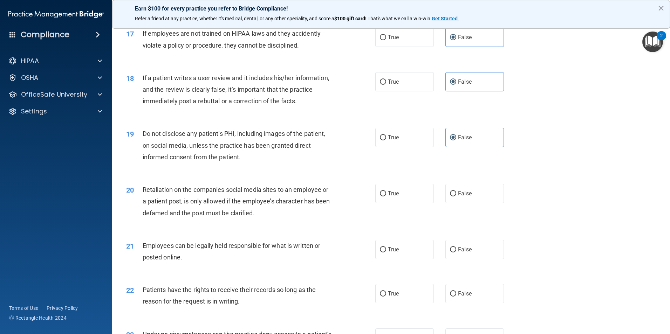
click at [509, 173] on div "19 Do not disclose any patient’s PHI, including images of the patient, on socia…" at bounding box center [391, 147] width 540 height 56
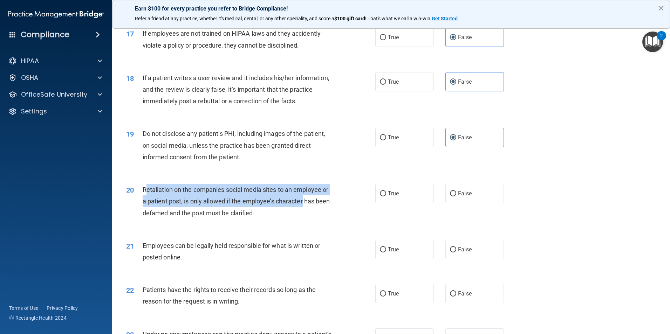
drag, startPoint x: 145, startPoint y: 201, endPoint x: 310, endPoint y: 213, distance: 165.1
click at [310, 213] on span "Retaliation on the companies social media sites to an employee or a patient pos…" at bounding box center [236, 201] width 187 height 30
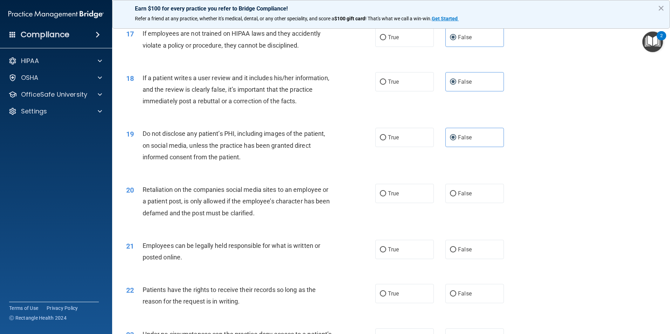
click at [268, 217] on span "Retaliation on the companies social media sites to an employee or a patient pos…" at bounding box center [236, 201] width 187 height 30
click at [446, 203] on label "False" at bounding box center [474, 193] width 59 height 19
click at [450, 197] on input "False" at bounding box center [453, 193] width 6 height 5
radio input "true"
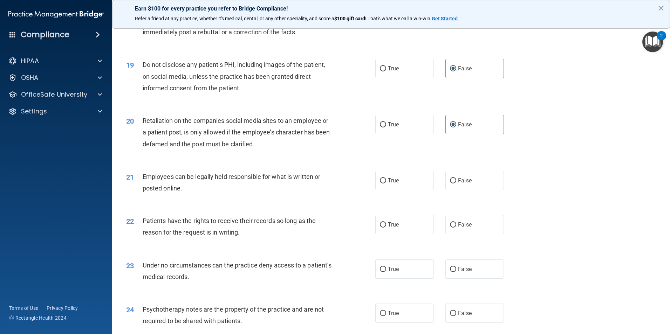
scroll to position [1016, 0]
click at [388, 183] on span "True" at bounding box center [393, 179] width 11 height 7
click at [386, 183] on input "True" at bounding box center [383, 179] width 6 height 5
radio input "true"
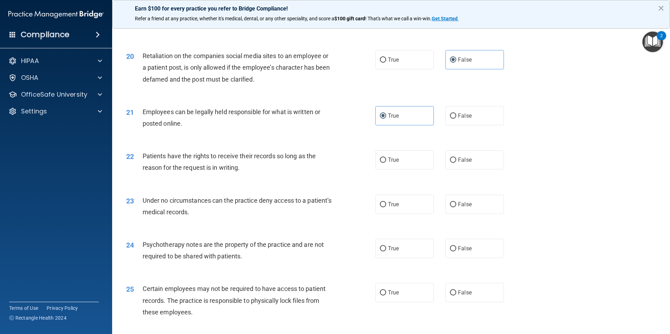
scroll to position [1086, 0]
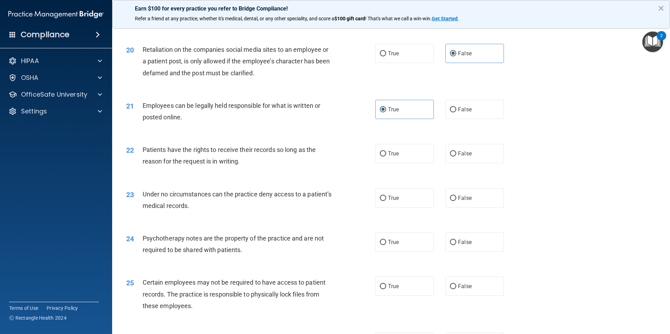
drag, startPoint x: 303, startPoint y: 177, endPoint x: 314, endPoint y: 169, distance: 13.0
click at [305, 167] on div "Patients have the rights to receive their records so long as the reason for the…" at bounding box center [240, 155] width 195 height 23
click at [467, 163] on label "False" at bounding box center [474, 153] width 59 height 19
click at [456, 157] on input "False" at bounding box center [453, 153] width 6 height 5
radio input "true"
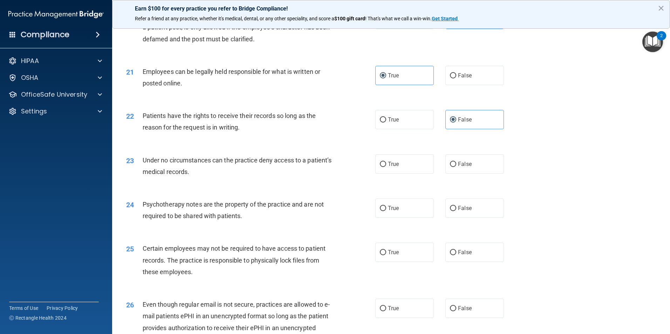
scroll to position [1121, 0]
click at [391, 173] on label "True" at bounding box center [404, 162] width 59 height 19
click at [386, 166] on input "True" at bounding box center [383, 163] width 6 height 5
radio input "true"
click at [447, 217] on label "False" at bounding box center [474, 207] width 59 height 19
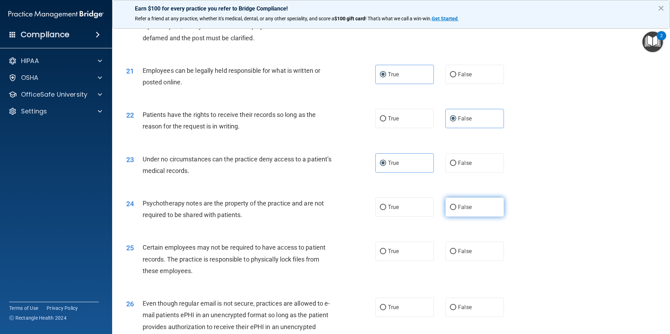
click at [450, 210] on input "False" at bounding box center [453, 207] width 6 height 5
radio input "true"
click at [389, 255] on span "True" at bounding box center [393, 251] width 11 height 7
click at [386, 254] on input "True" at bounding box center [383, 251] width 6 height 5
radio input "true"
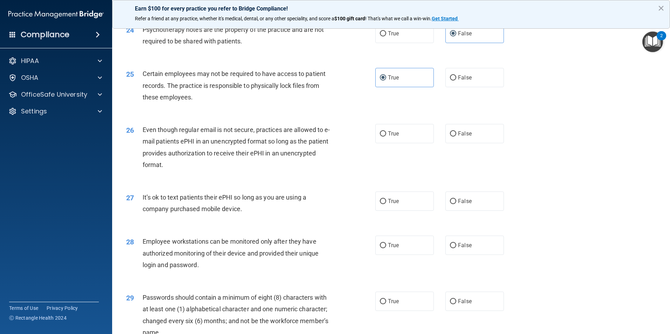
scroll to position [1296, 0]
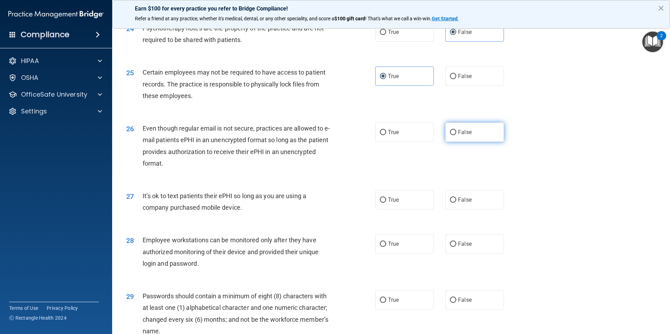
click at [450, 142] on label "False" at bounding box center [474, 132] width 59 height 19
click at [450, 135] on input "False" at bounding box center [453, 132] width 6 height 5
radio input "true"
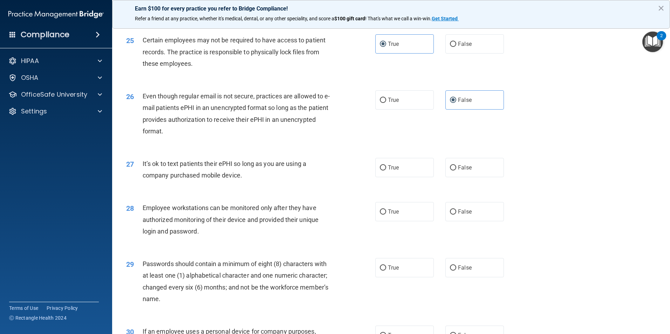
scroll to position [1332, 0]
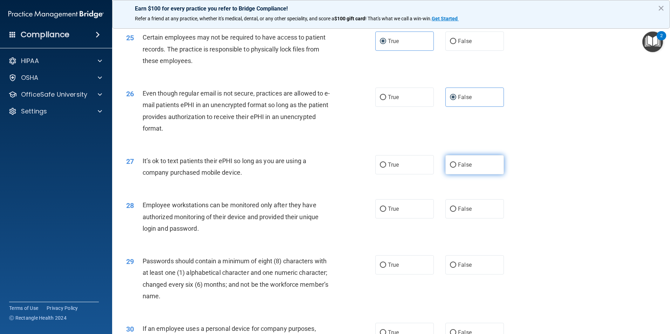
click at [460, 168] on span "False" at bounding box center [465, 165] width 14 height 7
click at [456, 168] on input "False" at bounding box center [453, 165] width 6 height 5
radio input "true"
click at [445, 219] on label "False" at bounding box center [474, 208] width 59 height 19
click at [450, 212] on input "False" at bounding box center [453, 209] width 6 height 5
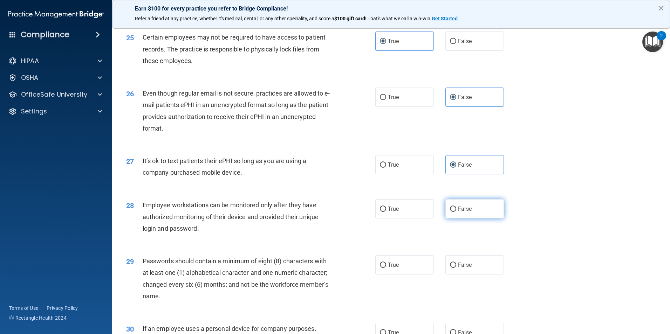
radio input "true"
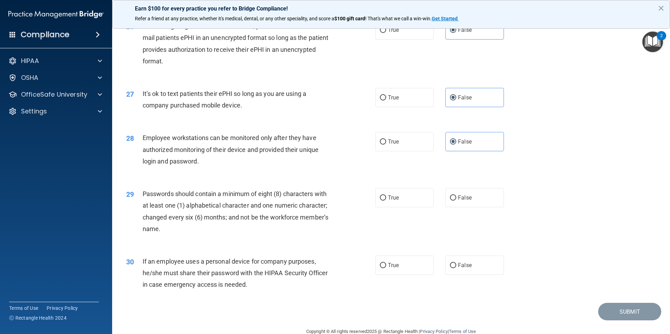
scroll to position [1402, 0]
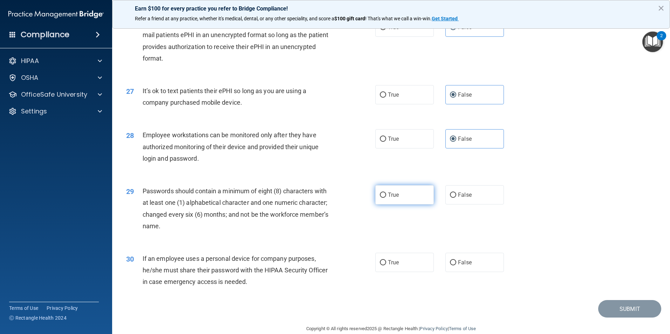
drag, startPoint x: 403, startPoint y: 210, endPoint x: 400, endPoint y: 214, distance: 5.0
click at [403, 205] on label "True" at bounding box center [404, 194] width 59 height 19
click at [386, 198] on input "True" at bounding box center [383, 195] width 6 height 5
radio input "true"
click at [303, 232] on div "Passwords should contain a minimum of eight (8) characters with at least one (1…" at bounding box center [240, 208] width 195 height 47
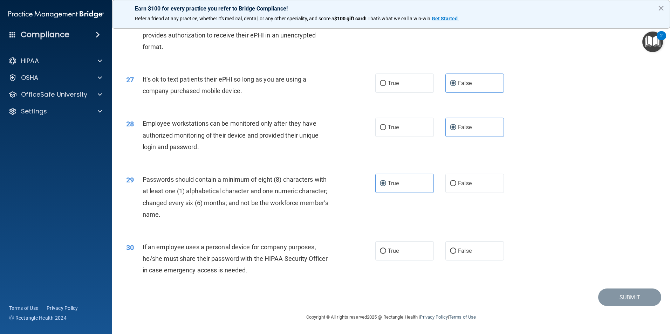
scroll to position [1425, 0]
click at [392, 253] on span "True" at bounding box center [393, 251] width 11 height 7
click at [386, 253] on input "True" at bounding box center [383, 251] width 6 height 5
radio input "true"
click at [570, 235] on div "30 If an employee uses a personal device for company purposes, he/she must shar…" at bounding box center [391, 261] width 540 height 56
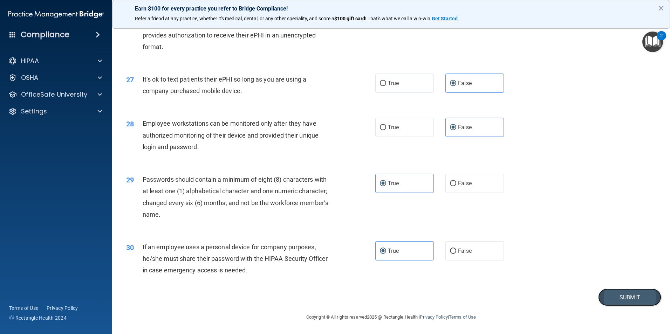
drag, startPoint x: 624, startPoint y: 298, endPoint x: 624, endPoint y: 303, distance: 5.3
click at [624, 303] on button "Submit" at bounding box center [629, 298] width 63 height 18
click at [624, 300] on button "Submit" at bounding box center [629, 298] width 63 height 18
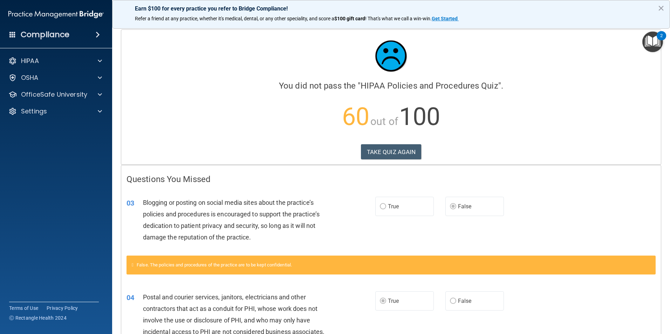
click at [324, 145] on div "TAKE QUIZ AGAIN" at bounding box center [390, 151] width 529 height 15
click at [397, 149] on button "TAKE QUIZ AGAIN" at bounding box center [391, 151] width 61 height 15
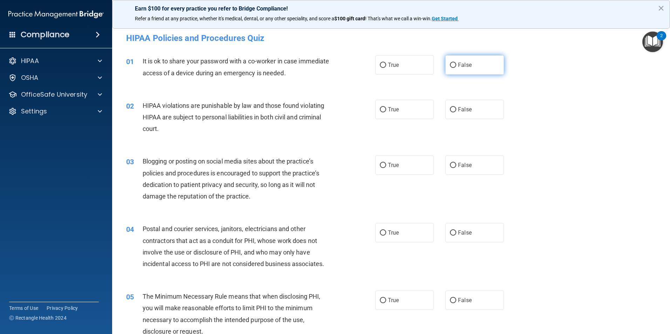
click at [450, 74] on label "False" at bounding box center [474, 64] width 59 height 19
click at [450, 68] on input "False" at bounding box center [453, 65] width 6 height 5
radio input "true"
click at [388, 110] on span "True" at bounding box center [393, 109] width 11 height 7
click at [386, 110] on input "True" at bounding box center [383, 109] width 6 height 5
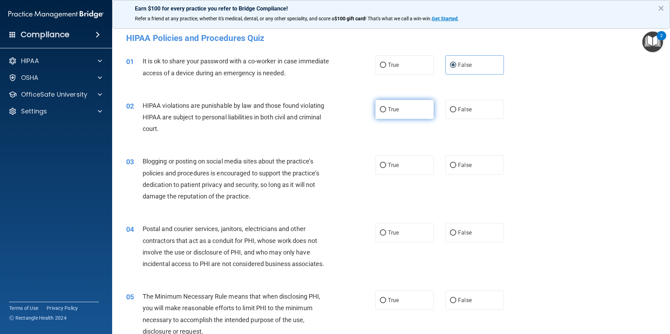
radio input "true"
click at [479, 168] on label "False" at bounding box center [474, 165] width 59 height 19
click at [456, 168] on input "False" at bounding box center [453, 165] width 6 height 5
radio input "true"
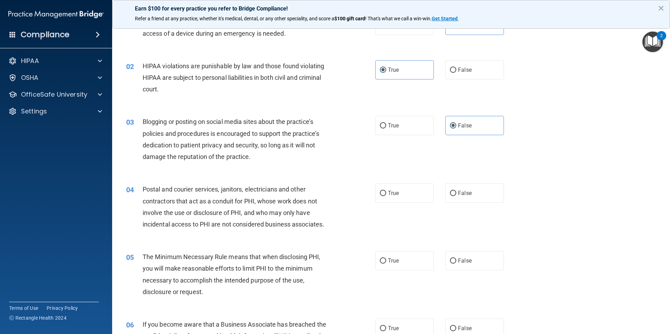
scroll to position [70, 0]
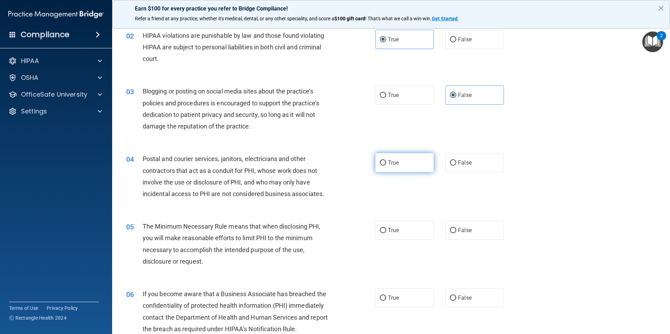
click at [394, 172] on div "04 Postal and courier services, janitors, electricians and other contractors th…" at bounding box center [391, 178] width 540 height 68
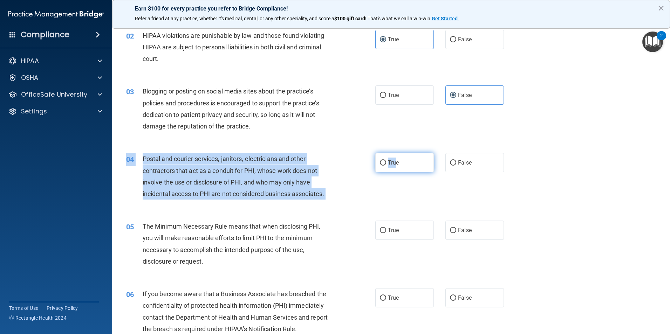
drag, startPoint x: 394, startPoint y: 172, endPoint x: 392, endPoint y: 165, distance: 7.2
click at [392, 166] on label "True" at bounding box center [404, 162] width 59 height 19
click at [386, 166] on input "True" at bounding box center [383, 162] width 6 height 5
radio input "true"
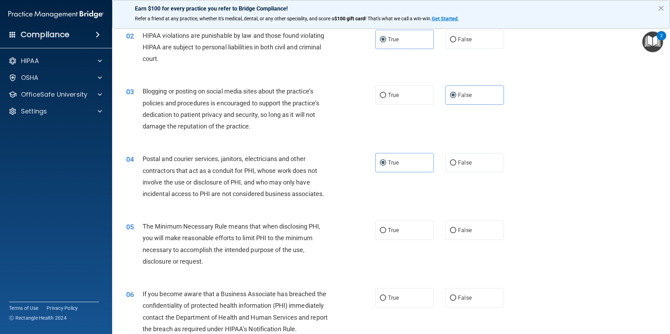
click at [385, 178] on div "04 Postal and courier services, janitors, electricians and other contractors th…" at bounding box center [391, 178] width 540 height 68
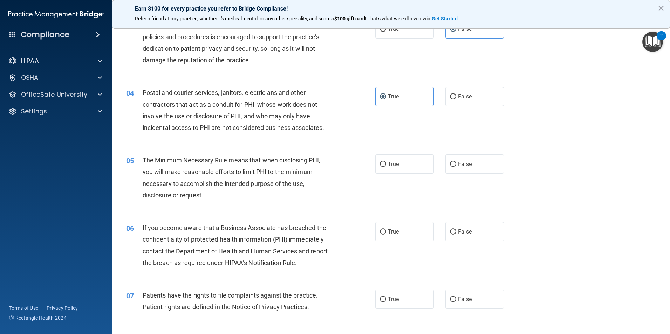
scroll to position [140, 0]
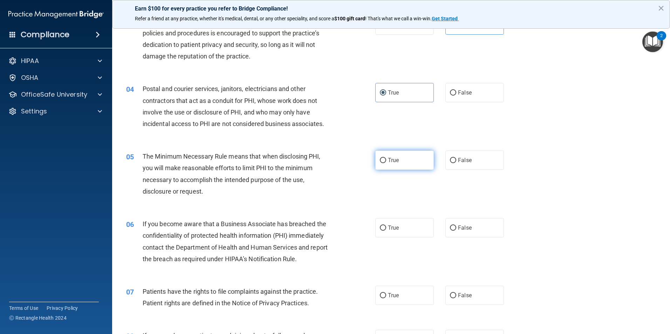
click at [402, 163] on label "True" at bounding box center [404, 160] width 59 height 19
click at [386, 163] on input "True" at bounding box center [383, 160] width 6 height 5
radio input "true"
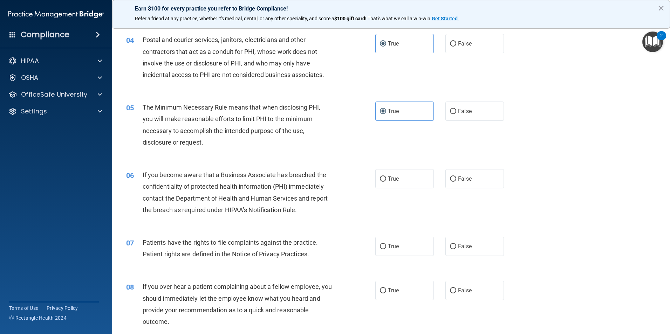
scroll to position [210, 0]
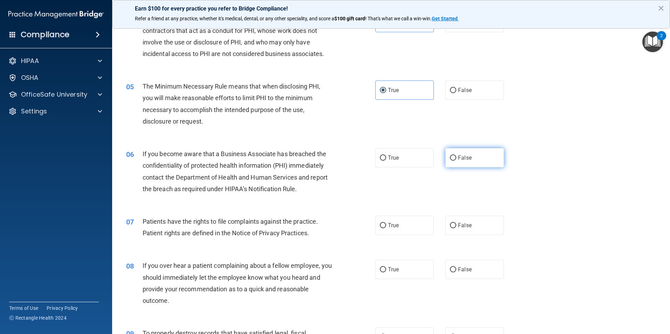
click at [460, 158] on span "False" at bounding box center [465, 158] width 14 height 7
click at [456, 158] on input "False" at bounding box center [453, 158] width 6 height 5
radio input "true"
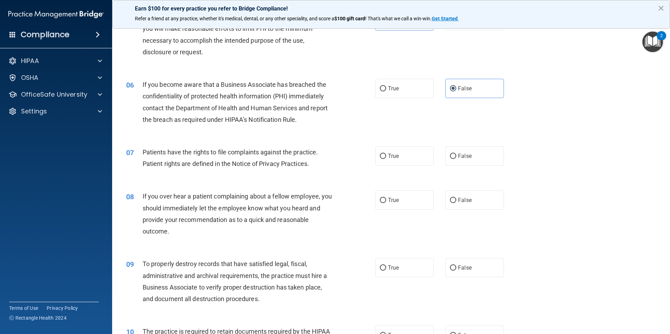
scroll to position [280, 0]
click at [391, 156] on span "True" at bounding box center [393, 155] width 11 height 7
click at [386, 156] on input "True" at bounding box center [383, 155] width 6 height 5
radio input "true"
click at [470, 203] on label "False" at bounding box center [474, 199] width 59 height 19
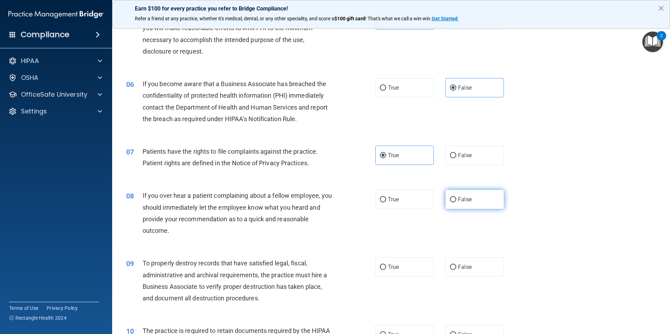
click at [456, 203] on input "False" at bounding box center [453, 199] width 6 height 5
radio input "true"
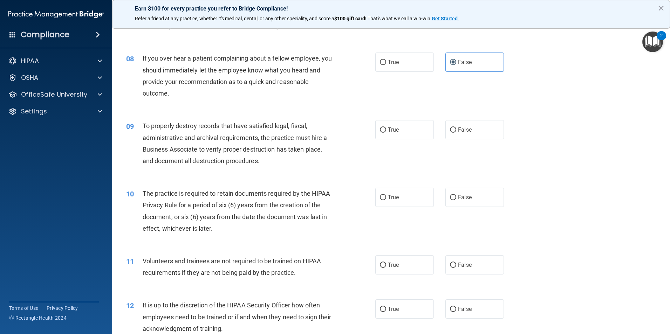
scroll to position [420, 0]
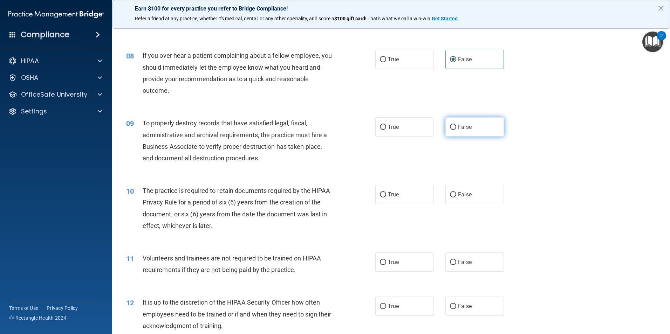
click at [446, 122] on label "False" at bounding box center [474, 126] width 59 height 19
click at [450, 125] on input "False" at bounding box center [453, 127] width 6 height 5
radio input "true"
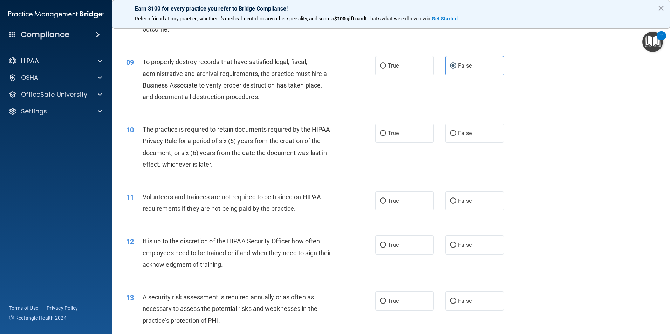
scroll to position [491, 0]
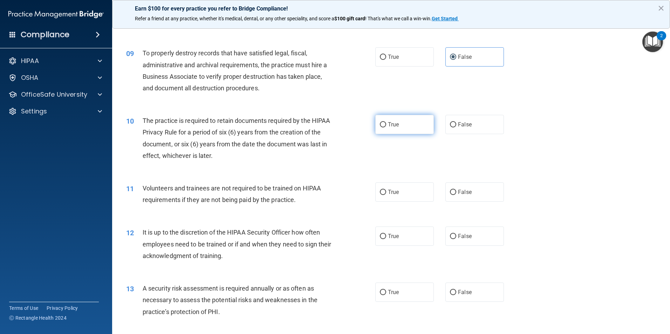
click at [383, 123] on input "True" at bounding box center [383, 124] width 6 height 5
radio input "true"
click at [423, 191] on label "True" at bounding box center [404, 192] width 59 height 19
click at [386, 191] on input "True" at bounding box center [383, 192] width 6 height 5
radio input "true"
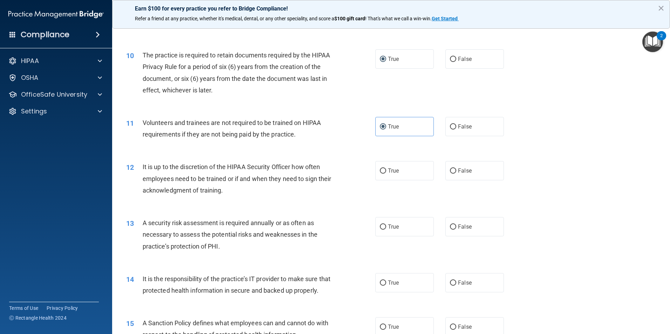
scroll to position [561, 0]
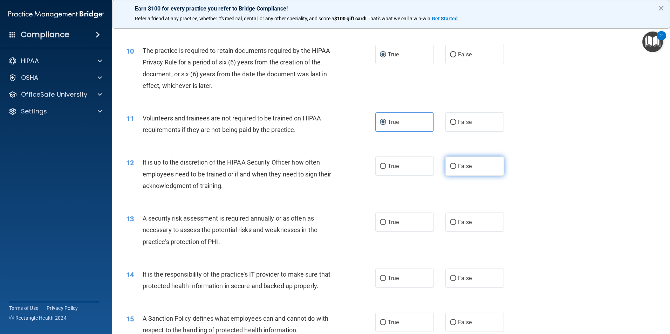
click at [478, 168] on label "False" at bounding box center [474, 166] width 59 height 19
click at [456, 168] on input "False" at bounding box center [453, 166] width 6 height 5
radio input "true"
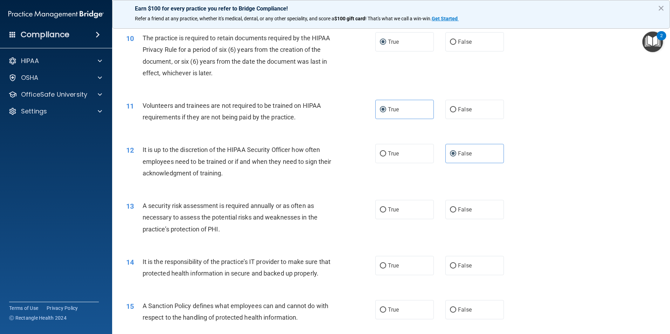
scroll to position [596, 0]
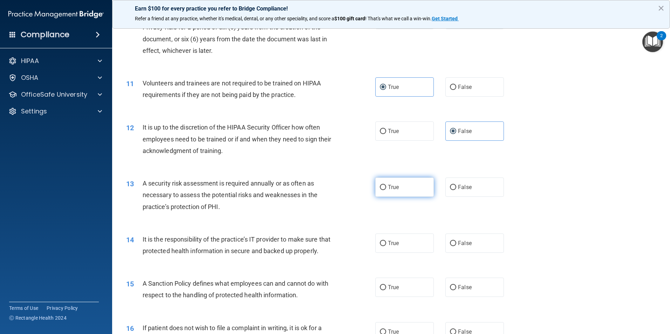
click at [390, 188] on span "True" at bounding box center [393, 187] width 11 height 7
click at [386, 188] on input "True" at bounding box center [383, 187] width 6 height 5
radio input "true"
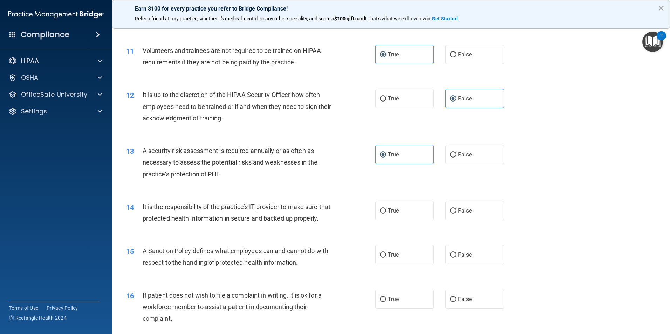
scroll to position [631, 0]
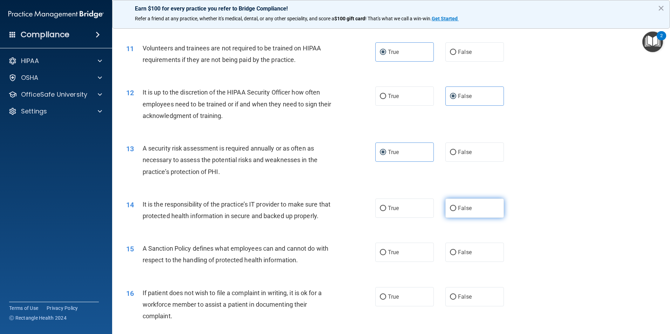
click at [471, 211] on label "False" at bounding box center [474, 208] width 59 height 19
click at [456, 211] on input "False" at bounding box center [453, 208] width 6 height 5
radio input "true"
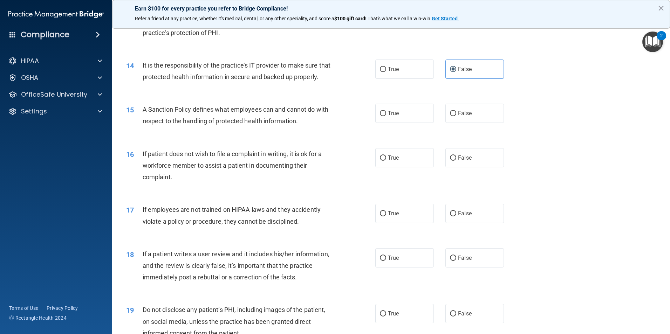
scroll to position [771, 0]
click at [389, 116] on span "True" at bounding box center [393, 112] width 11 height 7
click at [386, 115] on input "True" at bounding box center [383, 112] width 6 height 5
radio input "true"
click at [399, 166] on label "True" at bounding box center [404, 156] width 59 height 19
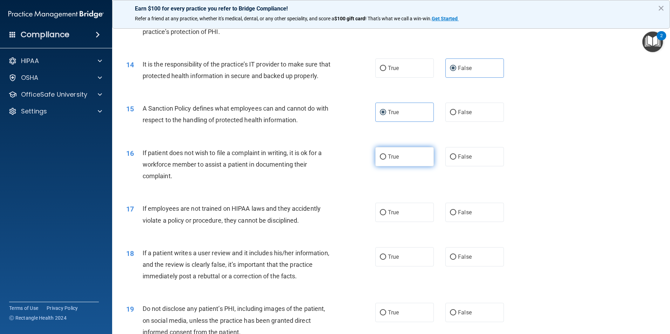
click at [386, 160] on input "True" at bounding box center [383, 157] width 6 height 5
radio input "true"
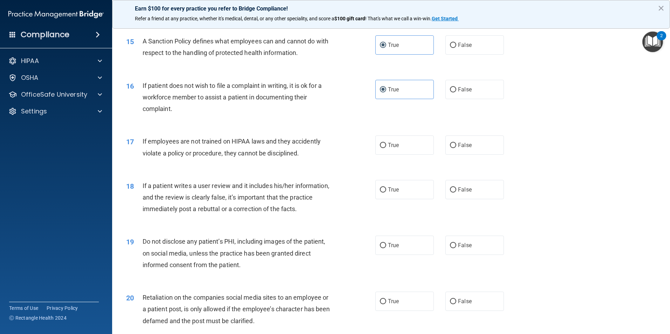
scroll to position [841, 0]
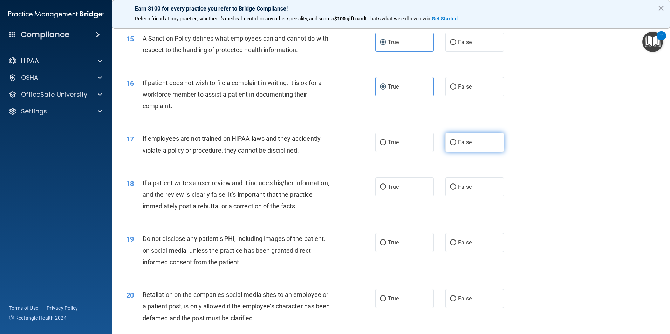
click at [464, 146] on span "False" at bounding box center [465, 142] width 14 height 7
click at [456, 145] on input "False" at bounding box center [453, 142] width 6 height 5
radio input "true"
click at [475, 197] on label "False" at bounding box center [474, 186] width 59 height 19
click at [456, 190] on input "False" at bounding box center [453, 187] width 6 height 5
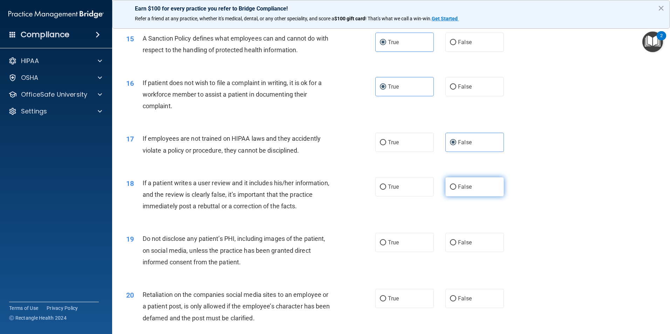
radio input "true"
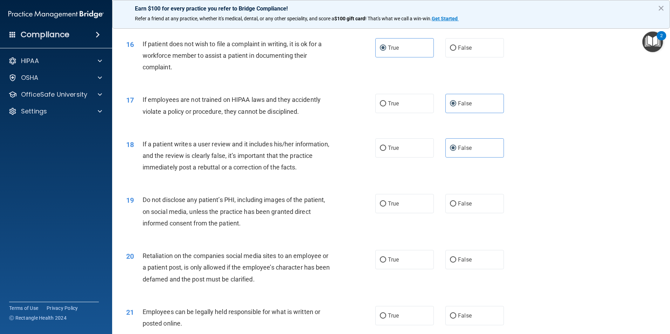
scroll to position [911, 0]
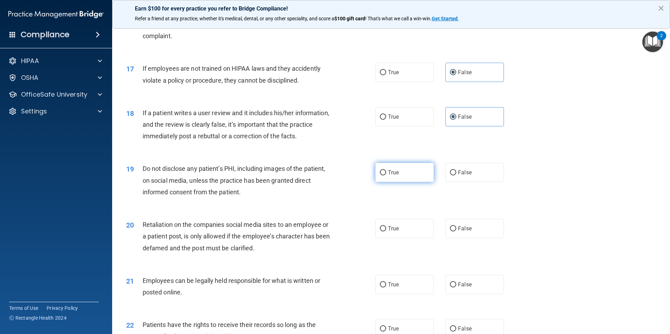
click at [392, 182] on label "True" at bounding box center [404, 172] width 59 height 19
click at [386, 176] on input "True" at bounding box center [383, 172] width 6 height 5
radio input "true"
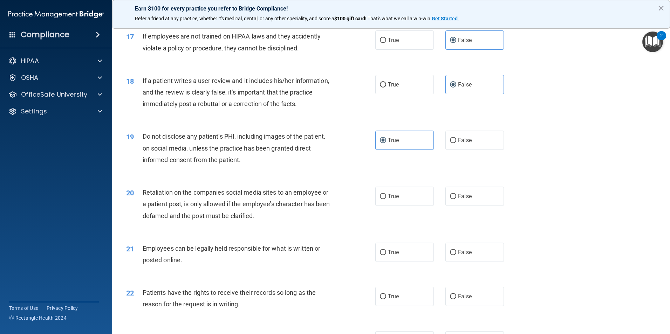
scroll to position [946, 0]
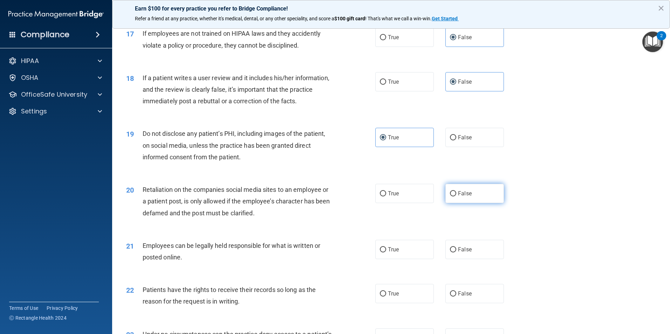
click at [453, 197] on input "False" at bounding box center [453, 193] width 6 height 5
radio input "true"
click at [412, 256] on label "True" at bounding box center [404, 249] width 59 height 19
click at [386, 253] on input "True" at bounding box center [383, 249] width 6 height 5
radio input "true"
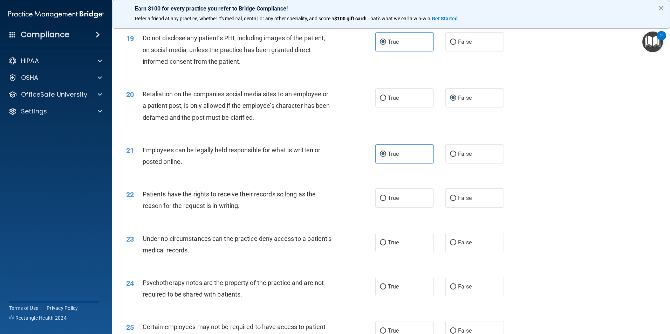
scroll to position [1051, 0]
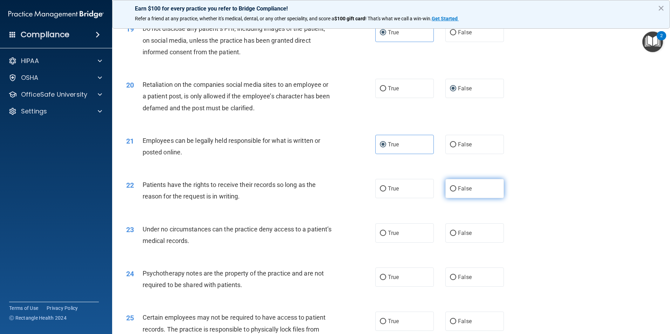
click at [450, 192] on input "False" at bounding box center [453, 188] width 6 height 5
radio input "true"
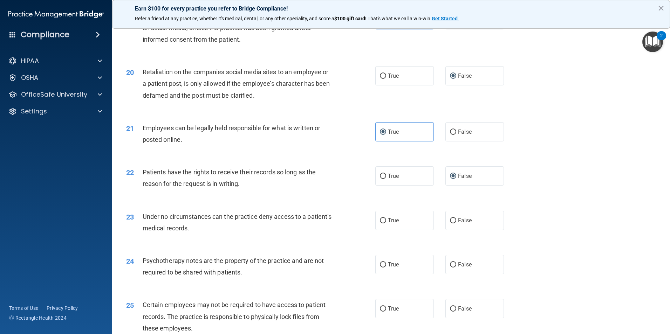
scroll to position [1086, 0]
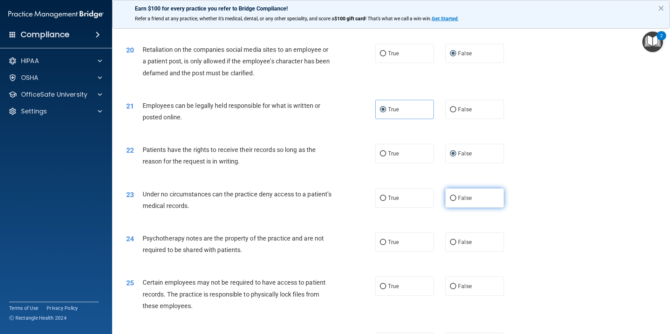
click at [458, 201] on span "False" at bounding box center [465, 198] width 14 height 7
click at [456, 201] on input "False" at bounding box center [453, 198] width 6 height 5
radio input "true"
click at [474, 252] on label "False" at bounding box center [474, 242] width 59 height 19
click at [456, 245] on input "False" at bounding box center [453, 242] width 6 height 5
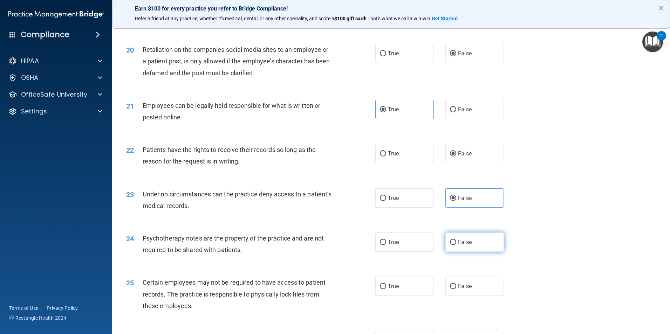
radio input "true"
click at [407, 252] on label "True" at bounding box center [404, 242] width 59 height 19
click at [386, 245] on input "True" at bounding box center [383, 242] width 6 height 5
radio input "true"
radio input "false"
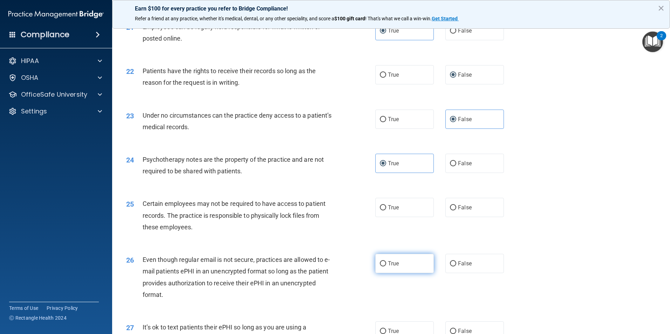
scroll to position [1191, 0]
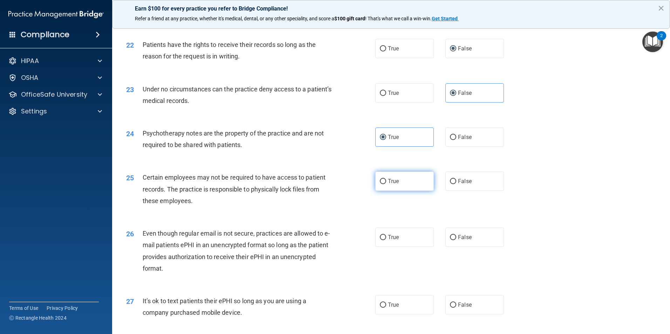
click at [407, 191] on label "True" at bounding box center [404, 181] width 59 height 19
click at [386, 184] on input "True" at bounding box center [383, 181] width 6 height 5
radio input "true"
click at [380, 240] on input "True" at bounding box center [383, 237] width 6 height 5
radio input "true"
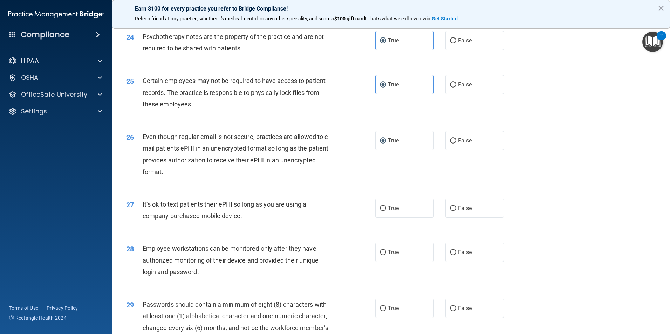
scroll to position [1296, 0]
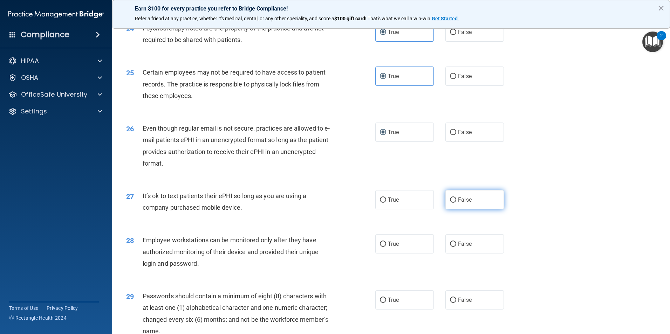
click at [457, 210] on label "False" at bounding box center [474, 199] width 59 height 19
click at [456, 203] on input "False" at bounding box center [453, 200] width 6 height 5
radio input "true"
click at [468, 254] on label "False" at bounding box center [474, 243] width 59 height 19
click at [456, 247] on input "False" at bounding box center [453, 244] width 6 height 5
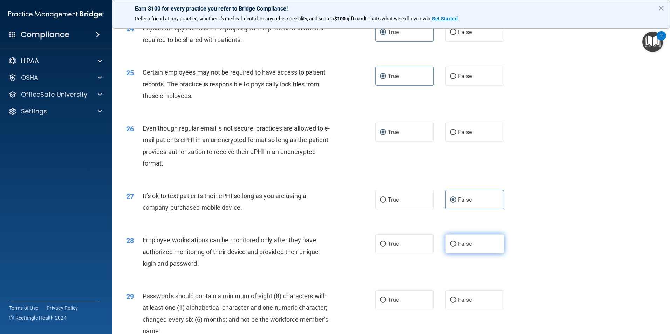
radio input "true"
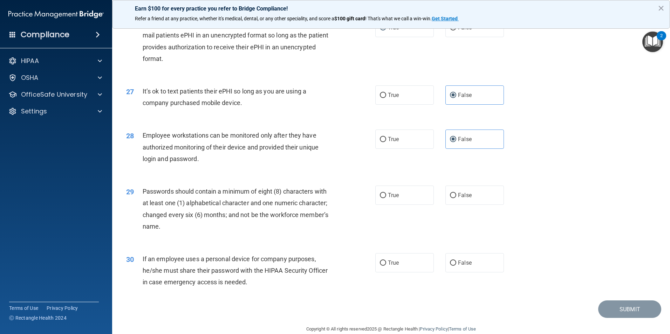
scroll to position [1402, 0]
click at [409, 204] on label "True" at bounding box center [404, 194] width 59 height 19
click at [386, 198] on input "True" at bounding box center [383, 195] width 6 height 5
radio input "true"
click at [472, 272] on label "False" at bounding box center [474, 262] width 59 height 19
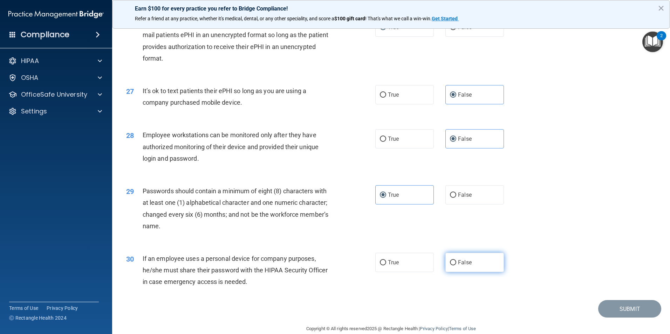
click at [456, 266] on input "False" at bounding box center [453, 262] width 6 height 5
radio input "true"
click at [634, 318] on button "Submit" at bounding box center [629, 309] width 63 height 18
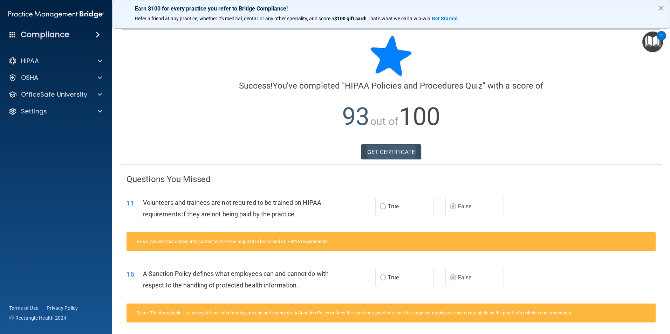
click at [395, 143] on div "Calculating your score.... Success! You've completed " HIPAA Policies and Proce…" at bounding box center [391, 97] width 540 height 135
click at [397, 151] on link "GET CERTIFICATE" at bounding box center [391, 151] width 60 height 15
click at [62, 97] on p "OfficeSafe University" at bounding box center [54, 94] width 66 height 8
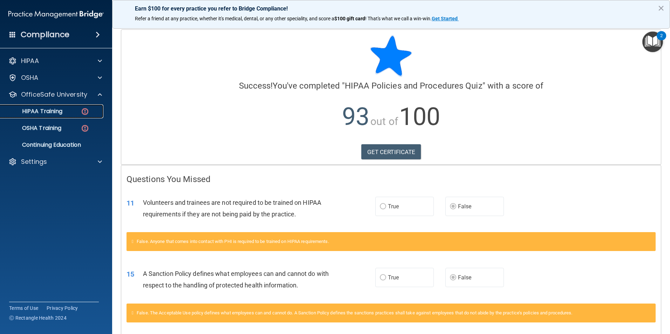
click at [54, 109] on p "HIPAA Training" at bounding box center [34, 111] width 58 height 7
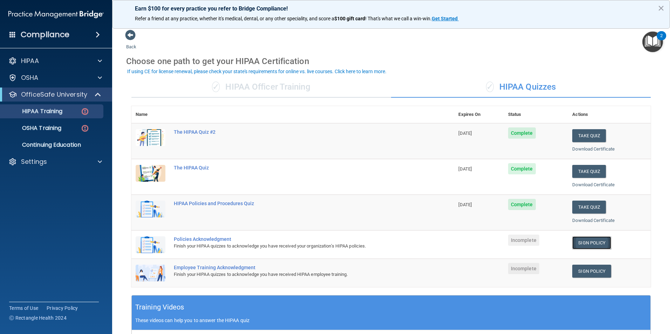
click at [594, 241] on link "Sign Policy" at bounding box center [591, 243] width 39 height 13
click at [596, 269] on link "Sign Policy" at bounding box center [591, 271] width 39 height 13
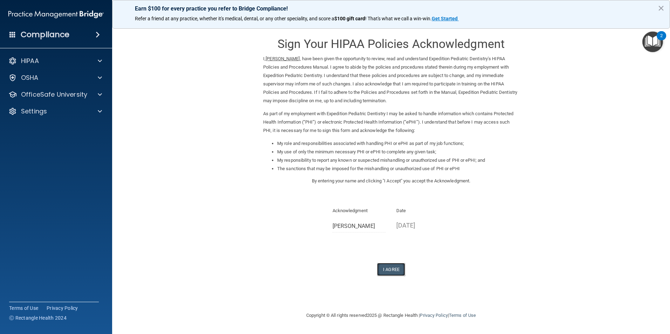
click at [390, 268] on button "I Agree" at bounding box center [391, 269] width 28 height 13
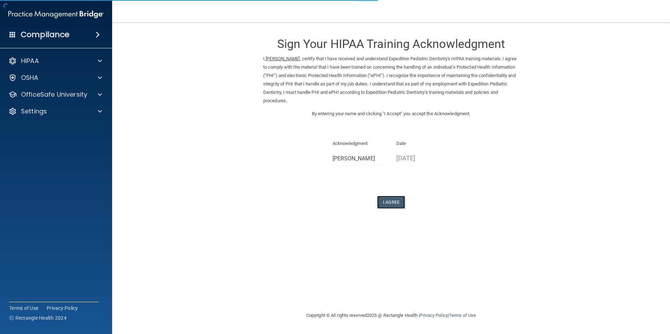
click at [381, 202] on button "I Agree" at bounding box center [391, 202] width 28 height 13
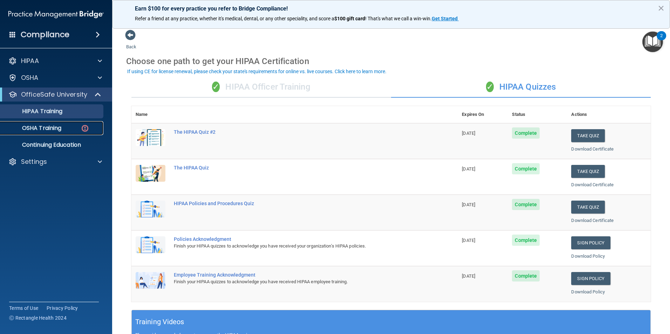
click at [48, 132] on link "OSHA Training" at bounding box center [48, 128] width 110 height 14
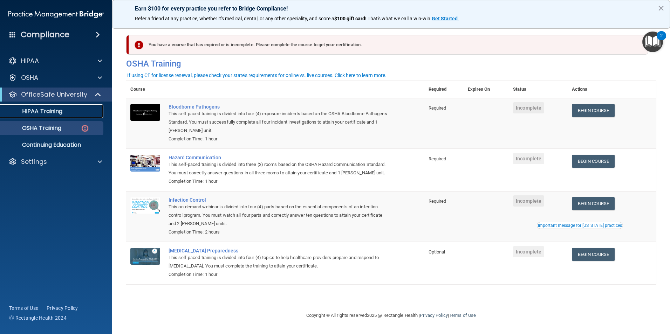
click at [54, 109] on p "HIPAA Training" at bounding box center [34, 111] width 58 height 7
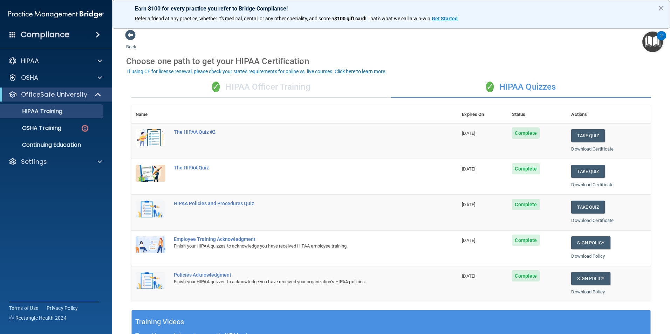
click at [226, 84] on div "✓ HIPAA Officer Training" at bounding box center [261, 87] width 260 height 21
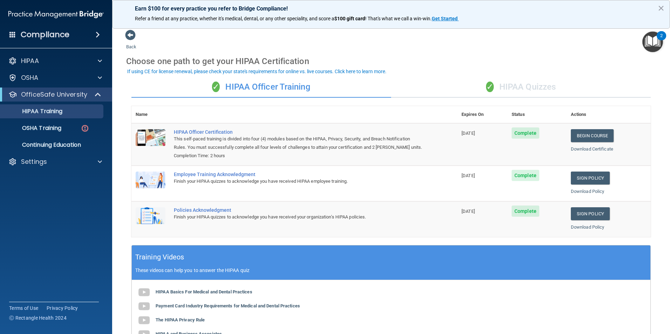
click at [548, 88] on div "✓ HIPAA Quizzes" at bounding box center [521, 87] width 260 height 21
